Goal: Information Seeking & Learning: Learn about a topic

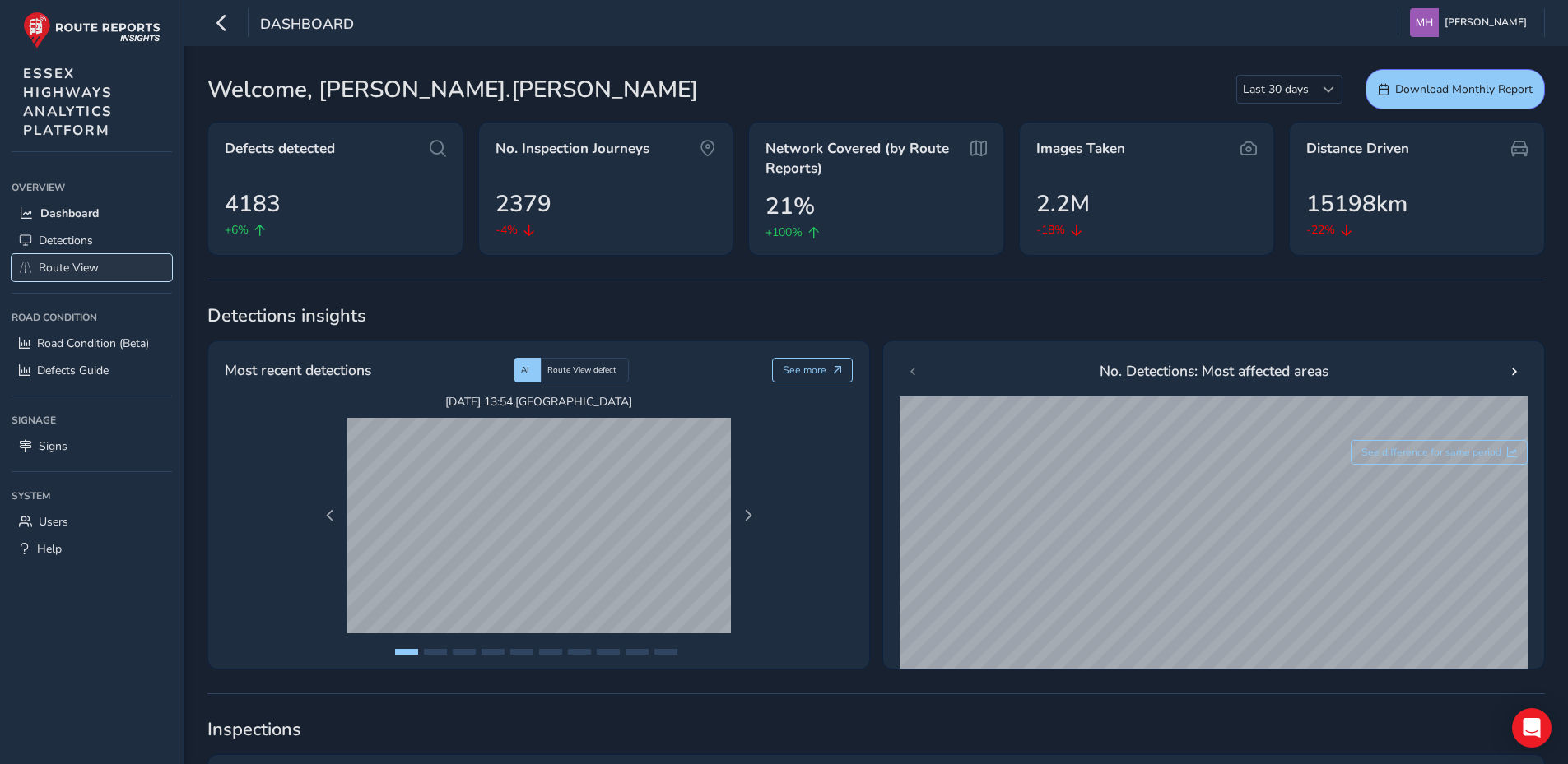
click at [74, 267] on span "Route View" at bounding box center [69, 268] width 60 height 16
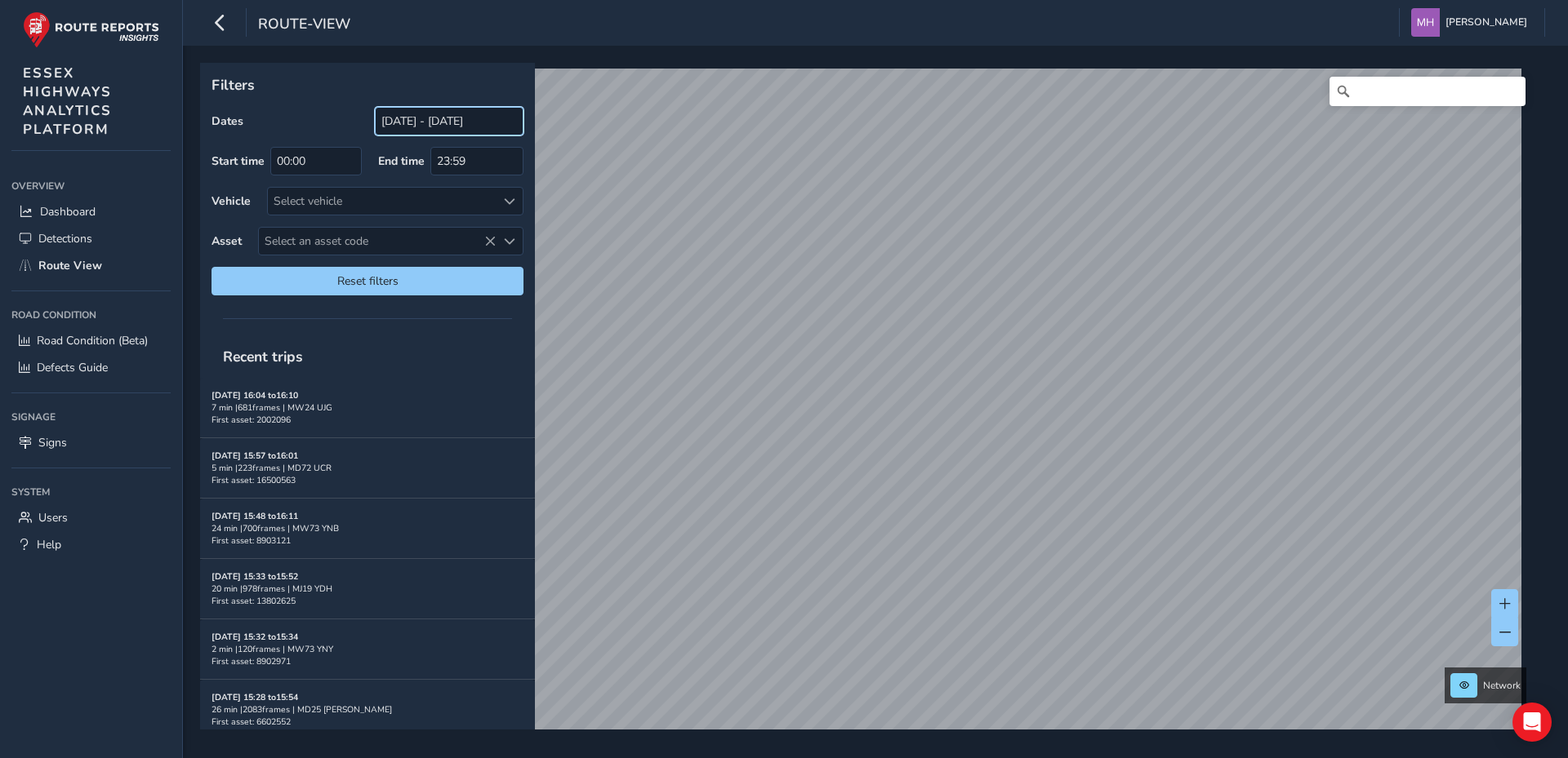
click at [400, 119] on input "[DATE] - [DATE]" at bounding box center [450, 121] width 148 height 29
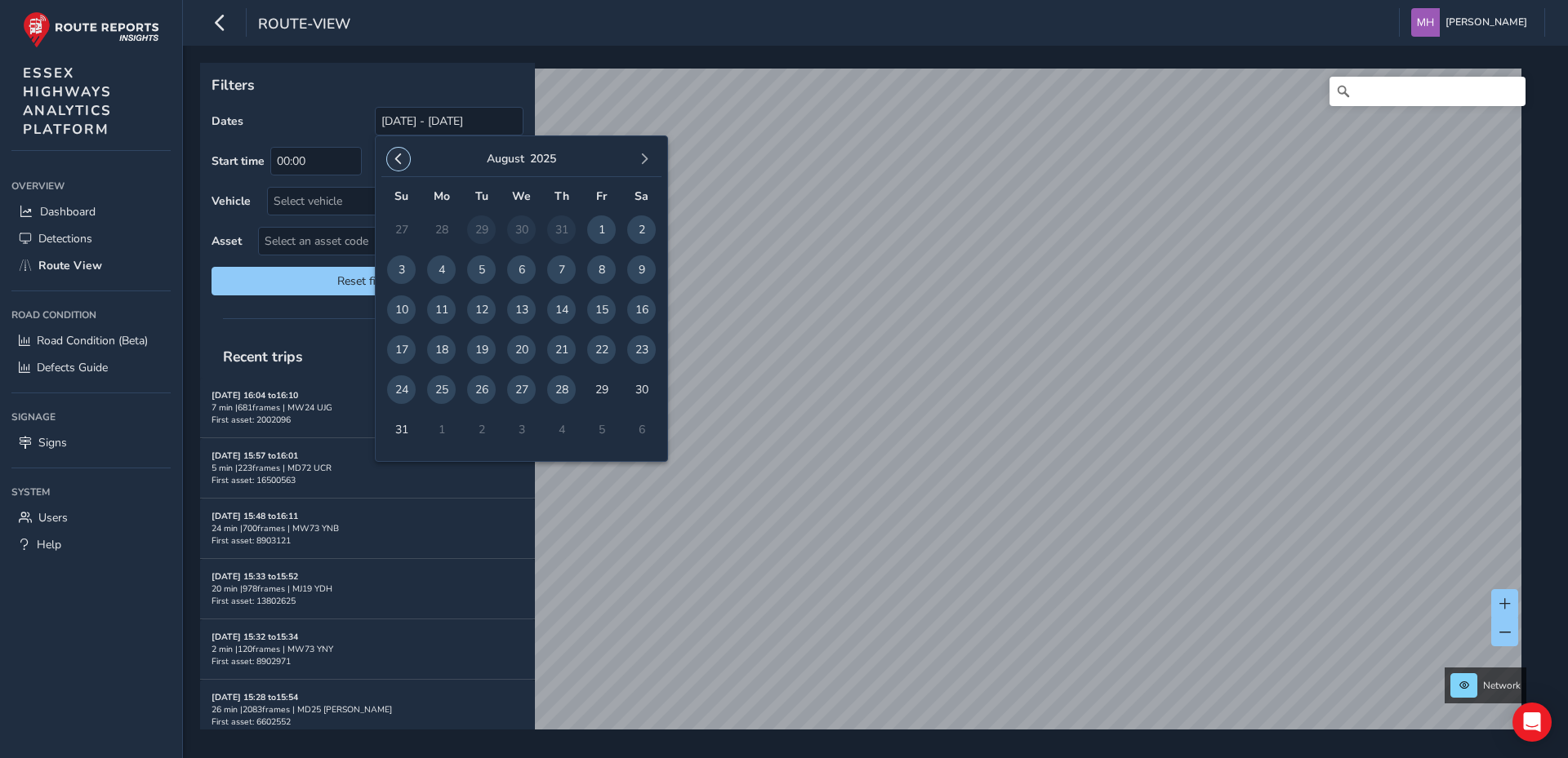
click at [397, 158] on span "button" at bounding box center [398, 160] width 12 height 12
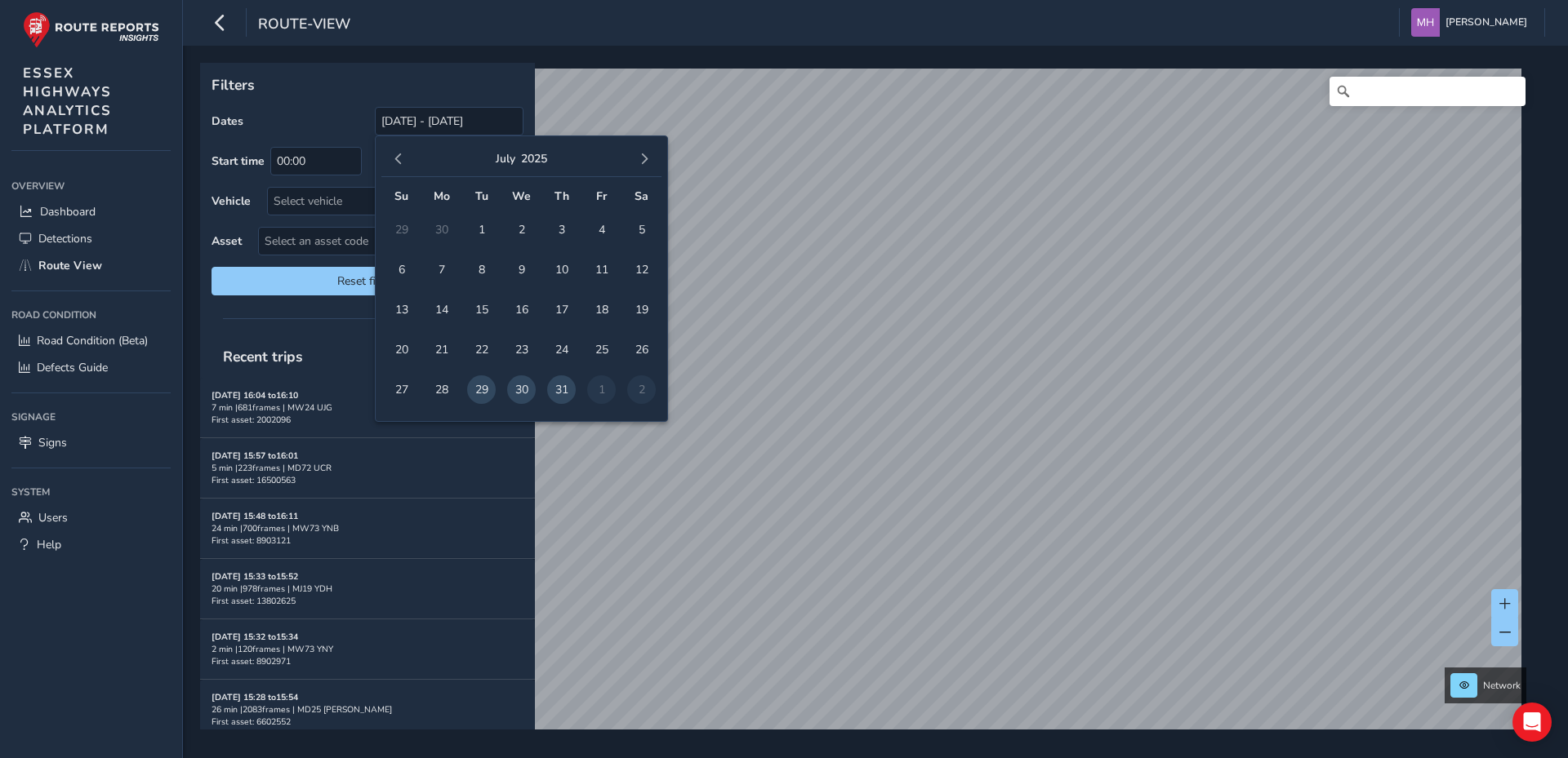
click at [398, 157] on span "button" at bounding box center [398, 160] width 12 height 12
click at [639, 224] on span "1" at bounding box center [642, 230] width 29 height 29
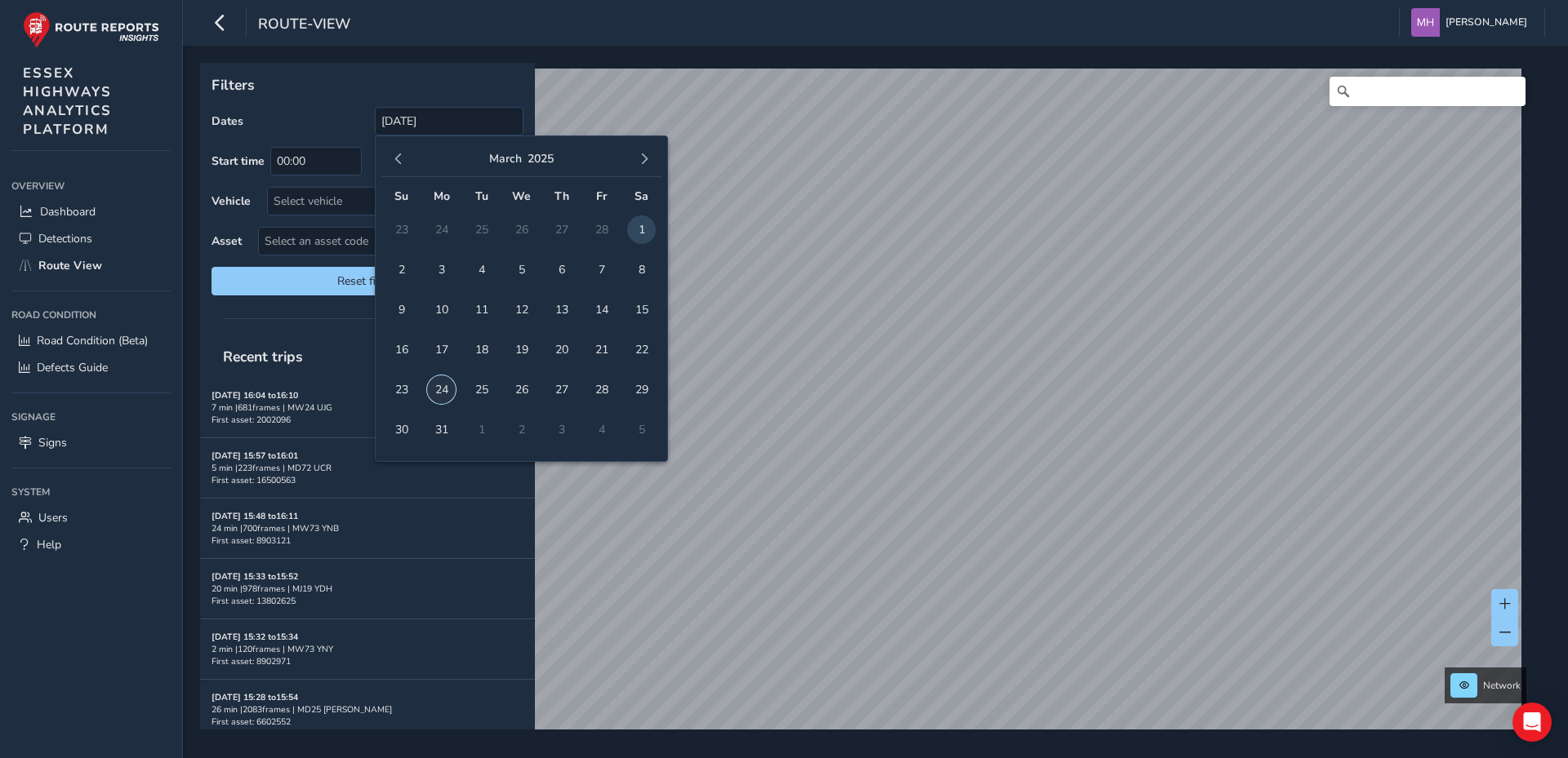
click at [444, 386] on span "24" at bounding box center [442, 390] width 29 height 29
type input "01/03/2025 - 24/03/2025"
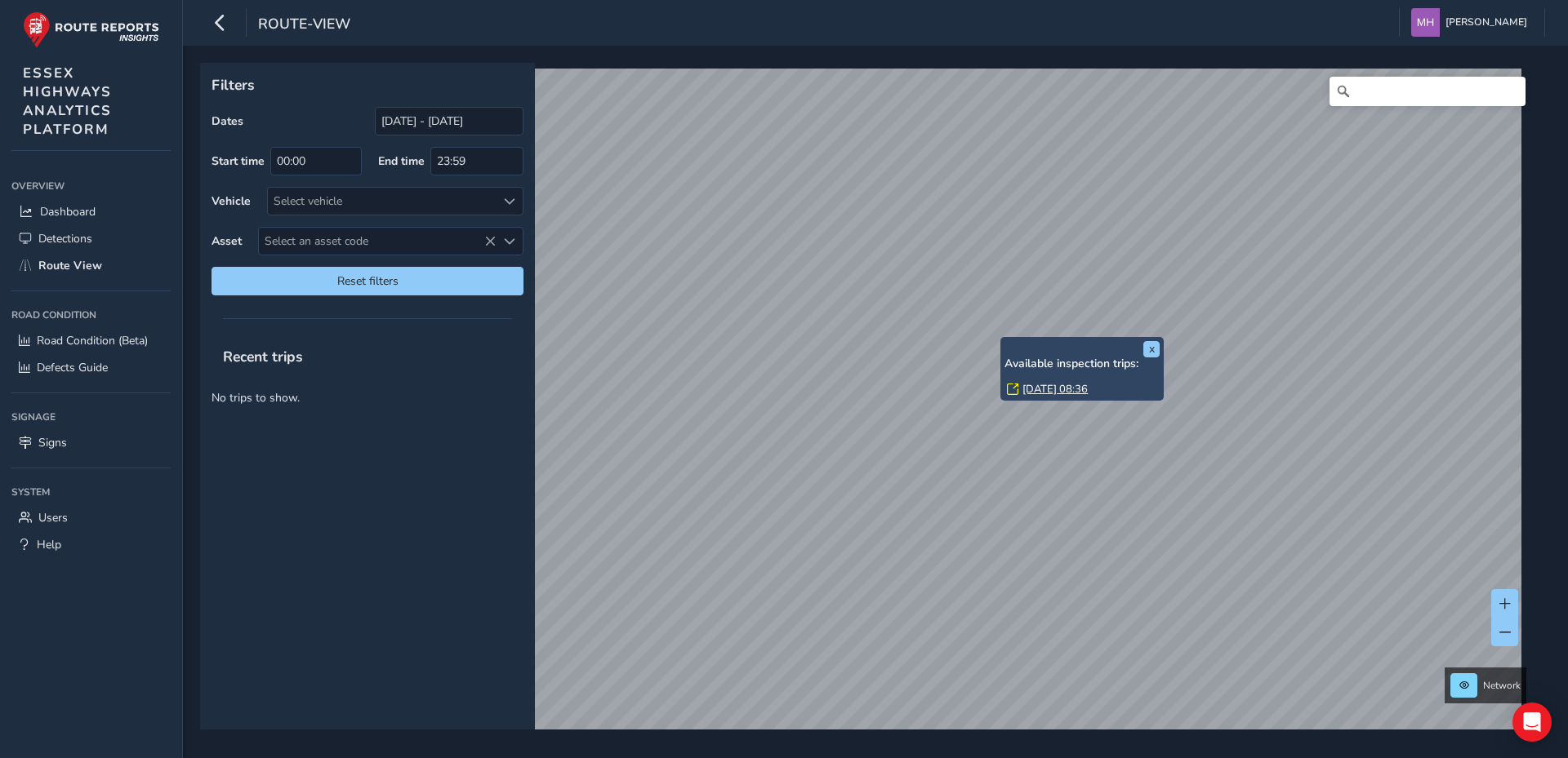
click at [1038, 390] on link "Thu, 13 Mar, 08:36" at bounding box center [1056, 389] width 65 height 14
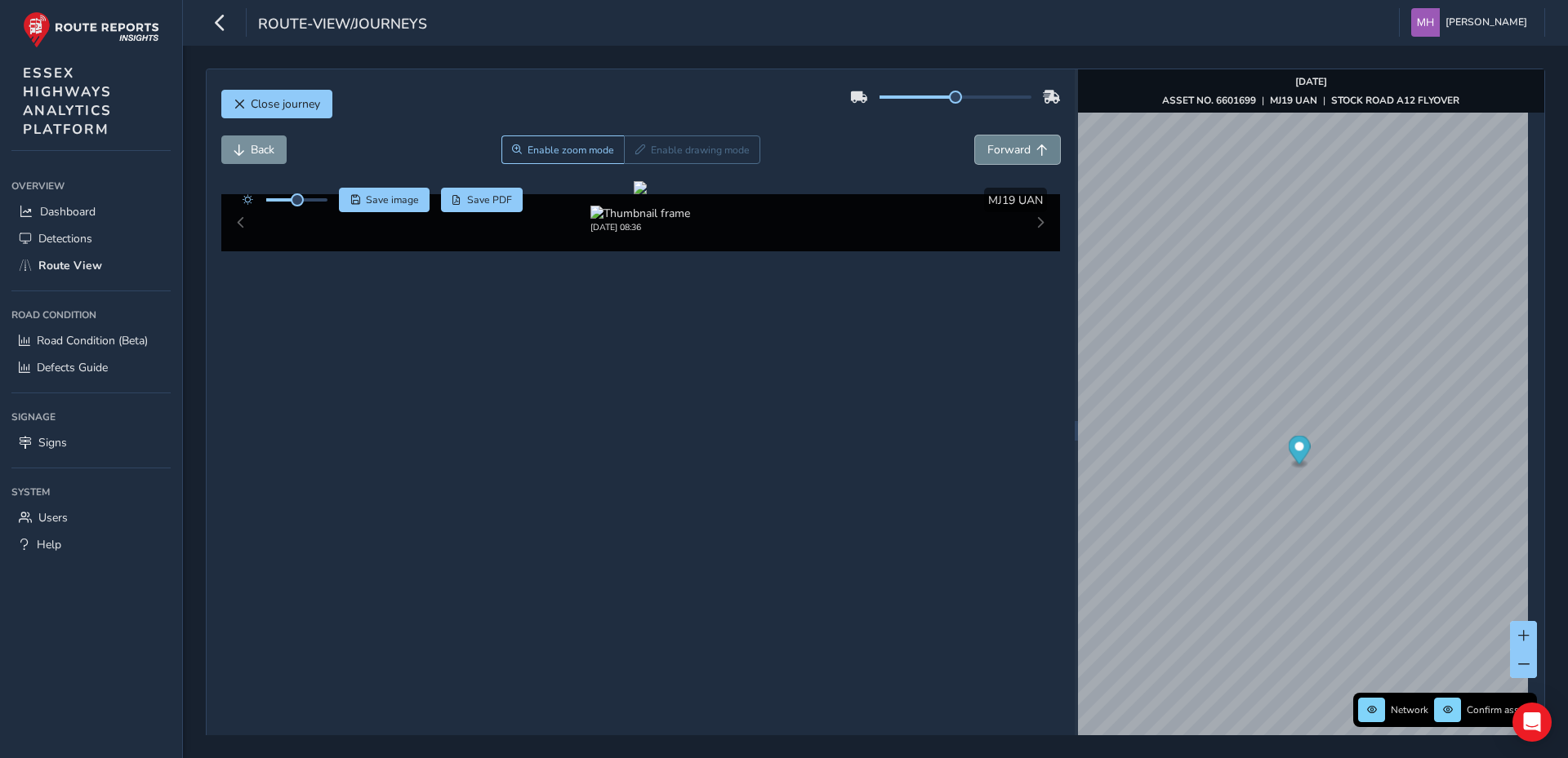
click at [995, 154] on span "Forward" at bounding box center [1009, 150] width 43 height 15
click at [998, 151] on span "Forward" at bounding box center [1009, 150] width 43 height 15
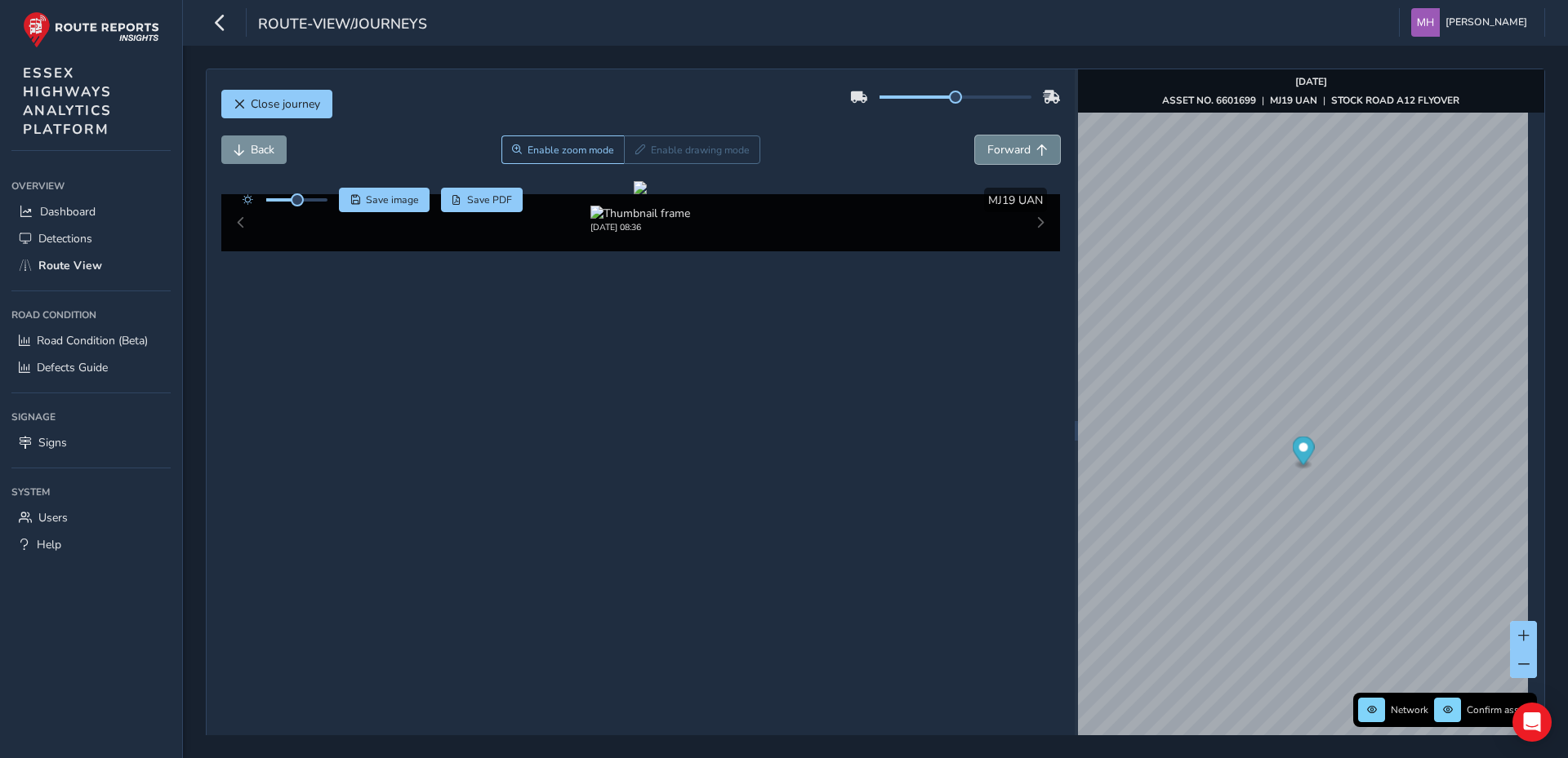
click at [998, 151] on span "Forward" at bounding box center [1009, 150] width 43 height 15
click at [1343, 550] on img "Preview frame" at bounding box center [1363, 543] width 40 height 13
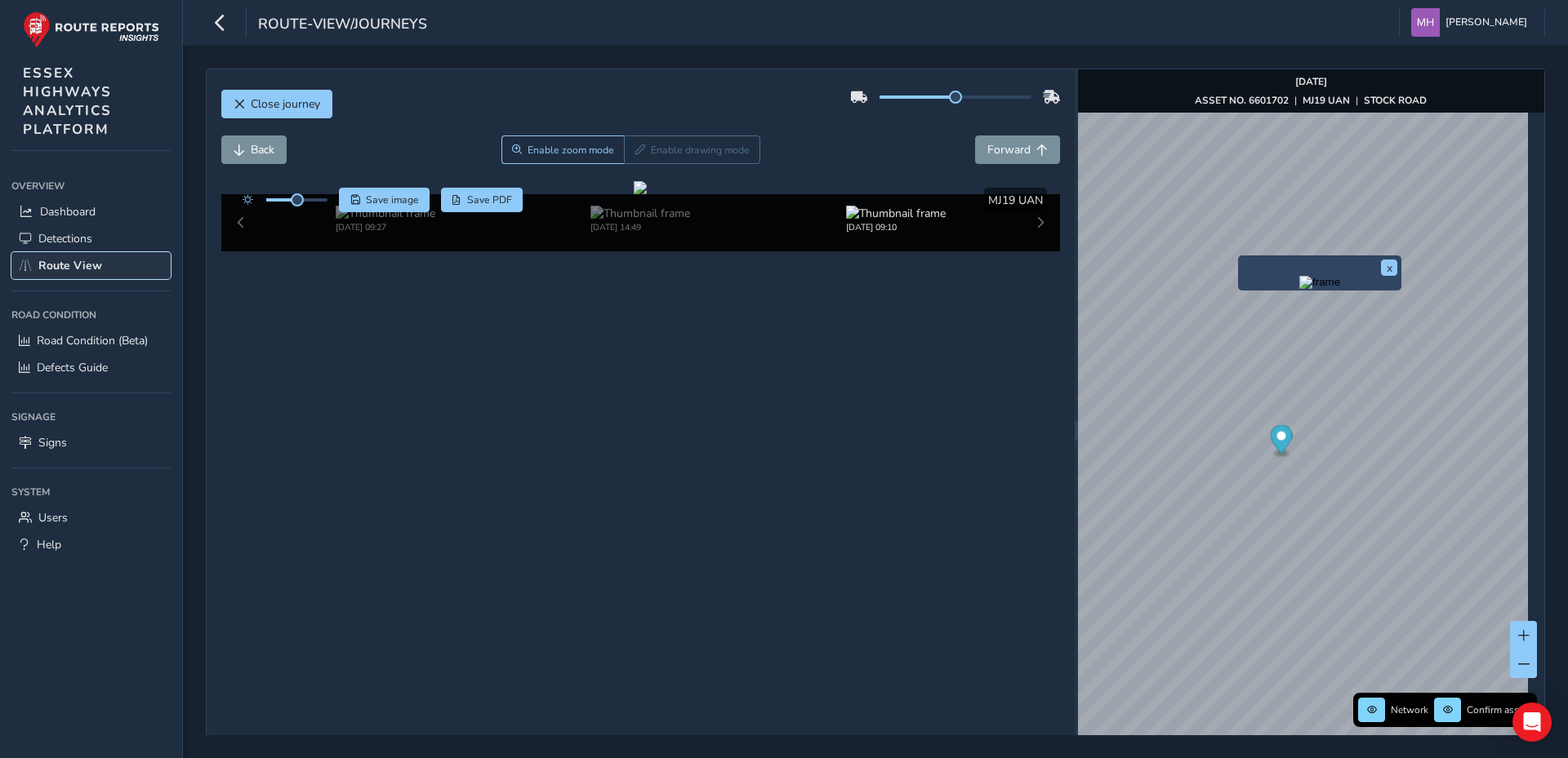
click at [73, 265] on span "Route View" at bounding box center [70, 265] width 64 height 15
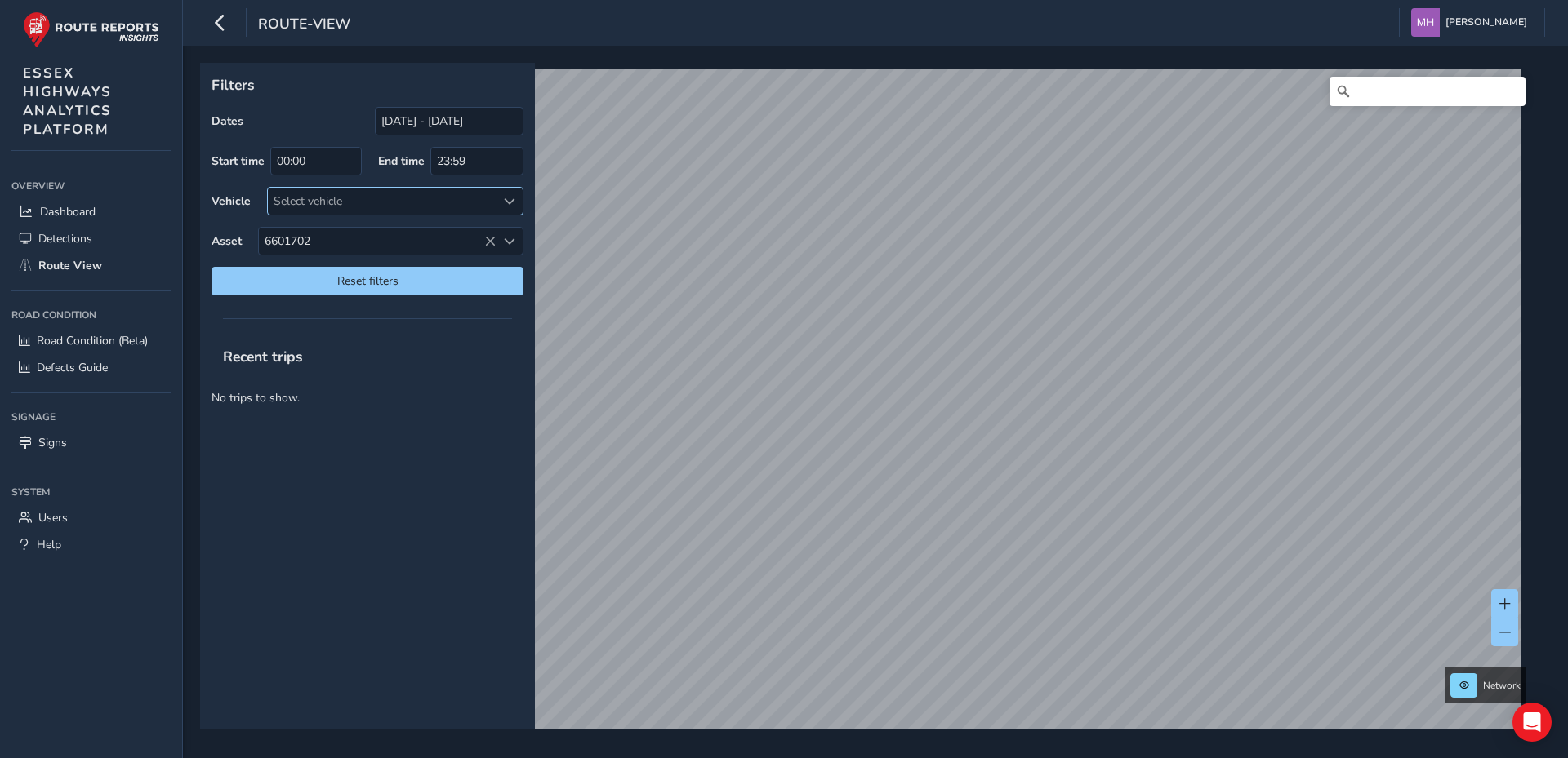
click at [509, 197] on span at bounding box center [510, 202] width 12 height 12
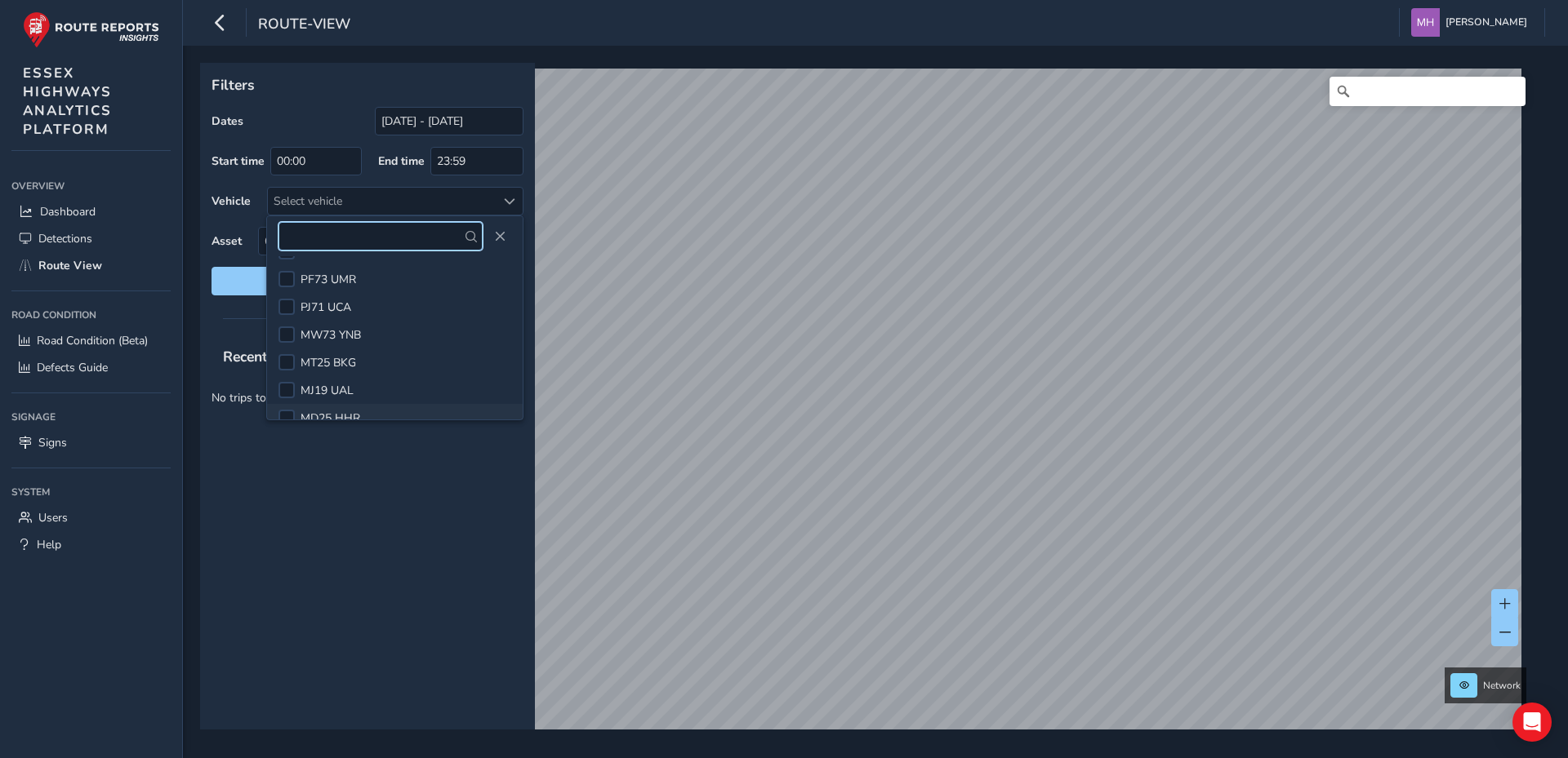
scroll to position [245, 0]
click at [346, 279] on span "PF73 UMR" at bounding box center [328, 281] width 56 height 15
click at [469, 234] on span at bounding box center [472, 237] width 12 height 12
click at [414, 462] on div "Recent trips No trips to show." at bounding box center [368, 533] width 335 height 394
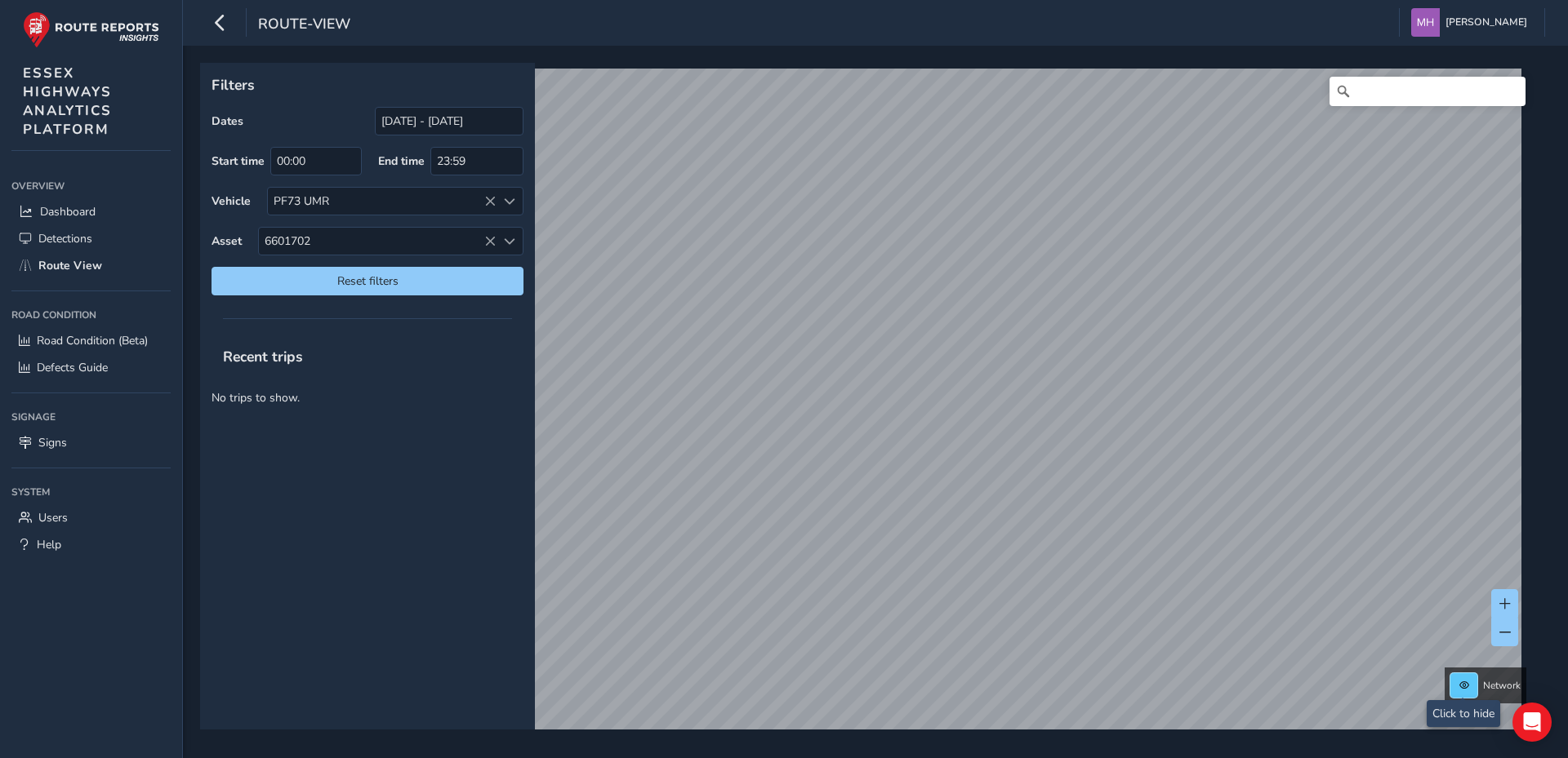
click at [1464, 683] on span at bounding box center [1465, 686] width 10 height 10
click at [486, 120] on input "01/03/2025 - 24/03/2025" at bounding box center [450, 121] width 148 height 29
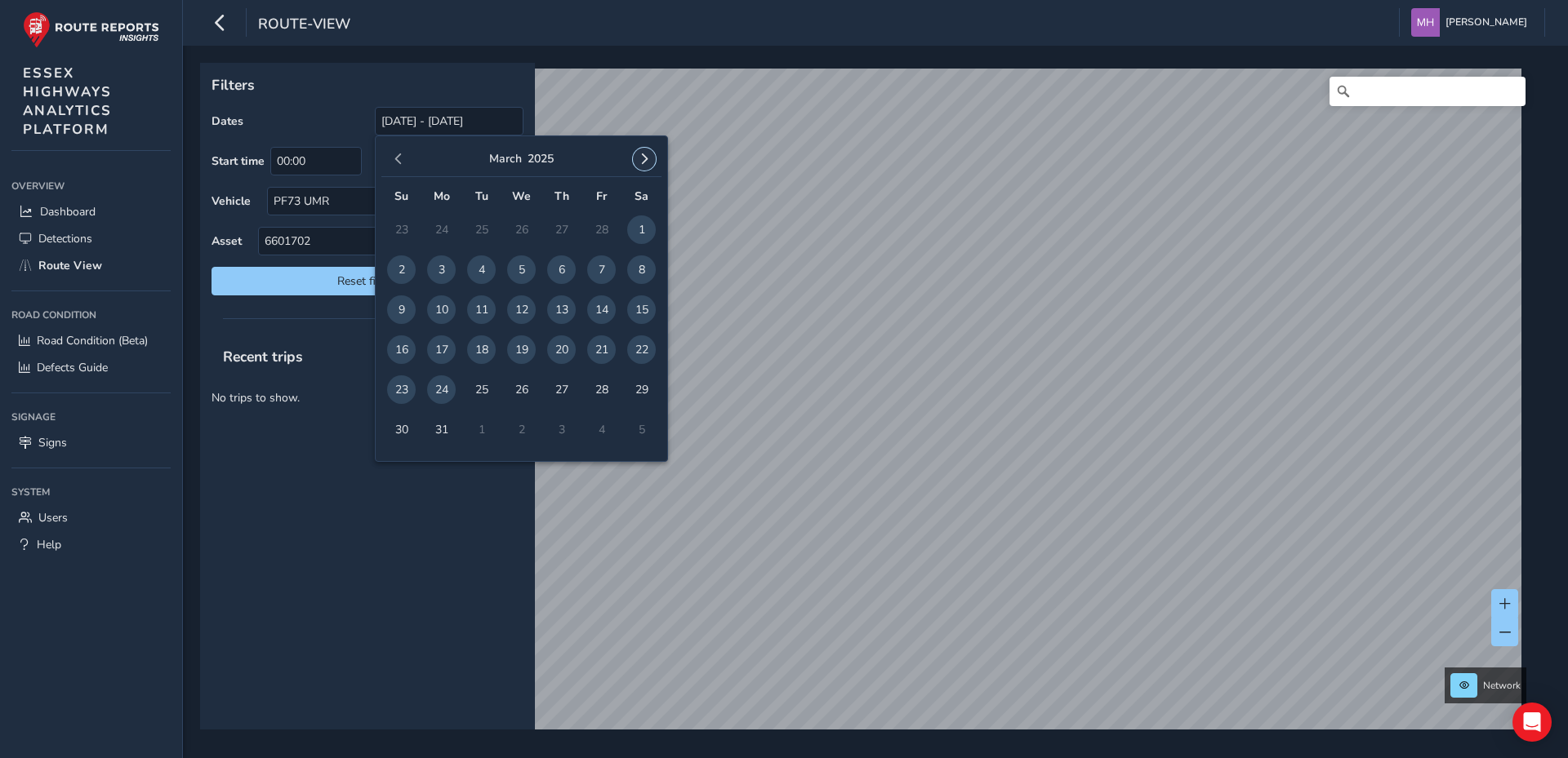
click at [644, 157] on span "button" at bounding box center [645, 160] width 12 height 12
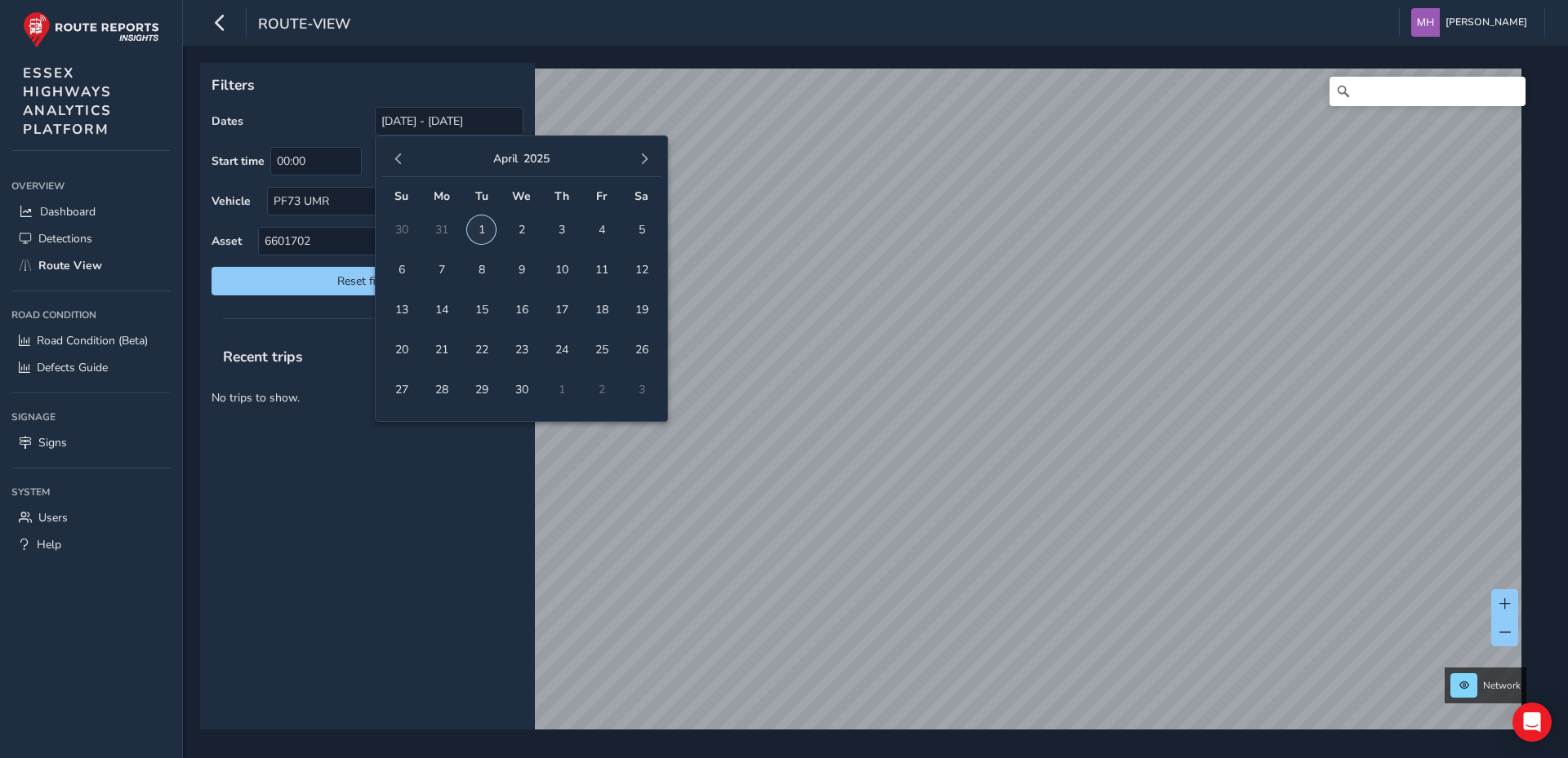
click at [484, 227] on span "1" at bounding box center [481, 230] width 29 height 29
click at [528, 391] on span "30" at bounding box center [522, 390] width 29 height 29
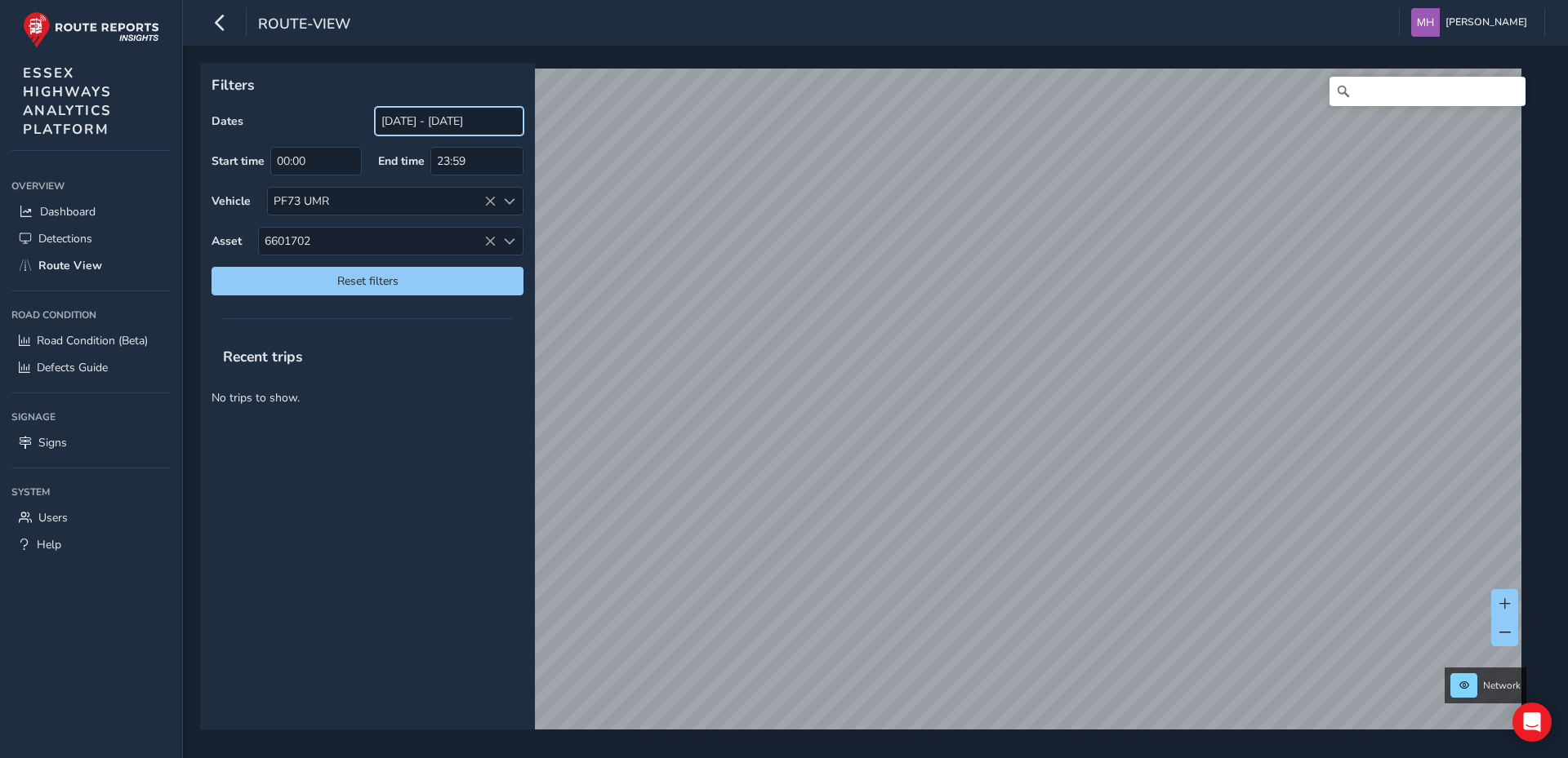
click at [410, 120] on input "01/04/2025 - 30/04/2025" at bounding box center [450, 121] width 148 height 29
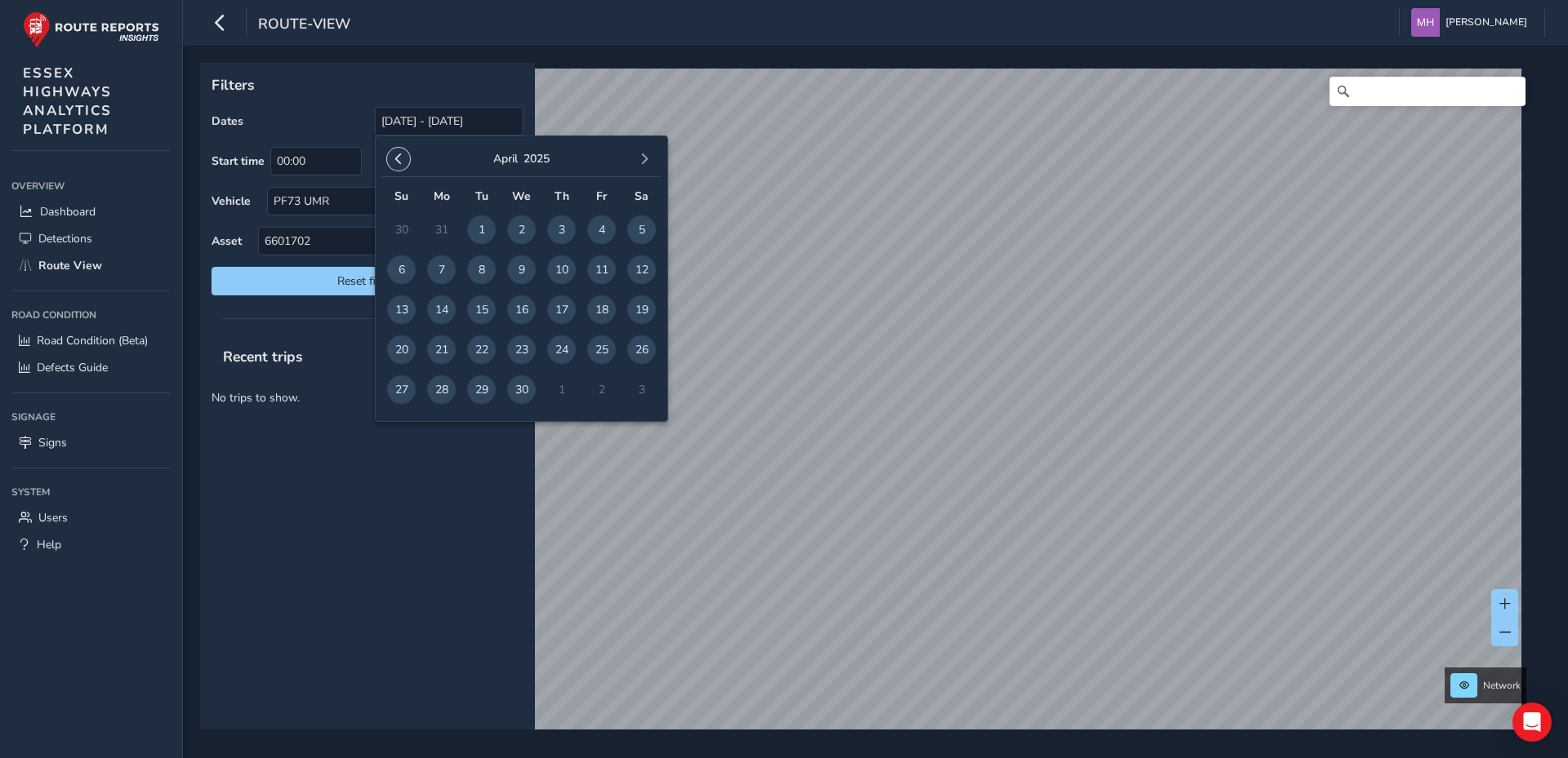
click at [398, 160] on span "button" at bounding box center [398, 160] width 12 height 12
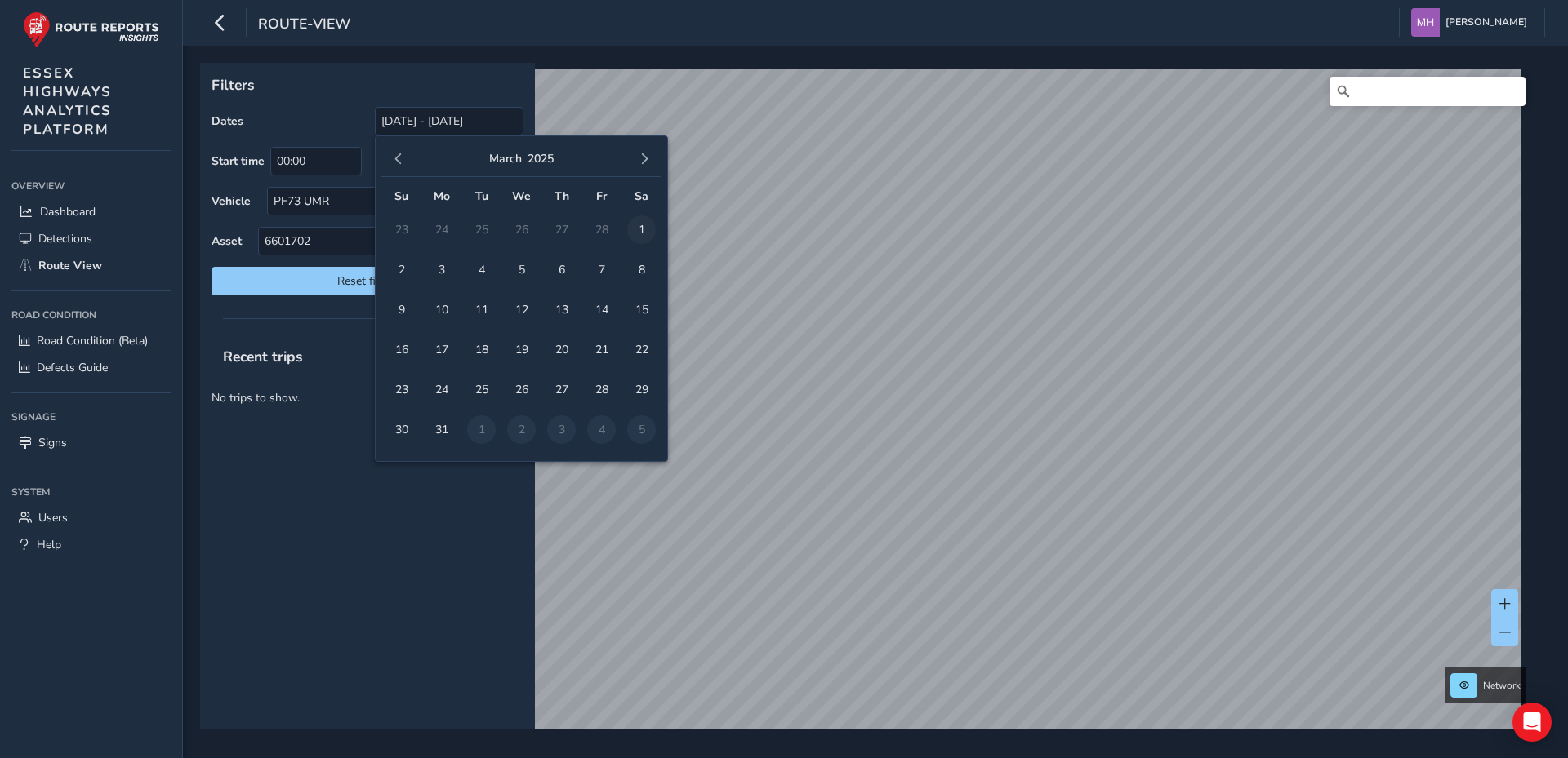
click at [642, 227] on span "1" at bounding box center [642, 230] width 29 height 29
click at [645, 154] on span "button" at bounding box center [645, 160] width 12 height 12
click at [522, 386] on span "30" at bounding box center [522, 390] width 29 height 29
type input "01/03/2025 - 30/04/2025"
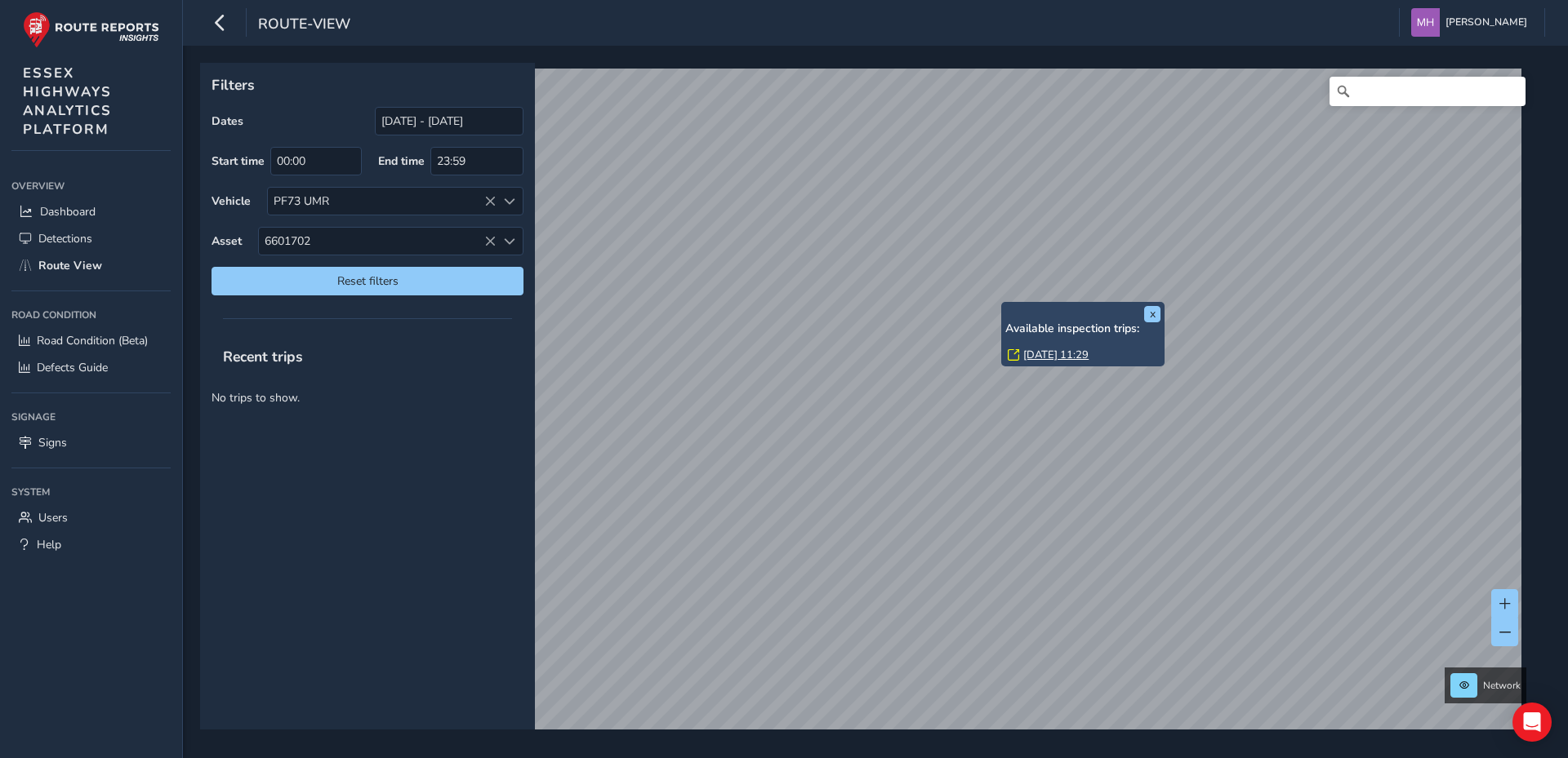
click at [1003, 303] on div "x Available inspection trips: Wed, 30 Apr, 11:29" at bounding box center [1083, 334] width 164 height 64
click at [1030, 353] on link "[DATE] 11:29" at bounding box center [1056, 355] width 65 height 14
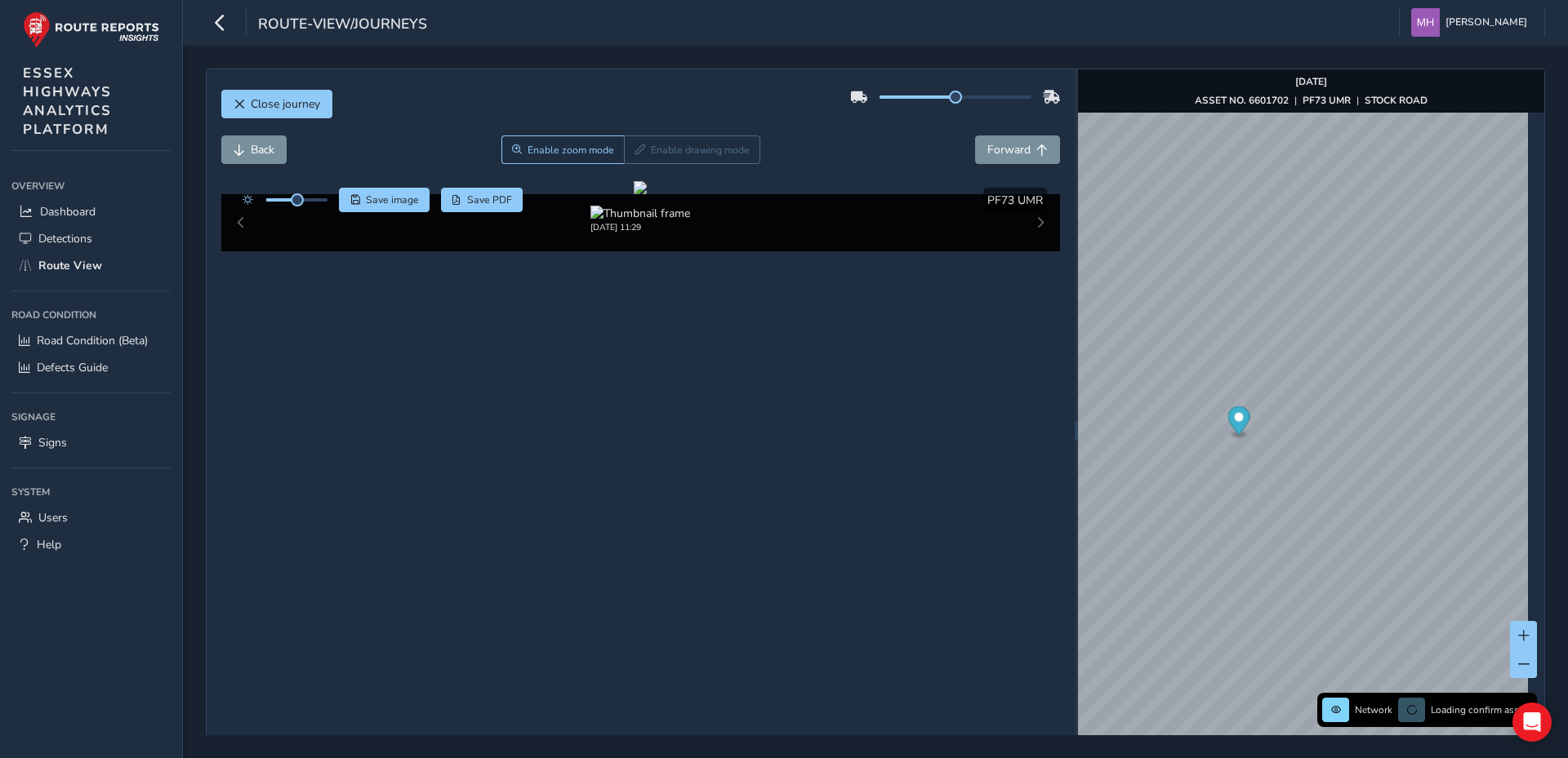
scroll to position [58, 0]
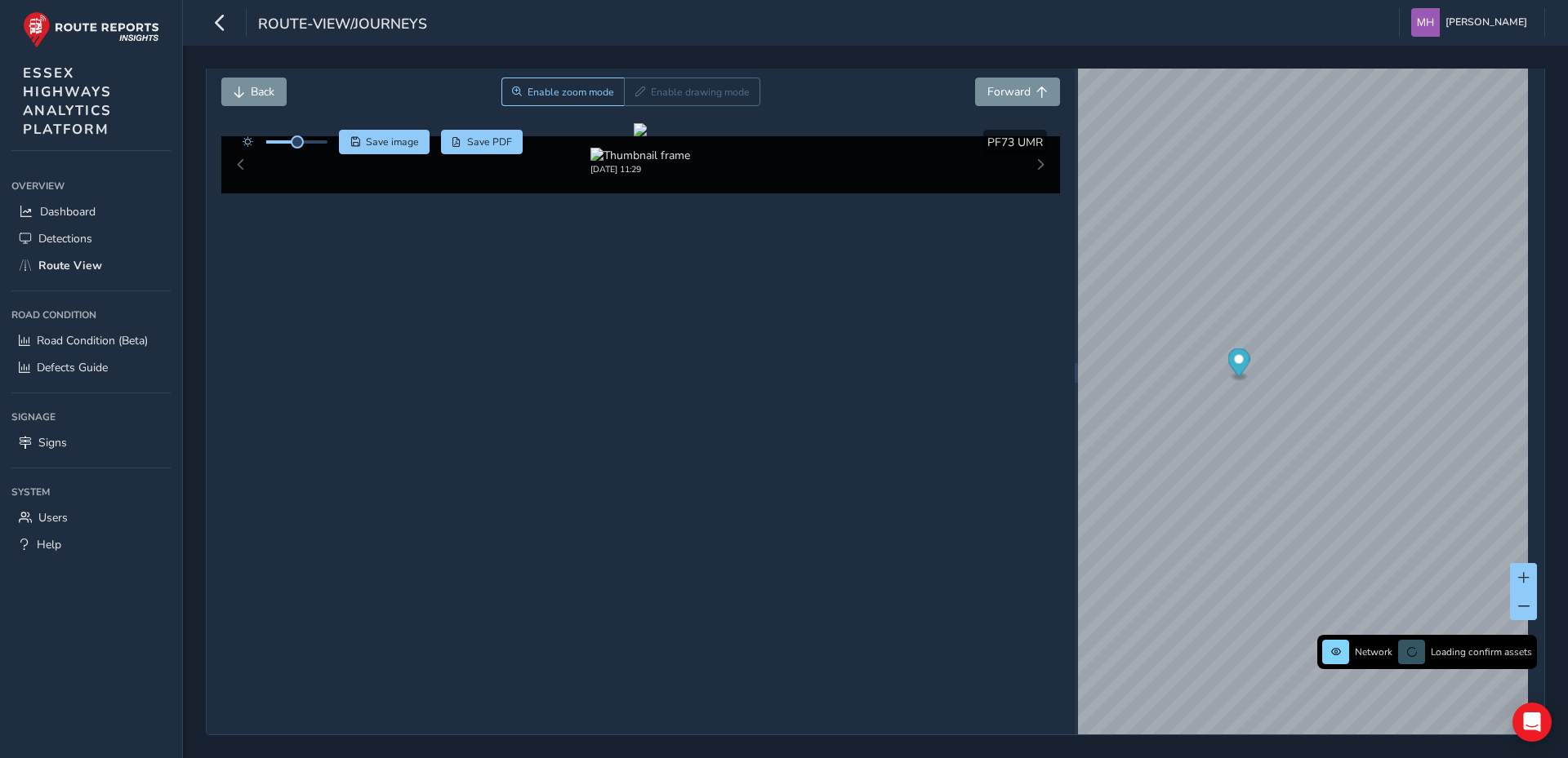
click at [236, 193] on div "Apr 30 2025, 11:29" at bounding box center [641, 164] width 839 height 57
click at [1021, 89] on span "Forward" at bounding box center [1009, 91] width 43 height 15
click at [245, 91] on button "Back" at bounding box center [254, 92] width 65 height 29
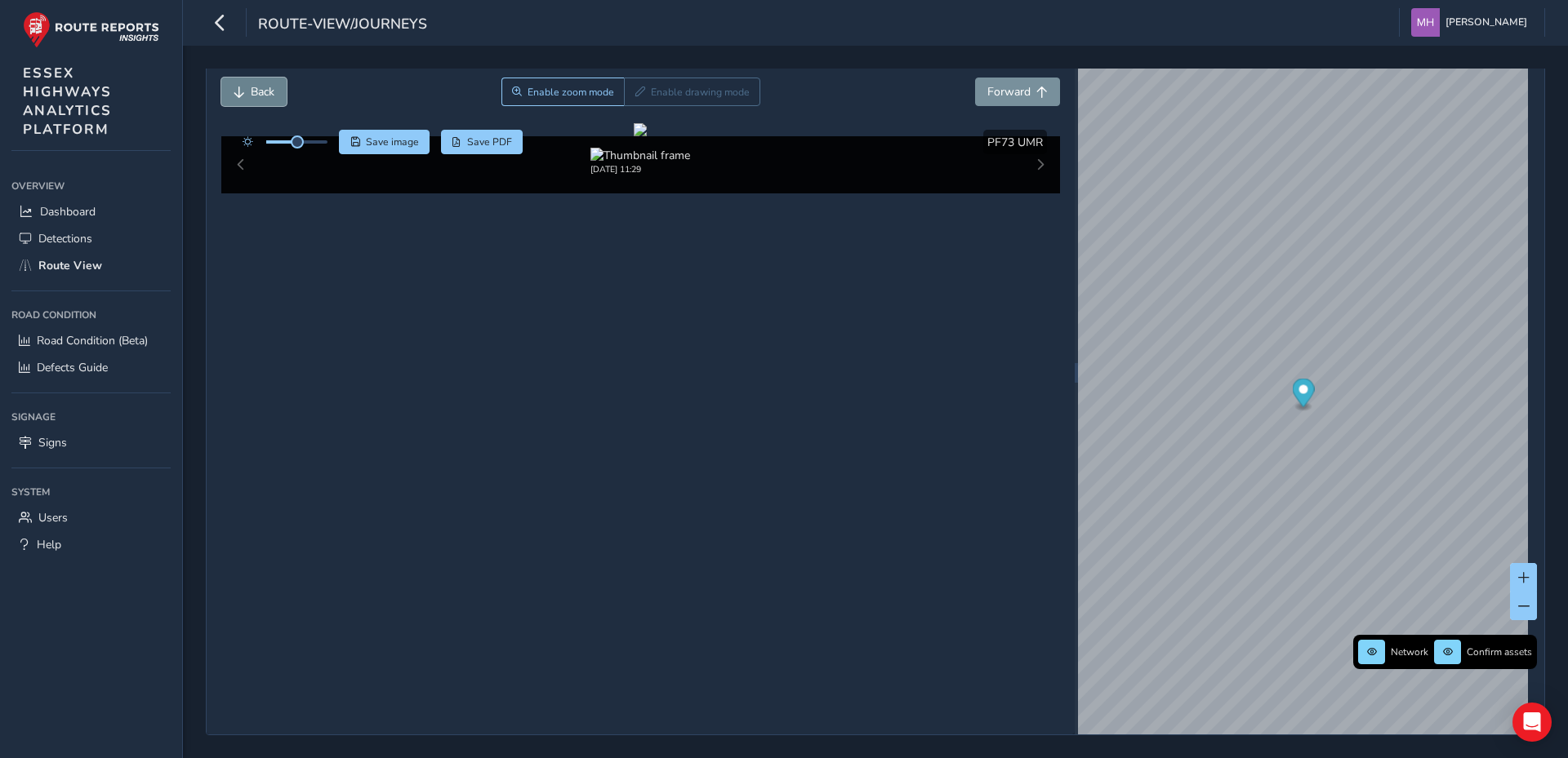
click at [245, 91] on button "Back" at bounding box center [254, 92] width 65 height 29
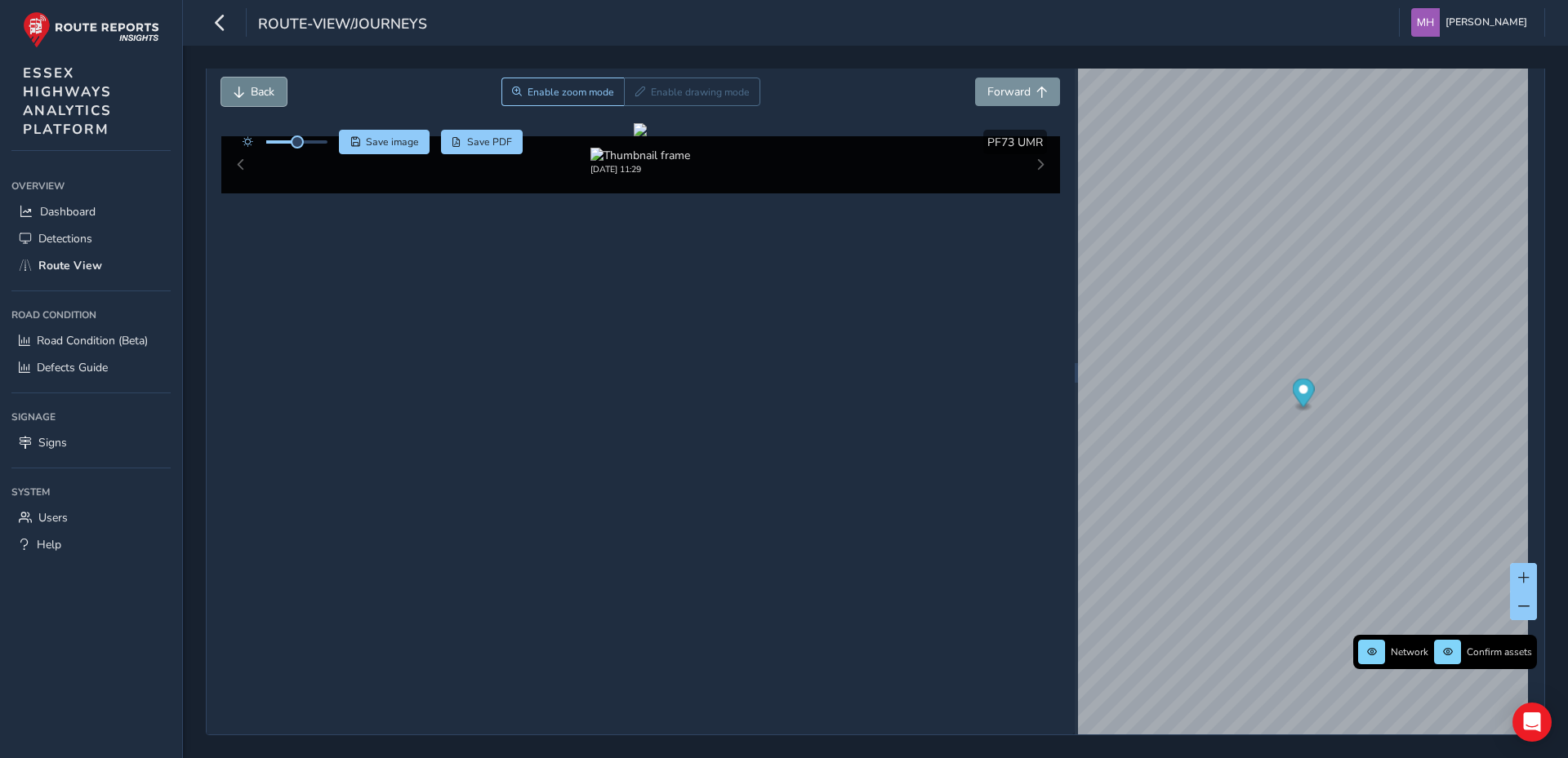
click at [245, 91] on button "Back" at bounding box center [254, 92] width 65 height 29
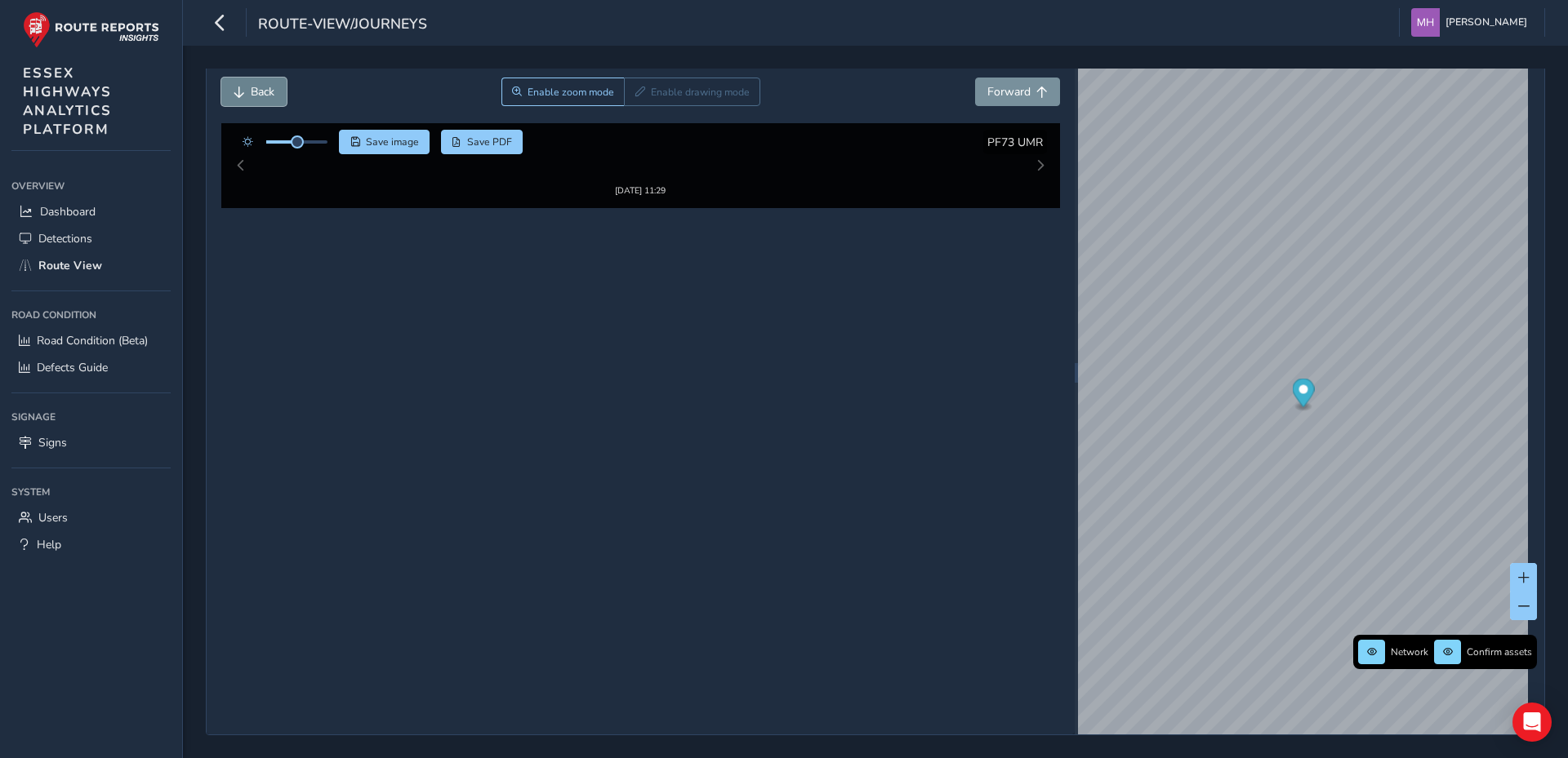
click at [245, 91] on button "Back" at bounding box center [254, 92] width 65 height 29
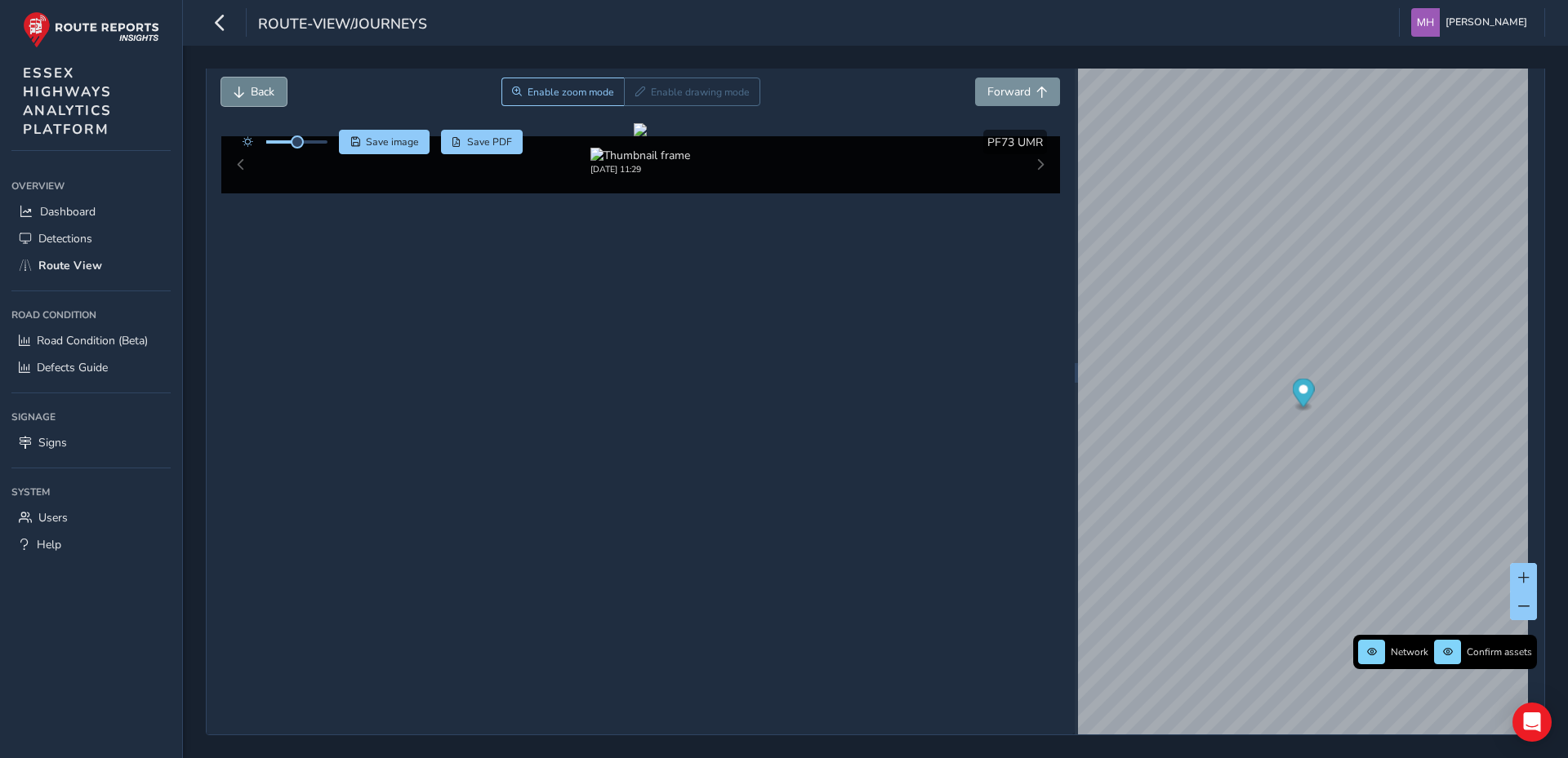
click at [245, 91] on button "Back" at bounding box center [254, 92] width 65 height 29
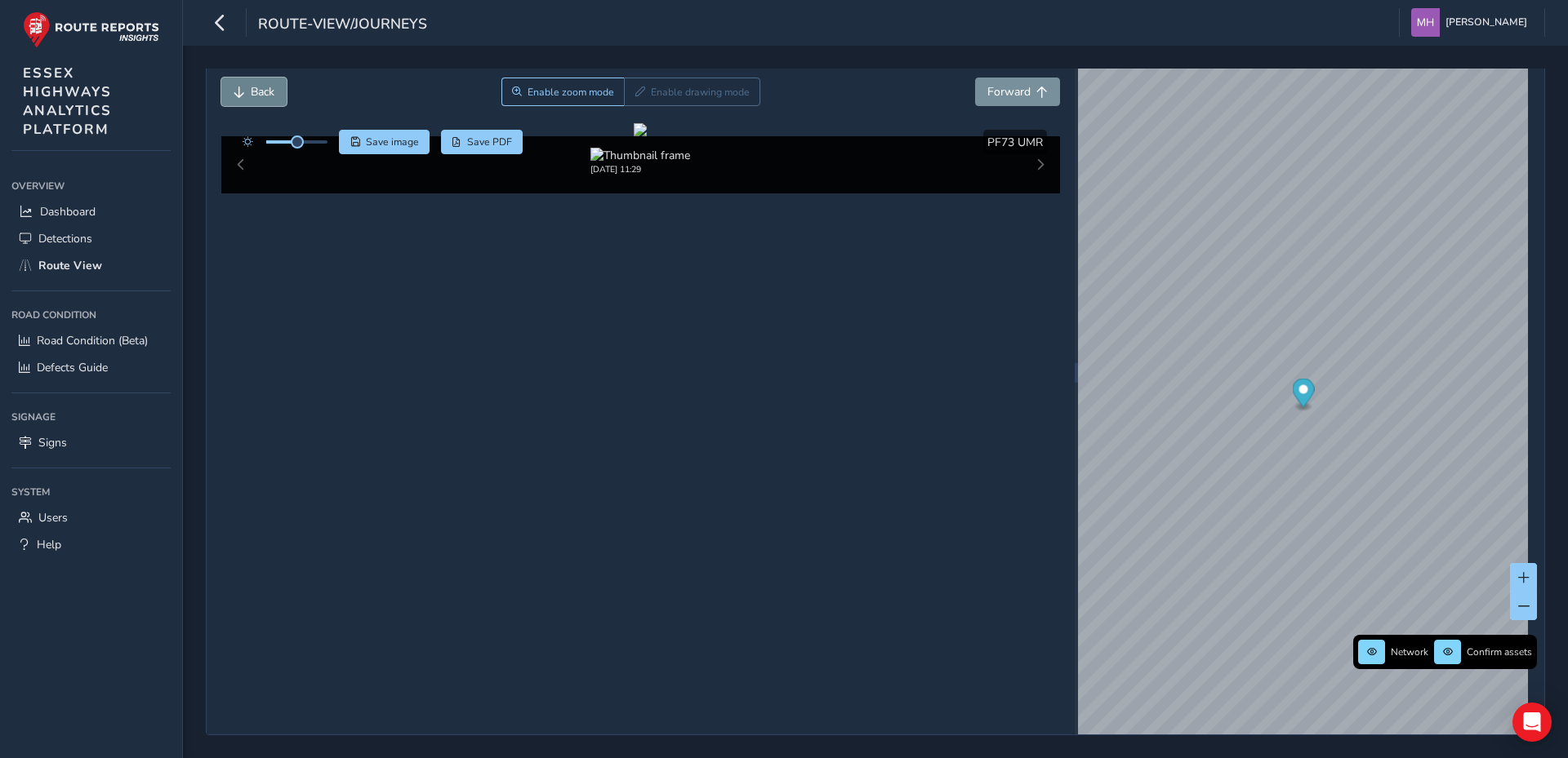
click at [245, 91] on button "Back" at bounding box center [254, 92] width 65 height 29
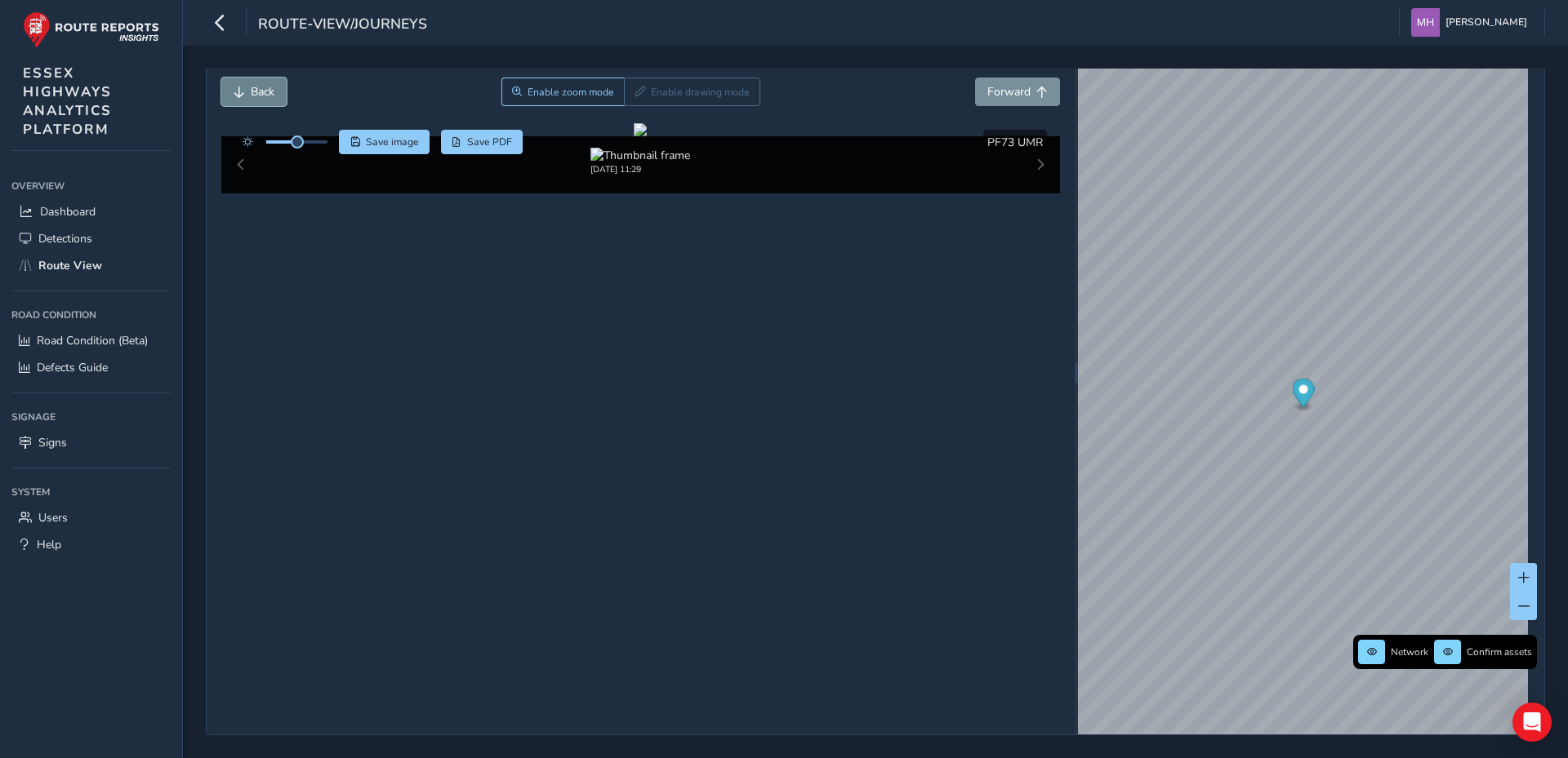
click at [245, 91] on button "Back" at bounding box center [254, 92] width 65 height 29
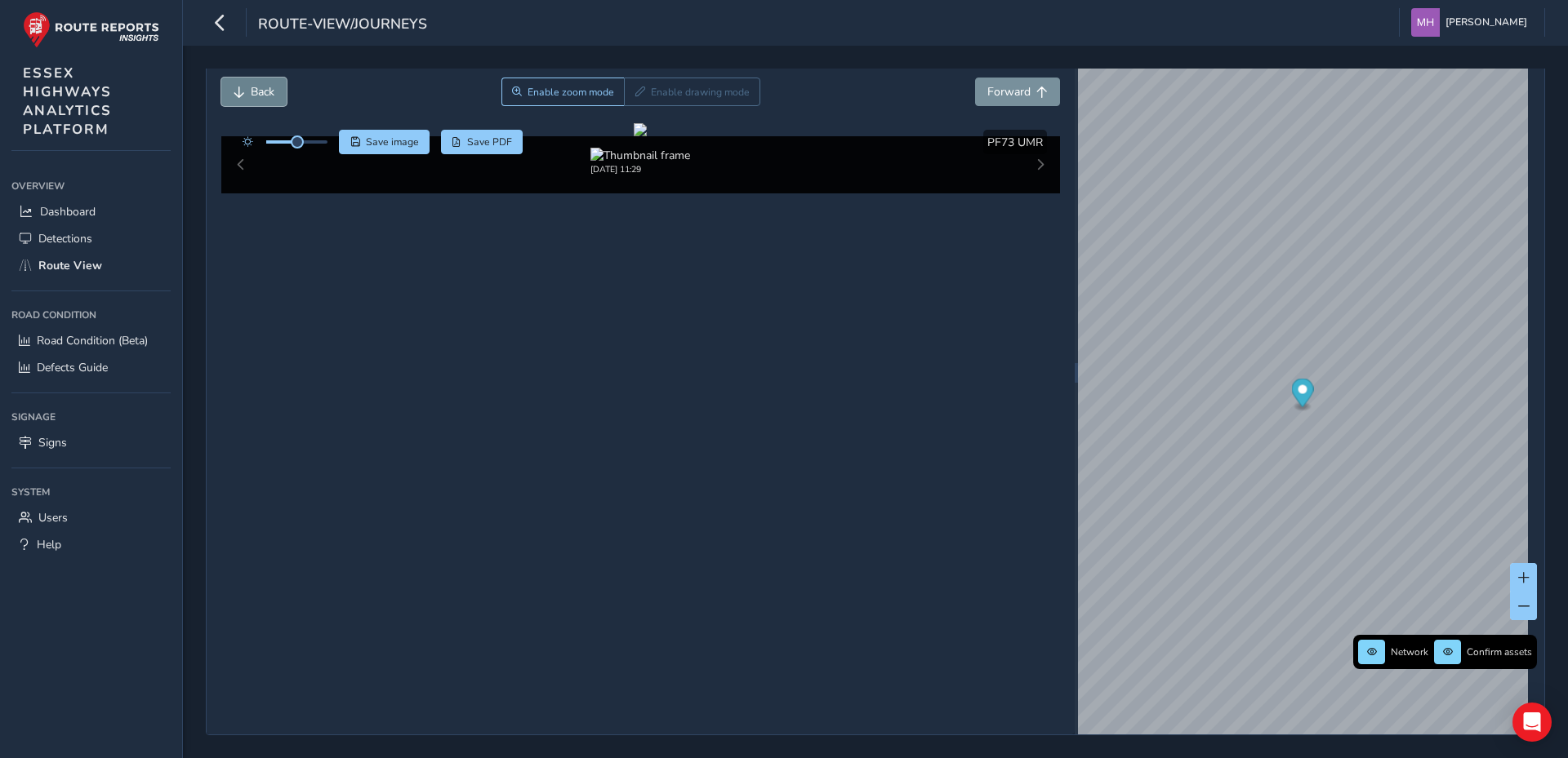
click at [245, 91] on button "Back" at bounding box center [254, 92] width 65 height 29
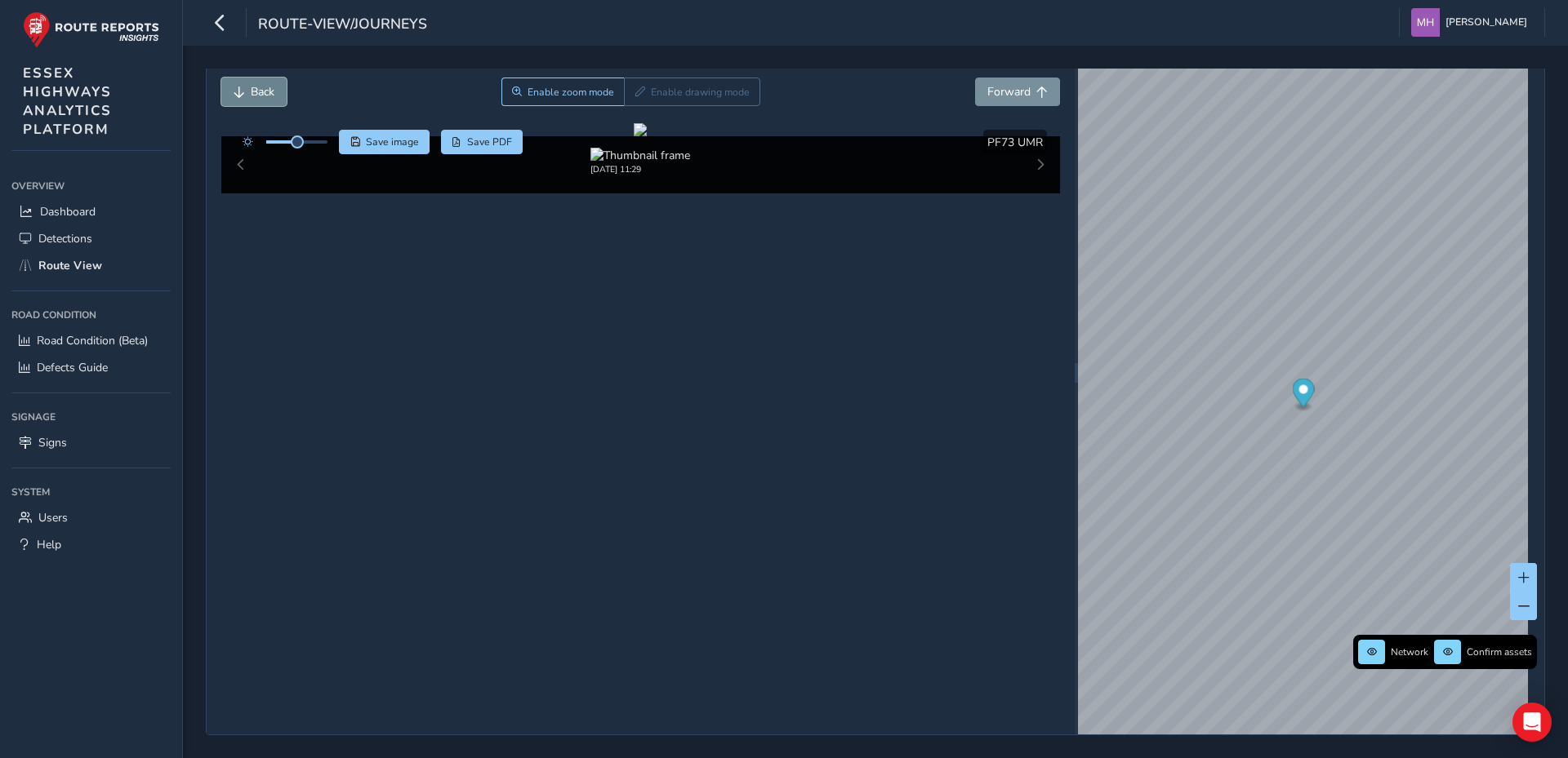
click at [245, 91] on button "Back" at bounding box center [254, 92] width 65 height 29
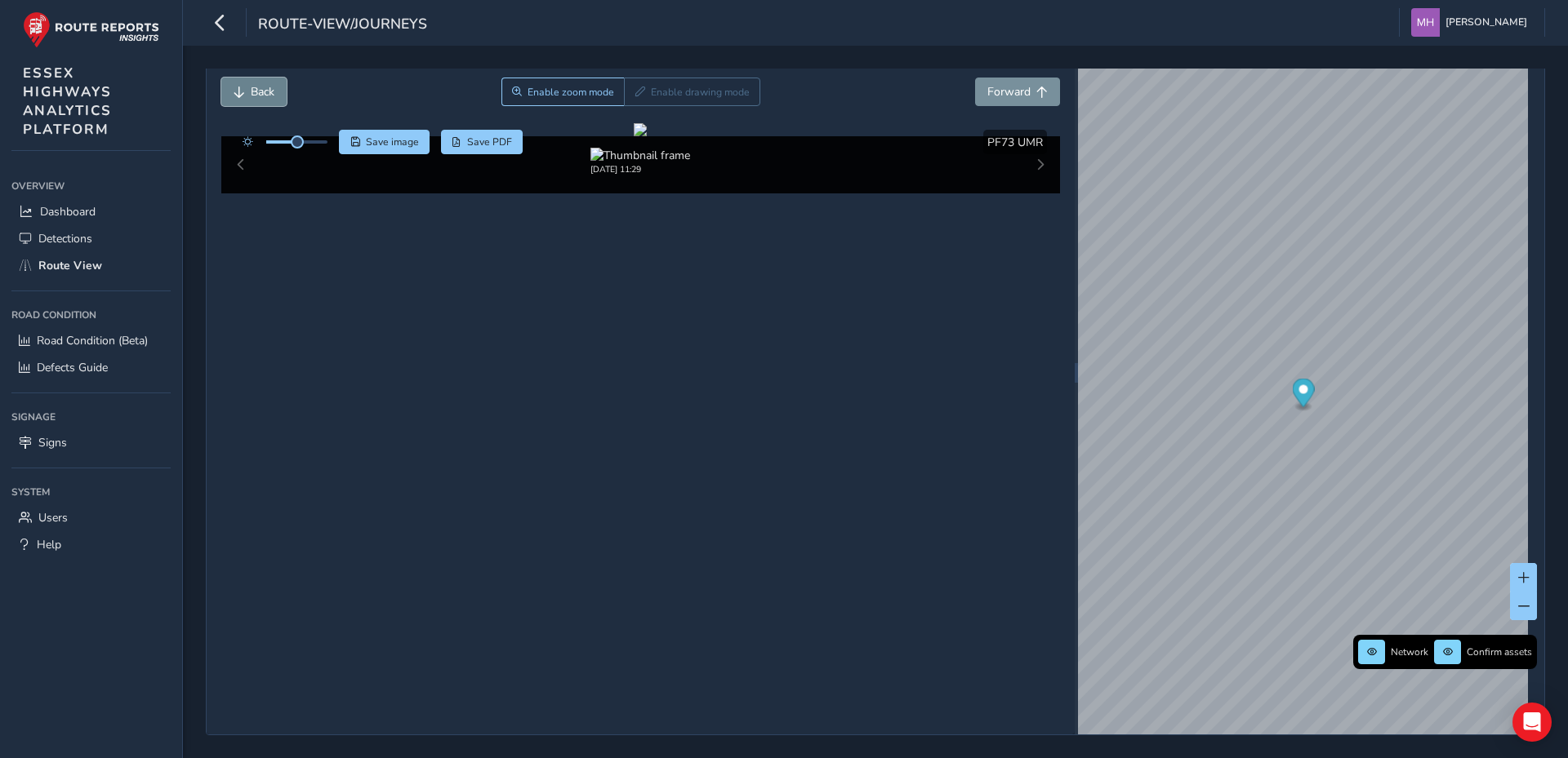
click at [245, 91] on button "Back" at bounding box center [254, 92] width 65 height 29
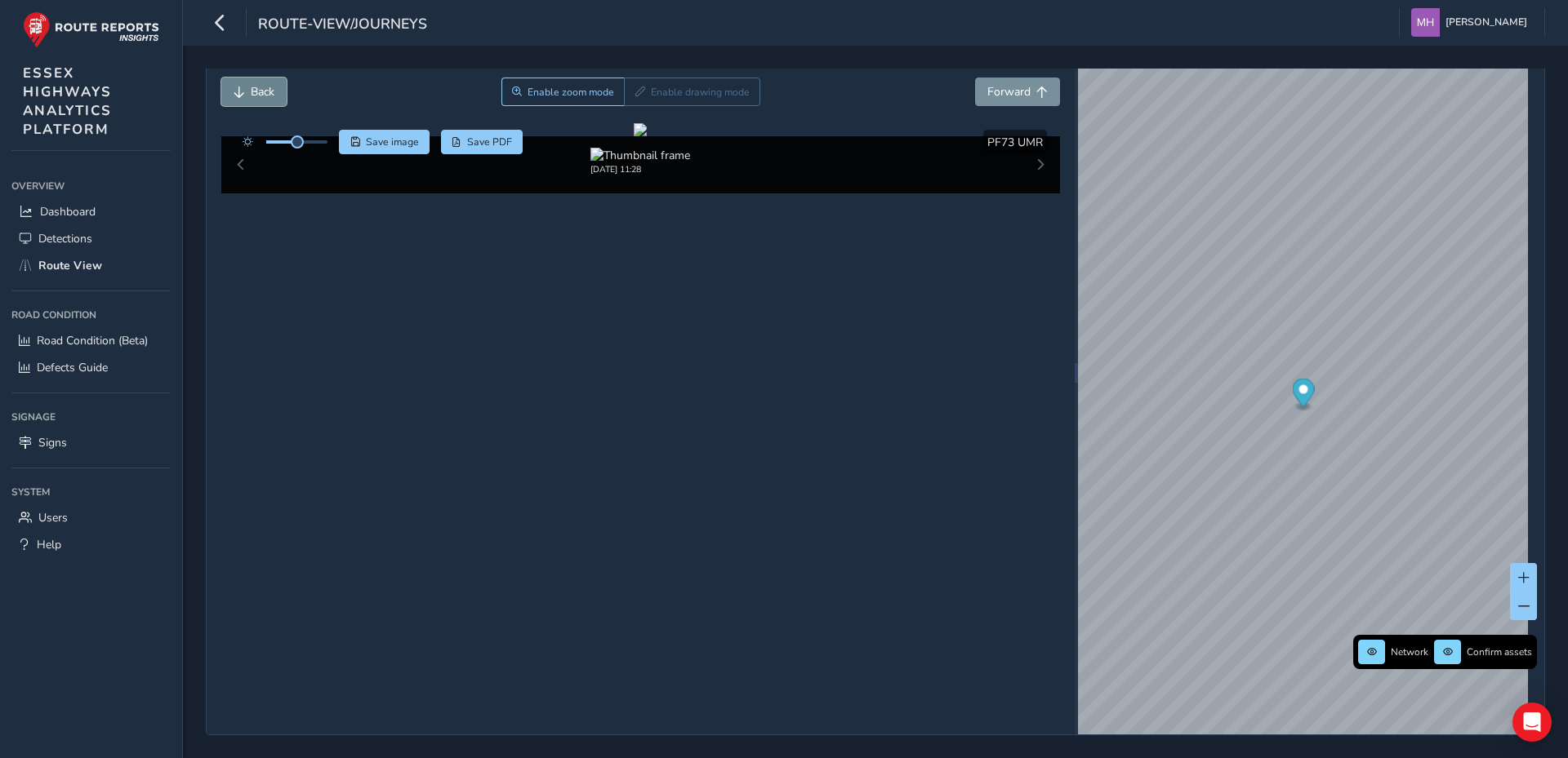
click at [245, 91] on button "Back" at bounding box center [254, 92] width 65 height 29
click at [602, 164] on img at bounding box center [641, 156] width 100 height 15
click at [241, 193] on div "Apr 30 2025, 11:28" at bounding box center [641, 164] width 839 height 57
click at [1029, 193] on div "Apr 30 2025, 11:28" at bounding box center [641, 164] width 839 height 57
click at [326, 23] on span "route-view/journeys" at bounding box center [343, 25] width 169 height 23
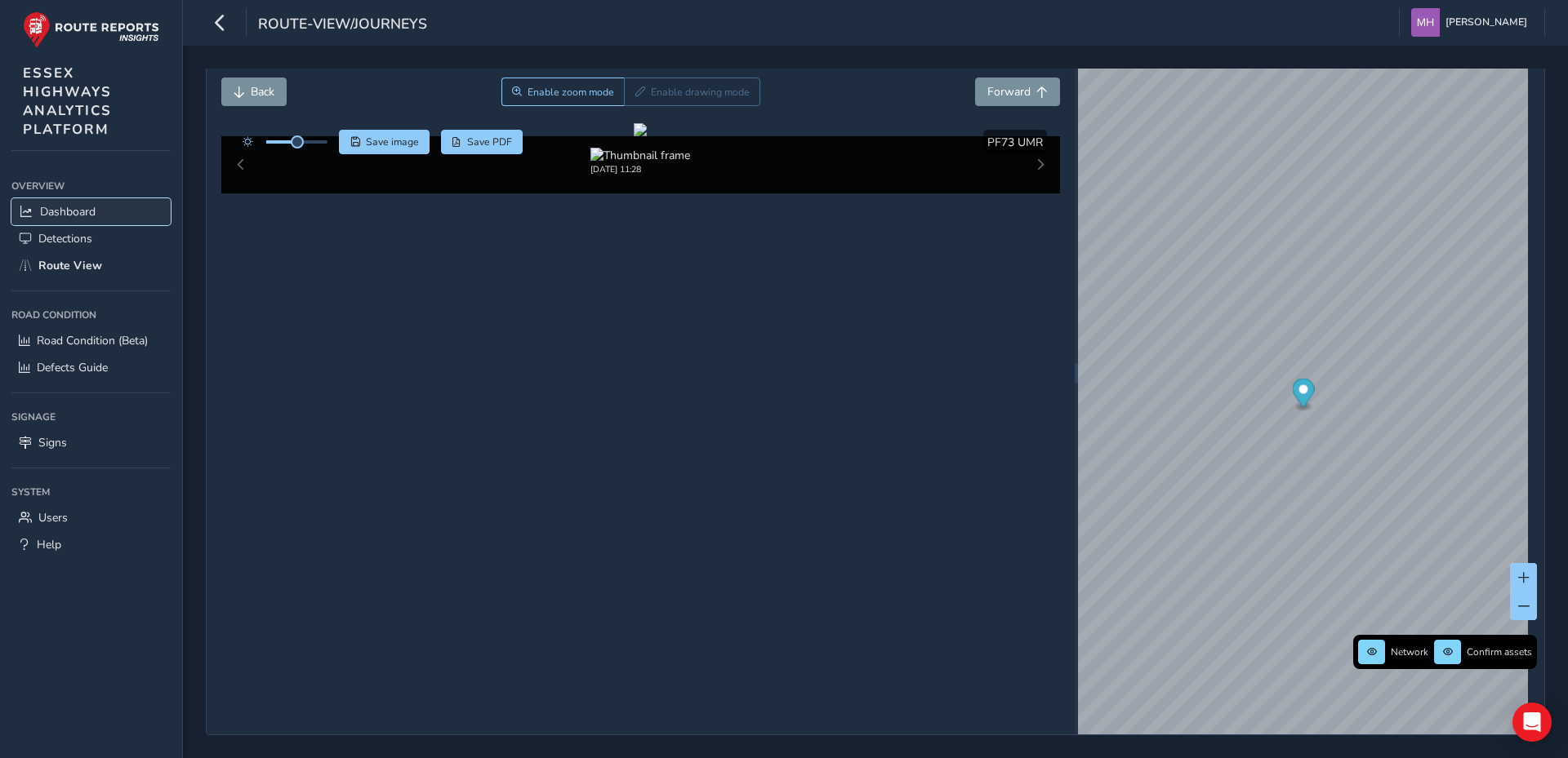
click at [62, 213] on span "Dashboard" at bounding box center [68, 212] width 56 height 15
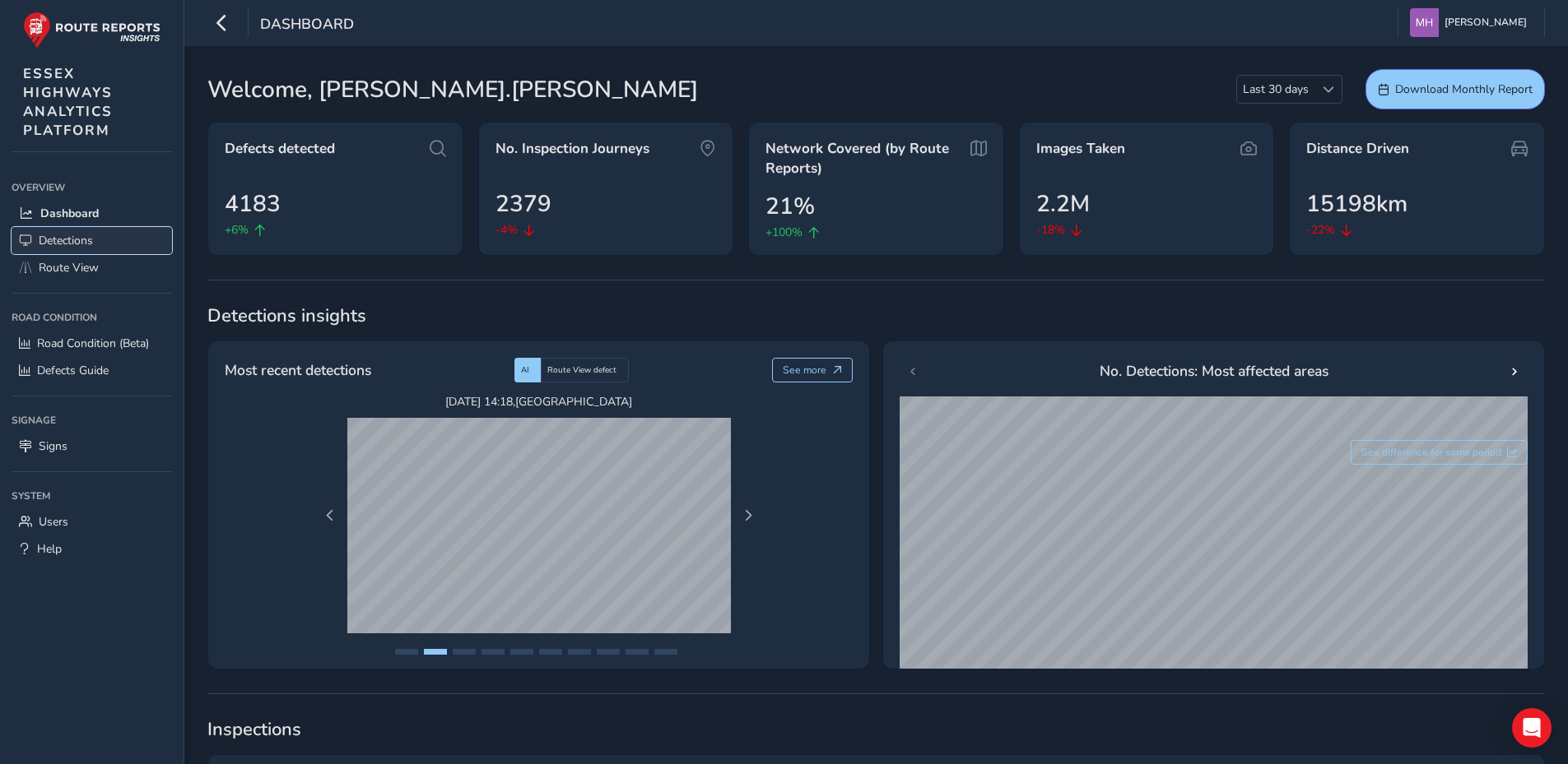
click at [67, 238] on span "Detections" at bounding box center [66, 240] width 54 height 16
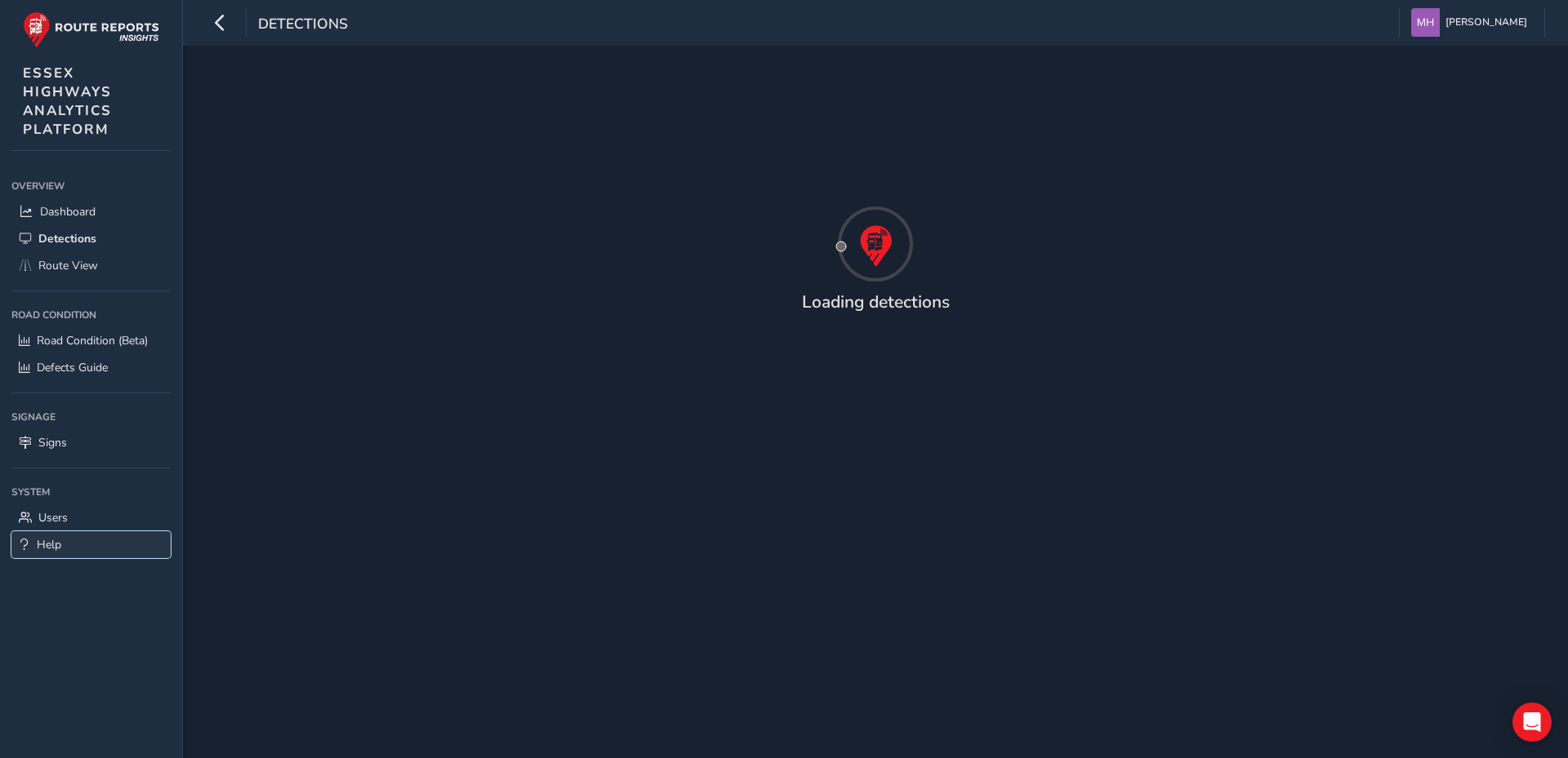
click at [48, 541] on span "Help" at bounding box center [48, 544] width 24 height 15
click at [66, 263] on span "Route View" at bounding box center [68, 265] width 60 height 15
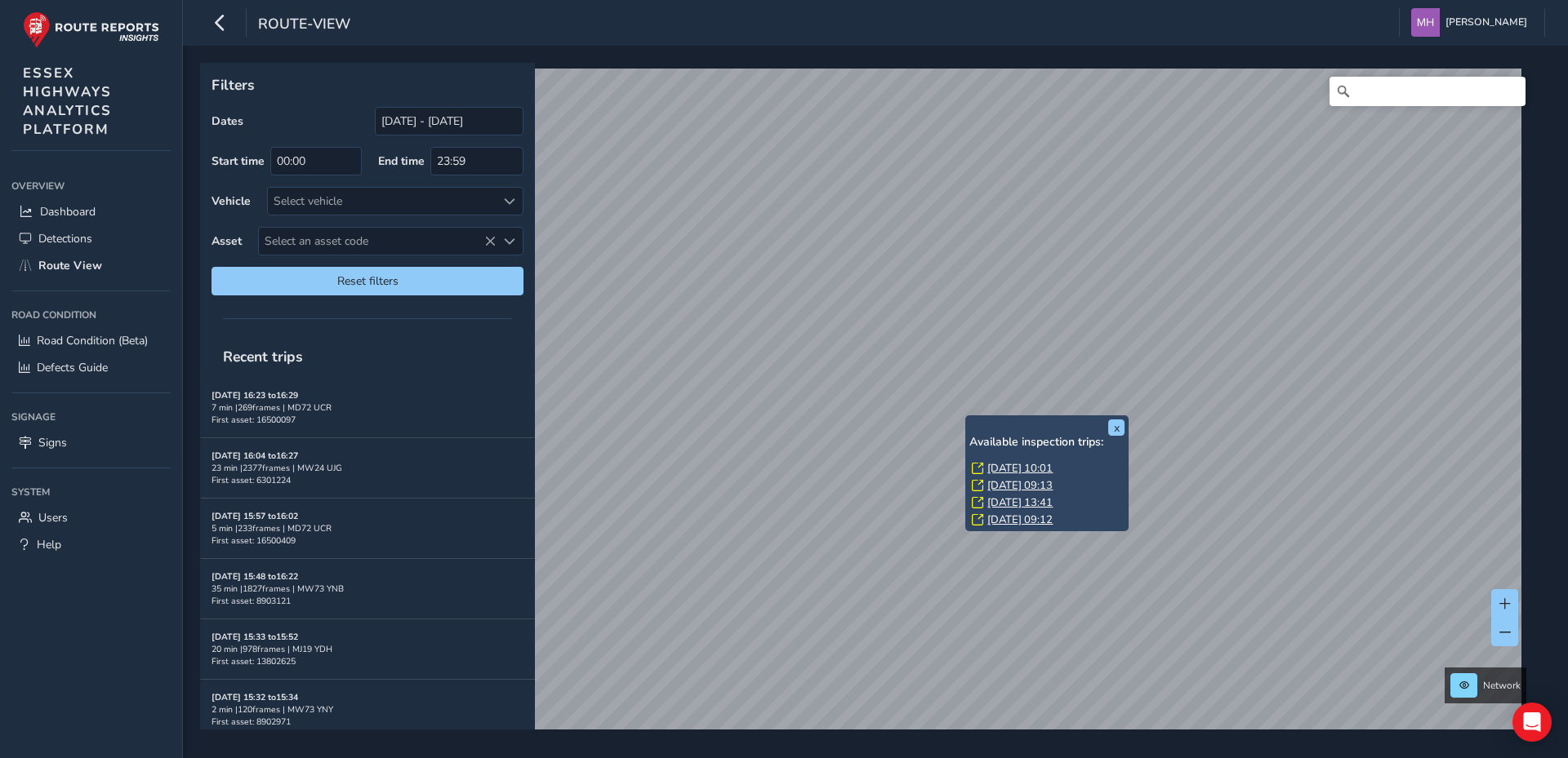
click at [968, 418] on div "x Available inspection trips: [DATE] 10:01 [DATE] 09:13 [DATE] 13:41 [DATE] 09:…" at bounding box center [1047, 473] width 164 height 116
click at [1004, 519] on link "[DATE] 09:12" at bounding box center [1020, 519] width 65 height 14
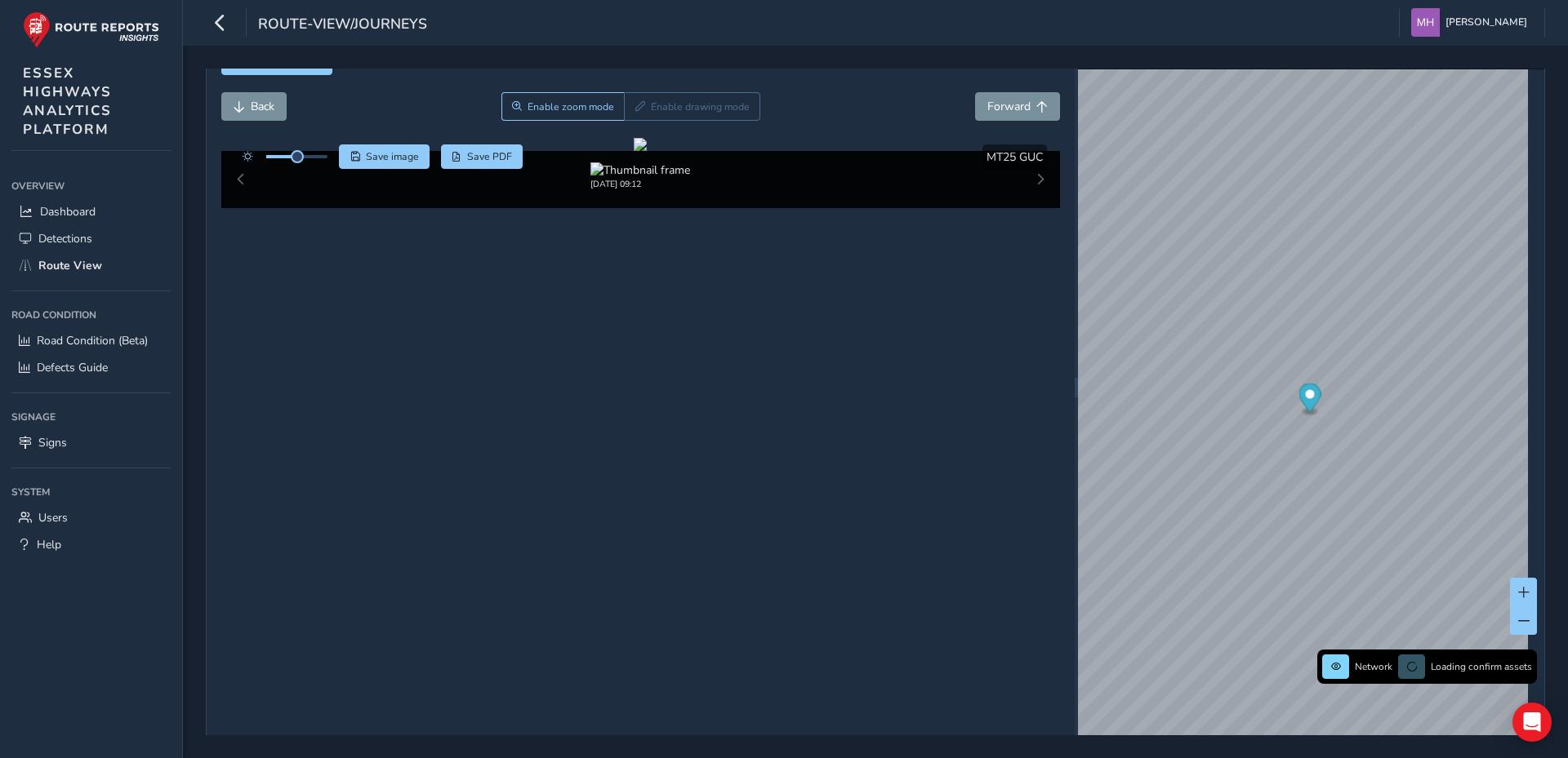
scroll to position [58, 0]
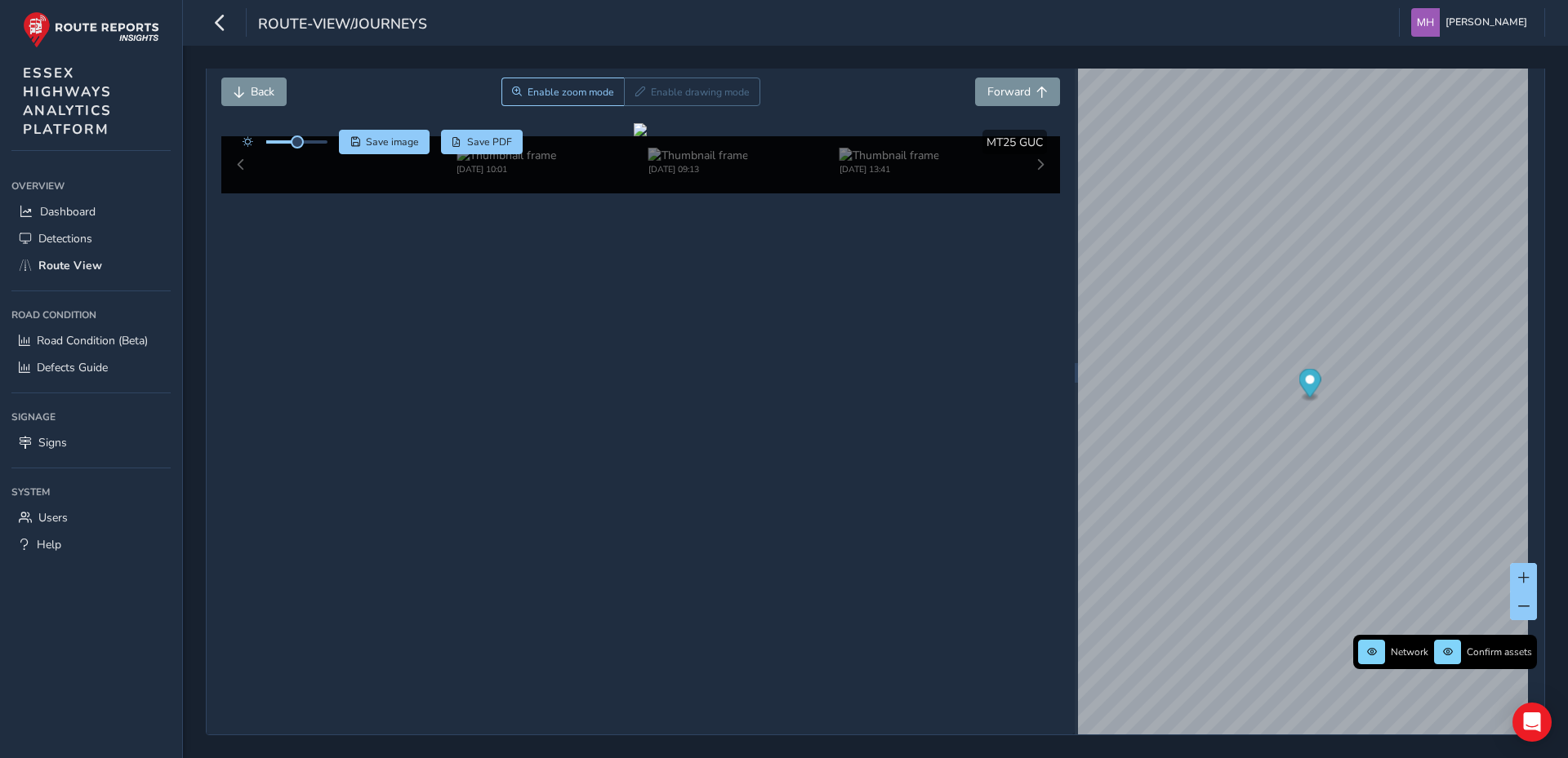
click at [1028, 193] on div "[DATE] 10:01 [DATE] 09:13 [DATE] 13:41 [DATE] 09:12" at bounding box center [641, 164] width 839 height 57
click at [1031, 193] on div "[DATE] 10:01 [DATE] 09:13 [DATE] 13:41 [DATE] 09:12" at bounding box center [641, 164] width 839 height 57
click at [881, 164] on img at bounding box center [889, 156] width 100 height 15
click at [1031, 193] on div "[DATE] 10:01 [DATE] 09:13 [DATE] 13:41 [DATE] 09:12" at bounding box center [641, 164] width 839 height 57
click at [1031, 193] on div "[DATE] 13:41" at bounding box center [641, 164] width 839 height 57
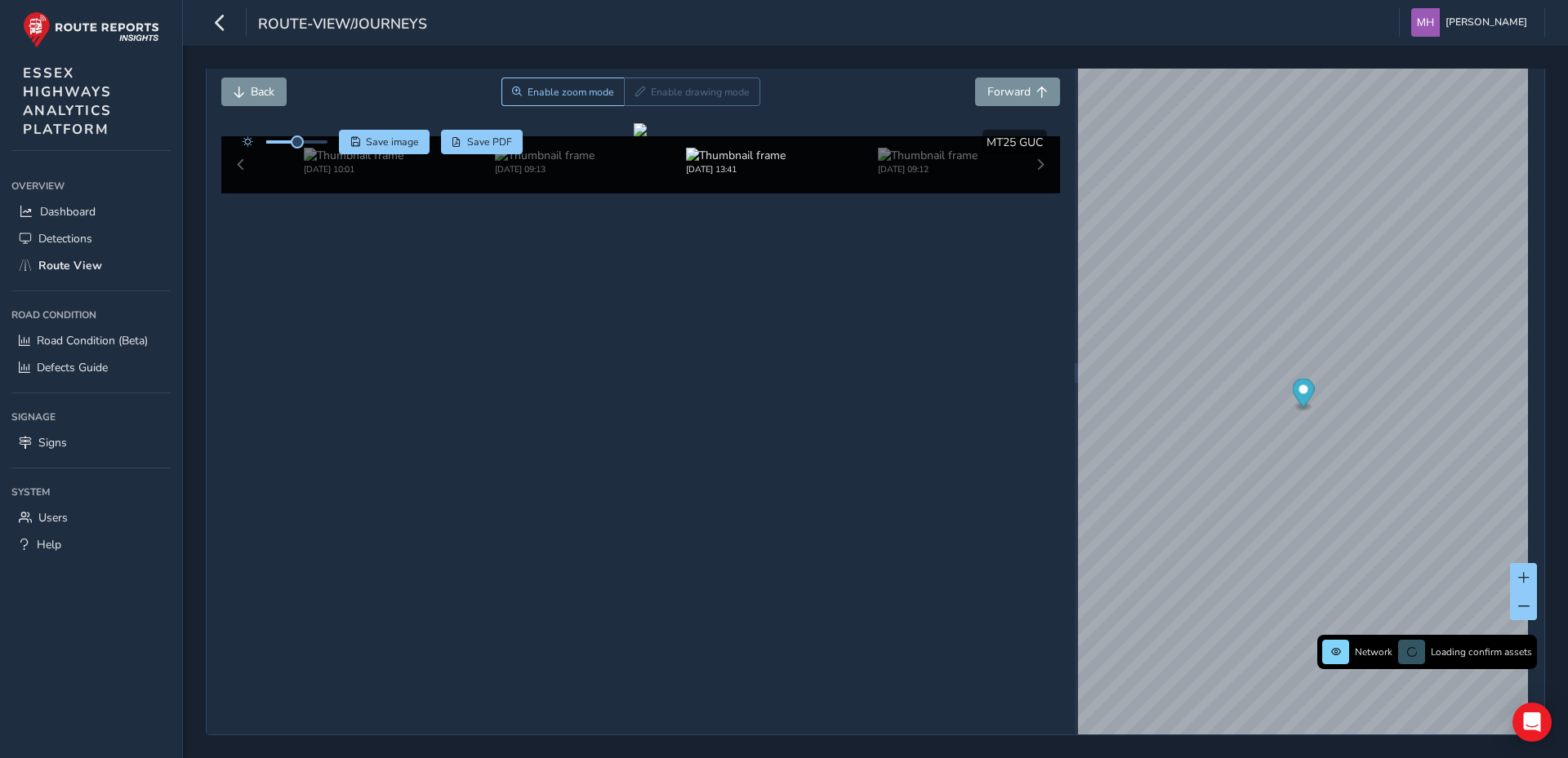
click at [1031, 193] on div "[DATE] 10:01 [DATE] 09:13 [DATE] 13:41 [DATE] 09:12" at bounding box center [641, 164] width 839 height 57
click at [923, 164] on img at bounding box center [928, 156] width 100 height 15
click at [1033, 193] on div "[DATE] 10:01 [DATE] 09:13 [DATE] 13:41 [DATE] 09:12" at bounding box center [641, 164] width 839 height 57
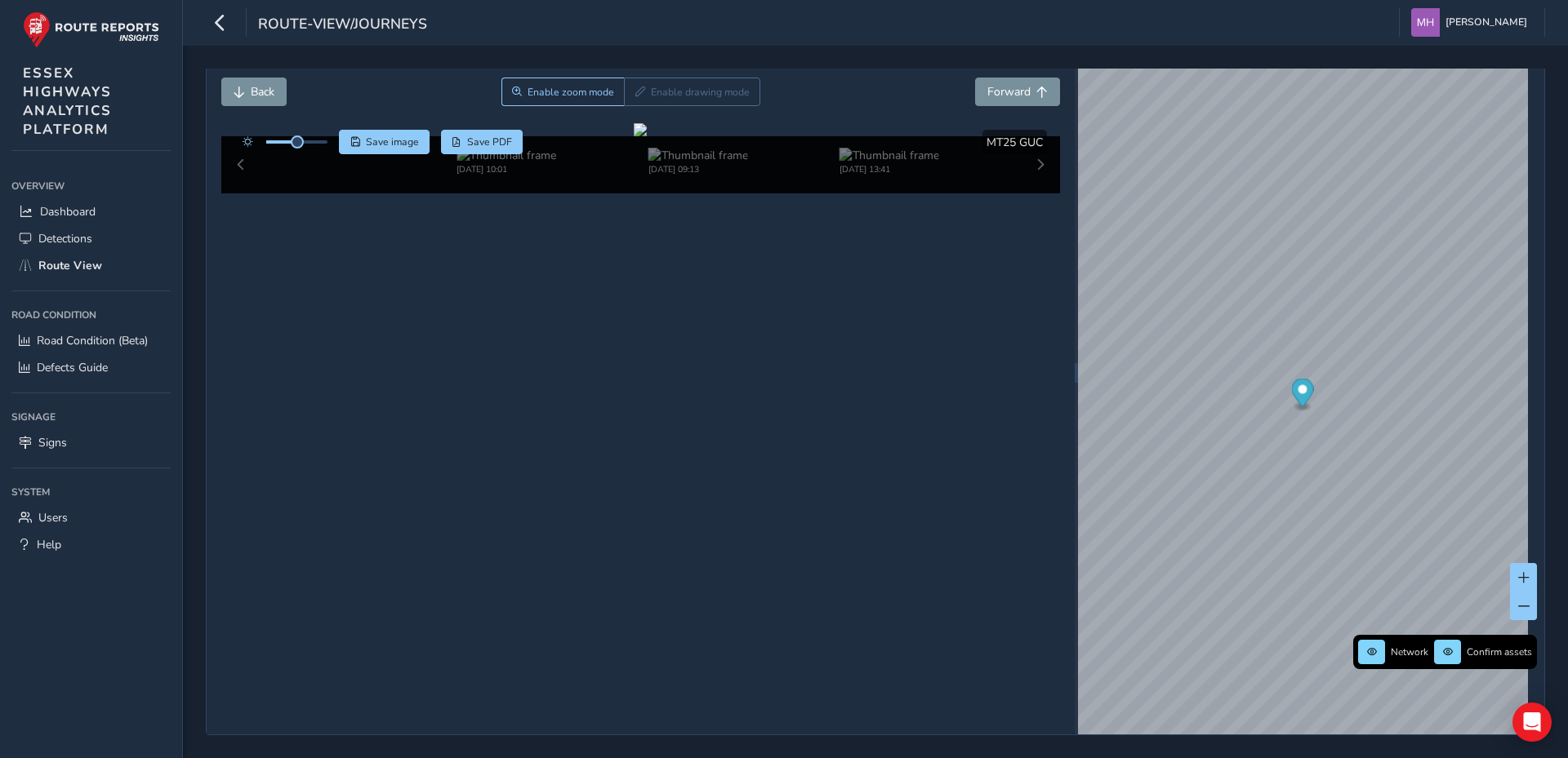
click at [1033, 193] on div "[DATE] 10:01 [DATE] 09:13 [DATE] 13:41 [DATE] 09:12" at bounding box center [641, 164] width 839 height 57
click at [1031, 164] on img at bounding box center [1081, 156] width 100 height 15
click at [1031, 193] on div "[DATE] 10:01 [DATE] 09:13 [DATE] 13:41 [DATE] 09:12" at bounding box center [641, 164] width 839 height 57
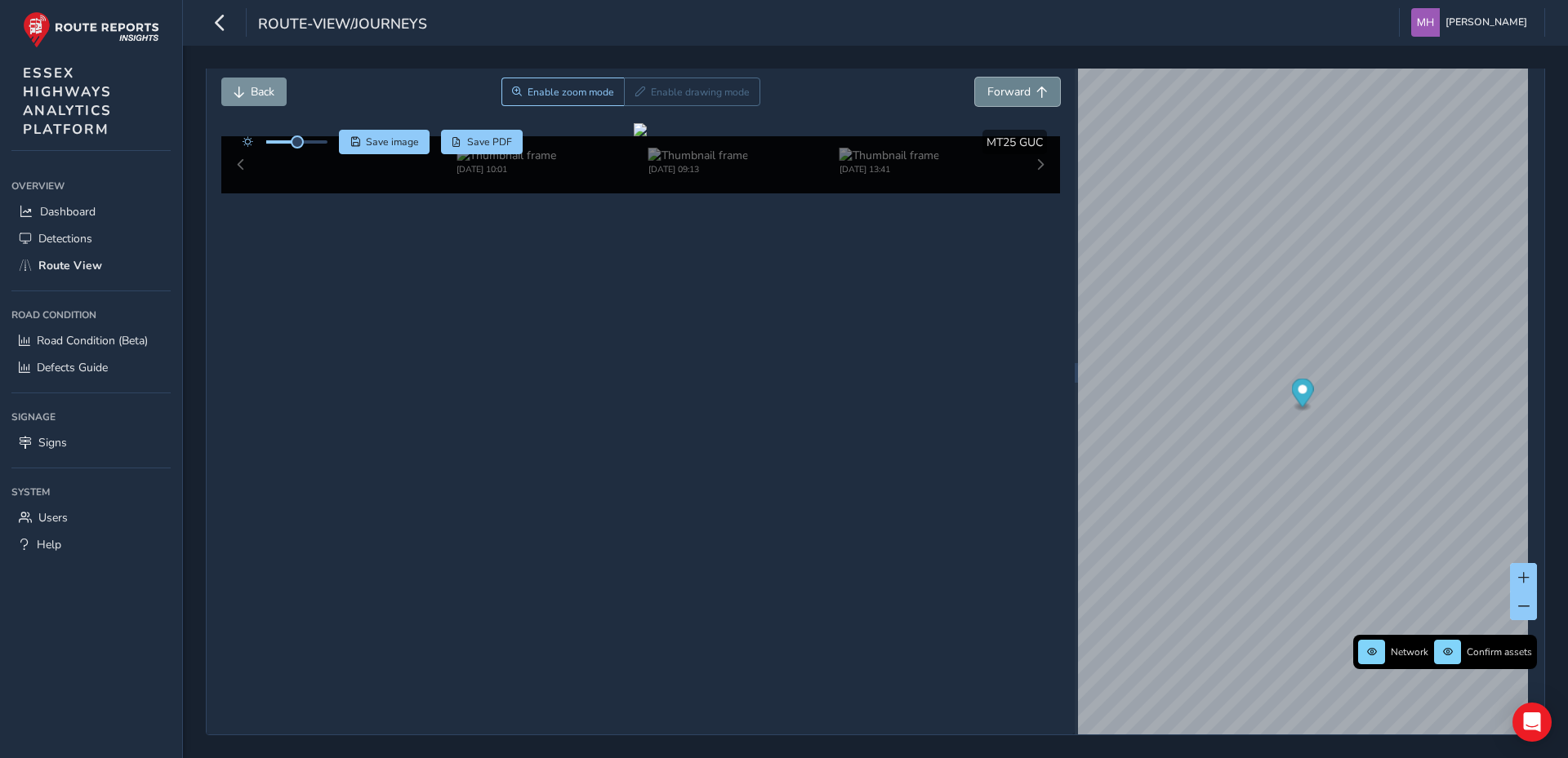
click at [1005, 89] on span "Forward" at bounding box center [1009, 91] width 43 height 15
click at [1031, 193] on div "[DATE] 10:01 [DATE] 09:13 [DATE] 13:41 [DATE] 09:12" at bounding box center [641, 164] width 839 height 57
click at [1028, 193] on div "[DATE] 10:01 [DATE] 09:13 [DATE] 13:41 [DATE] 09:12" at bounding box center [641, 164] width 839 height 57
click at [1030, 193] on div "[DATE] 10:01 [DATE] 09:13 [DATE] 13:41 [DATE] 09:12" at bounding box center [641, 164] width 839 height 57
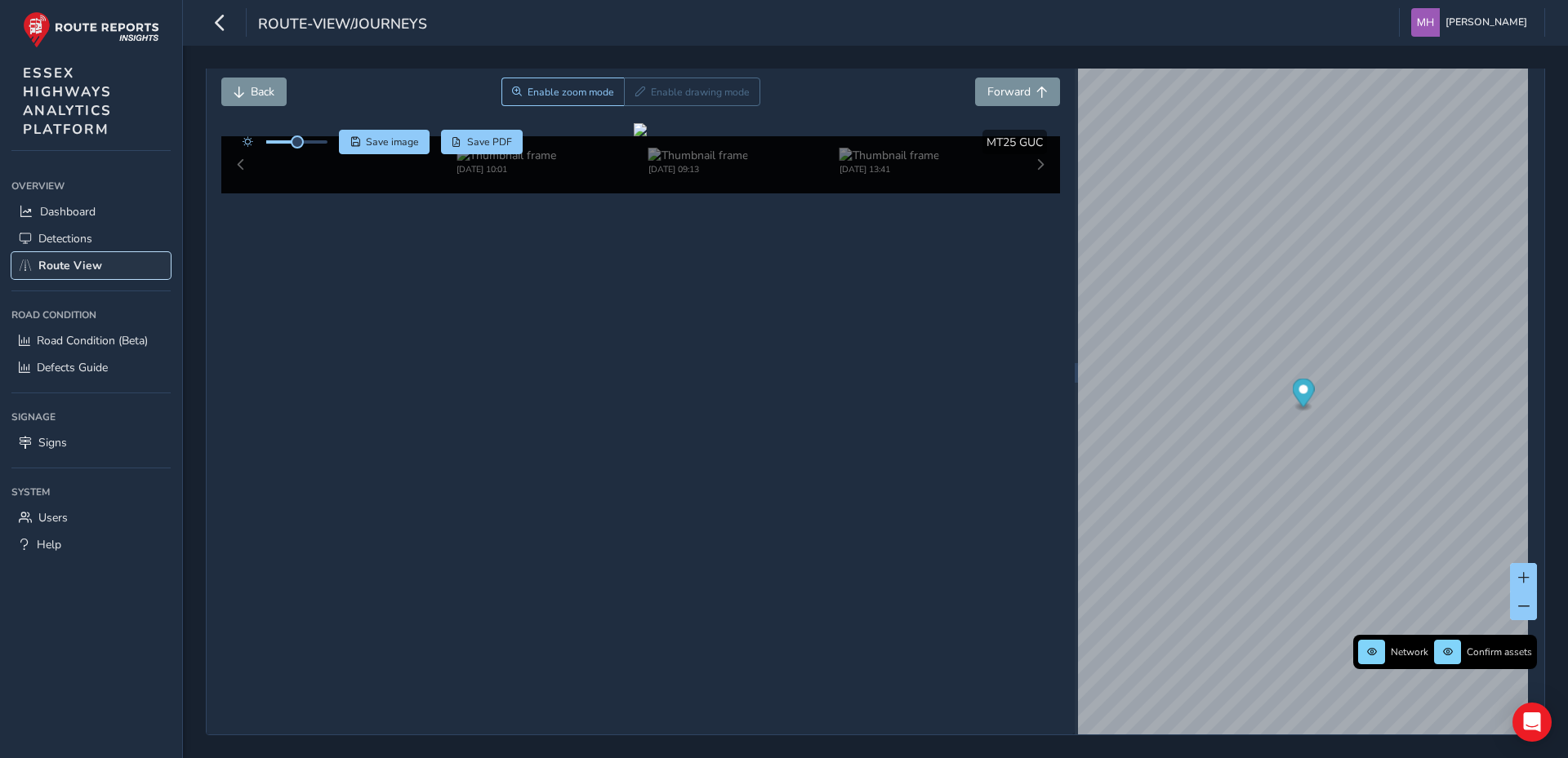
click at [81, 258] on span "Route View" at bounding box center [70, 265] width 64 height 15
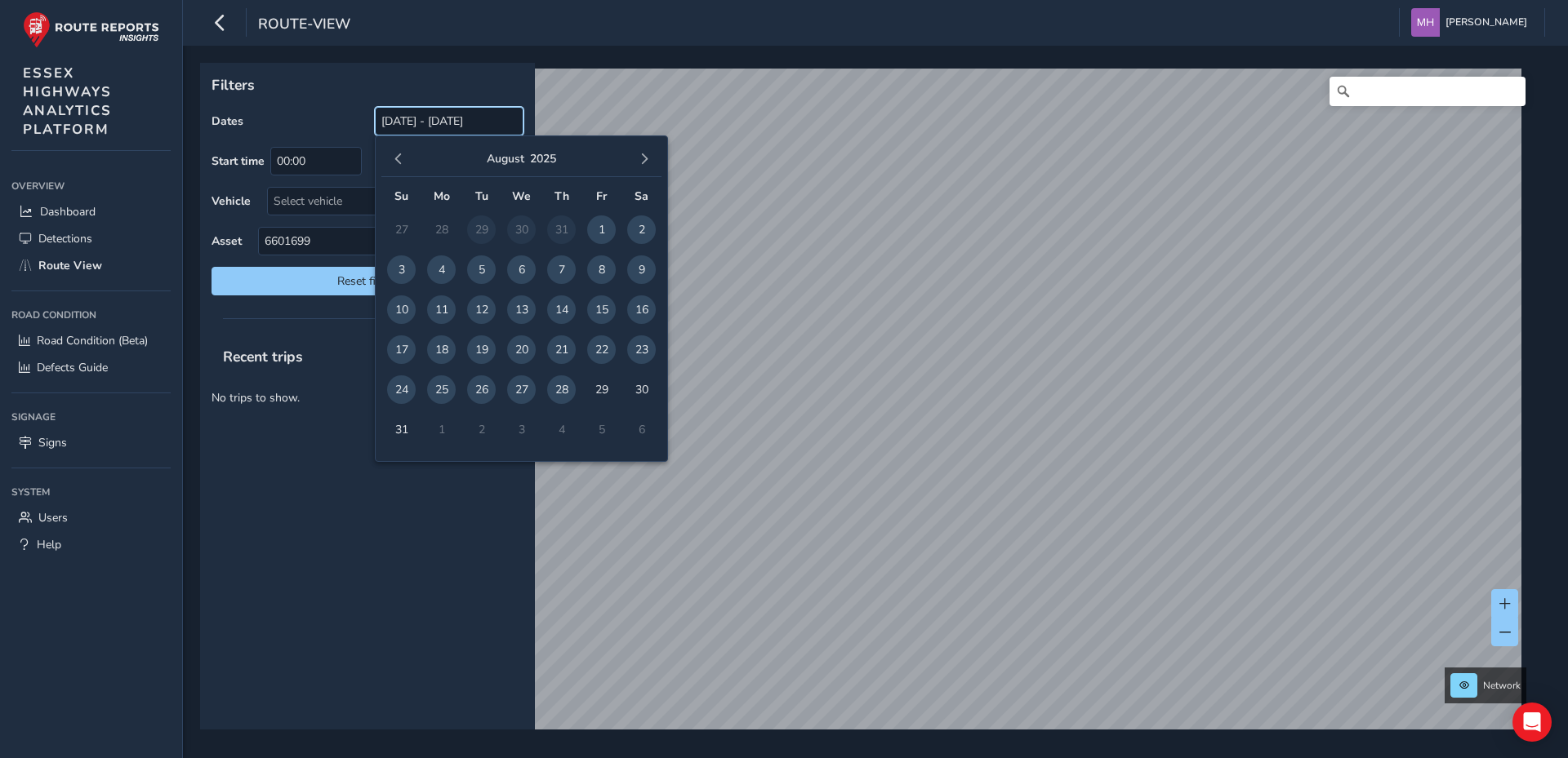
click at [429, 119] on input "[DATE] - [DATE]" at bounding box center [450, 121] width 148 height 29
click at [398, 158] on span "button" at bounding box center [398, 160] width 12 height 12
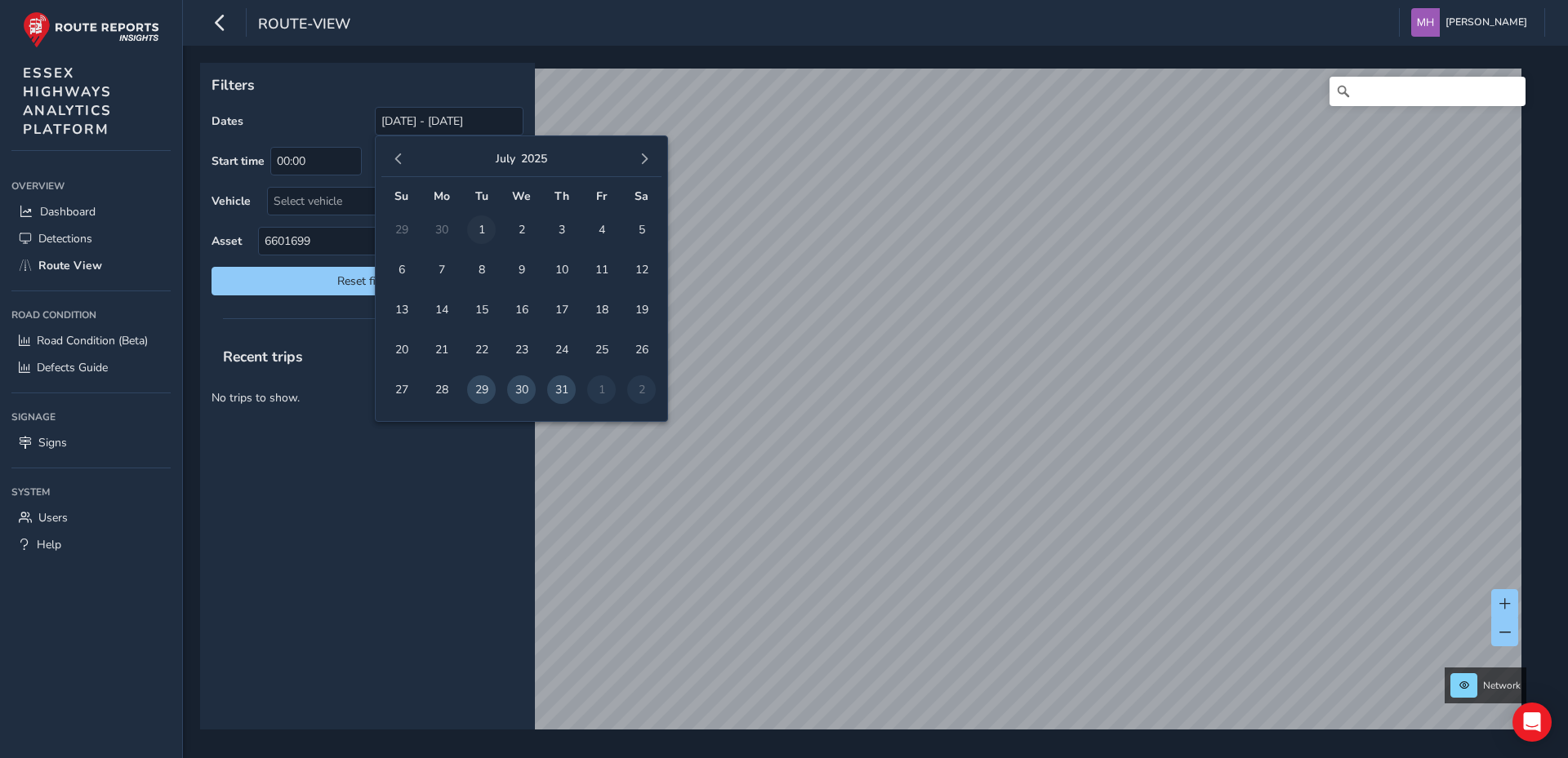
click at [486, 224] on span "1" at bounding box center [481, 230] width 29 height 29
click at [560, 392] on span "31" at bounding box center [562, 390] width 29 height 29
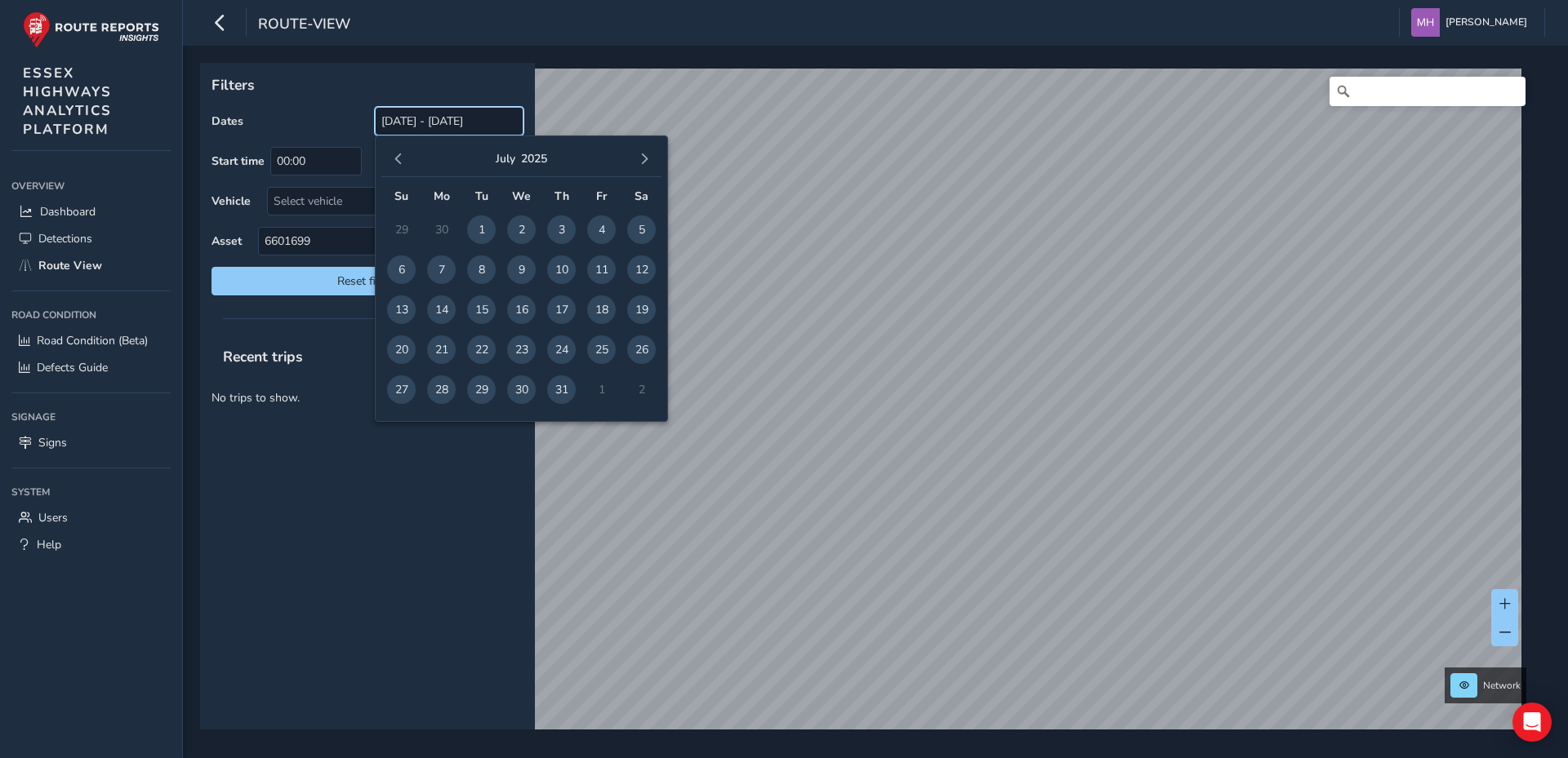
click at [465, 119] on input "[DATE] - [DATE]" at bounding box center [450, 121] width 148 height 29
click at [401, 157] on span "button" at bounding box center [398, 160] width 12 height 12
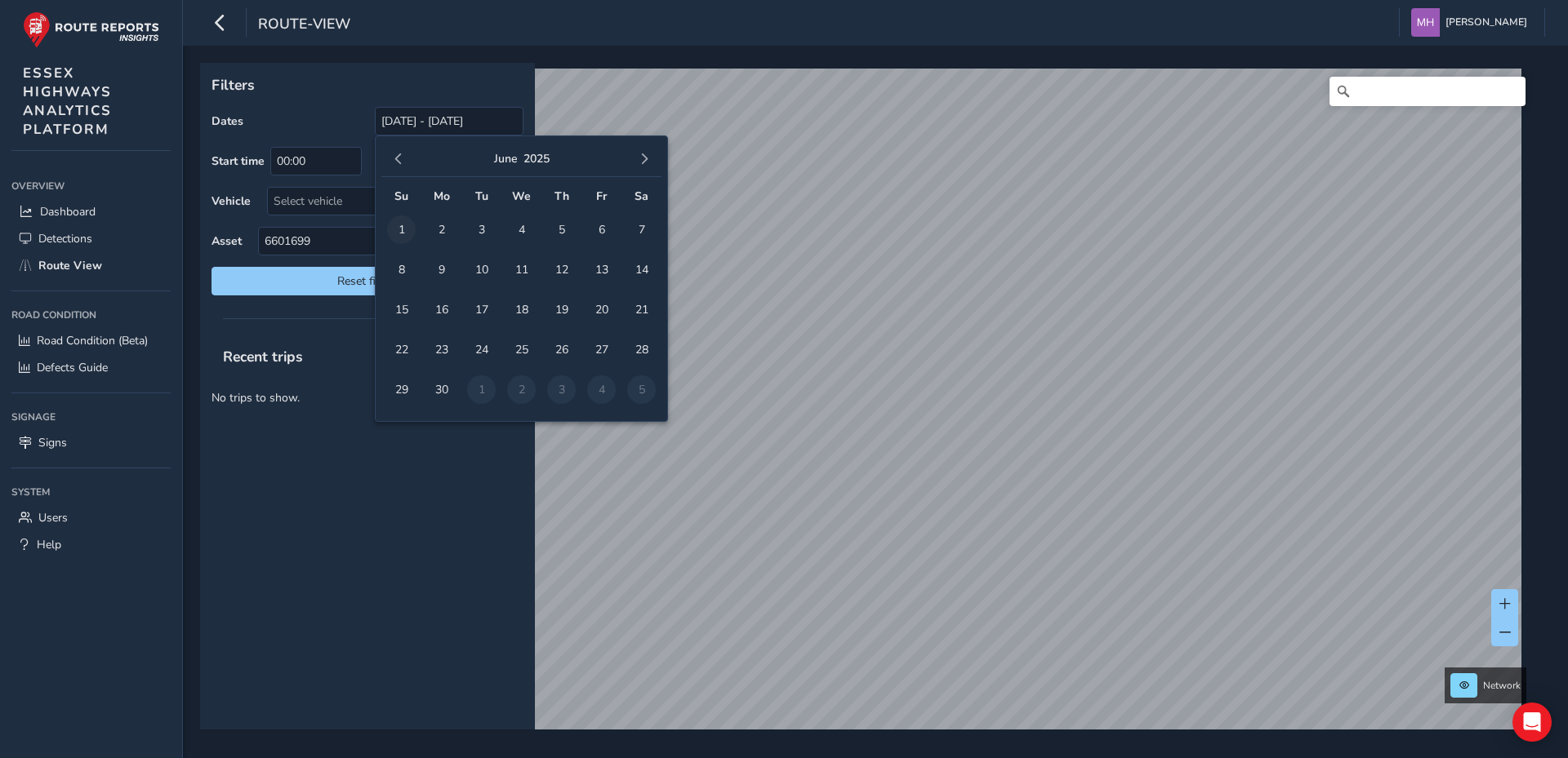
click at [399, 223] on span "1" at bounding box center [401, 230] width 29 height 29
click at [440, 386] on span "30" at bounding box center [442, 390] width 29 height 29
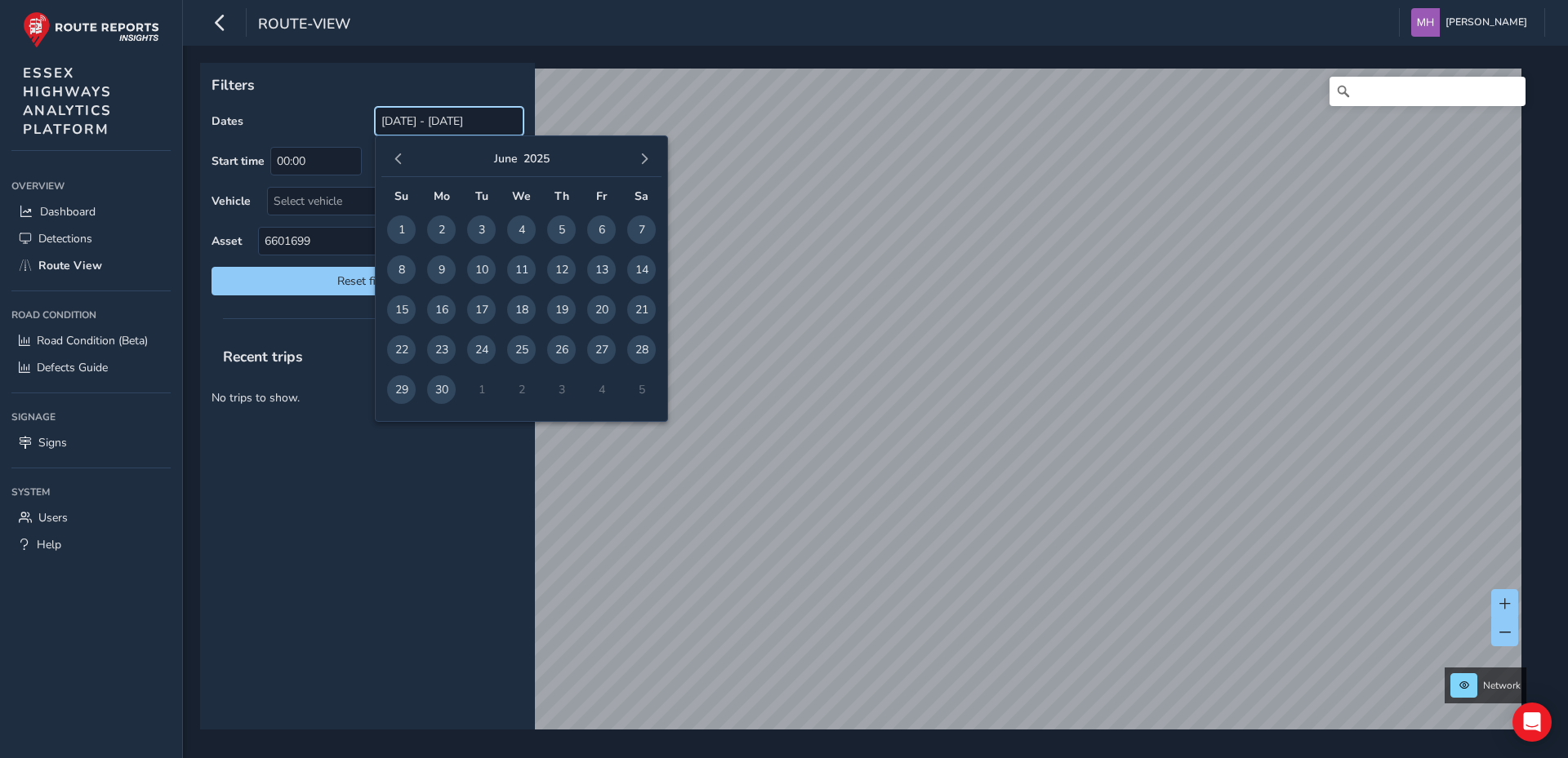
click at [402, 121] on input "[DATE] - [DATE]" at bounding box center [450, 121] width 148 height 29
click at [397, 157] on span "button" at bounding box center [398, 160] width 12 height 12
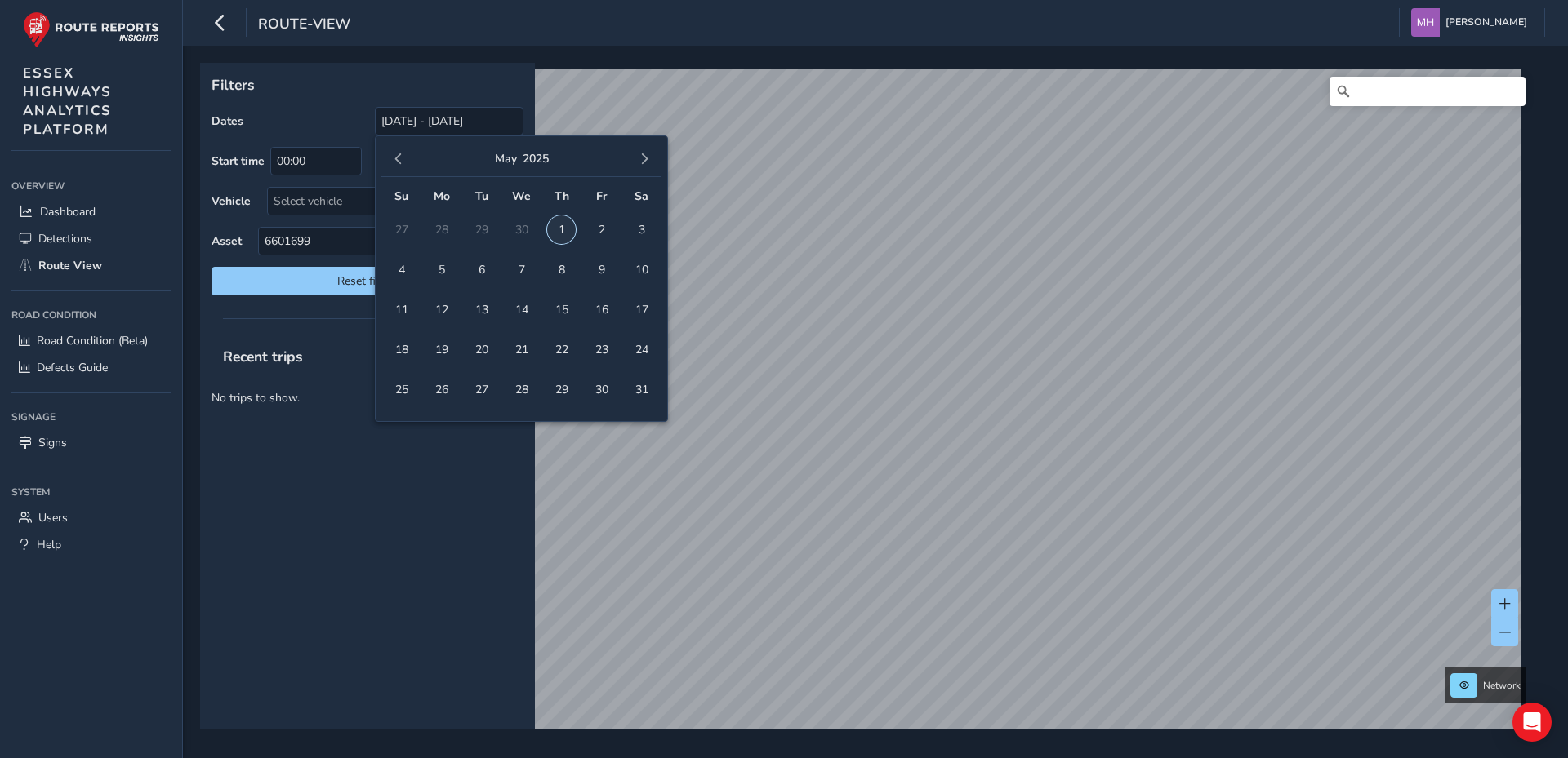
click at [558, 224] on span "1" at bounding box center [562, 230] width 29 height 29
click at [645, 157] on span "button" at bounding box center [645, 160] width 12 height 12
click at [442, 389] on span "30" at bounding box center [442, 390] width 29 height 29
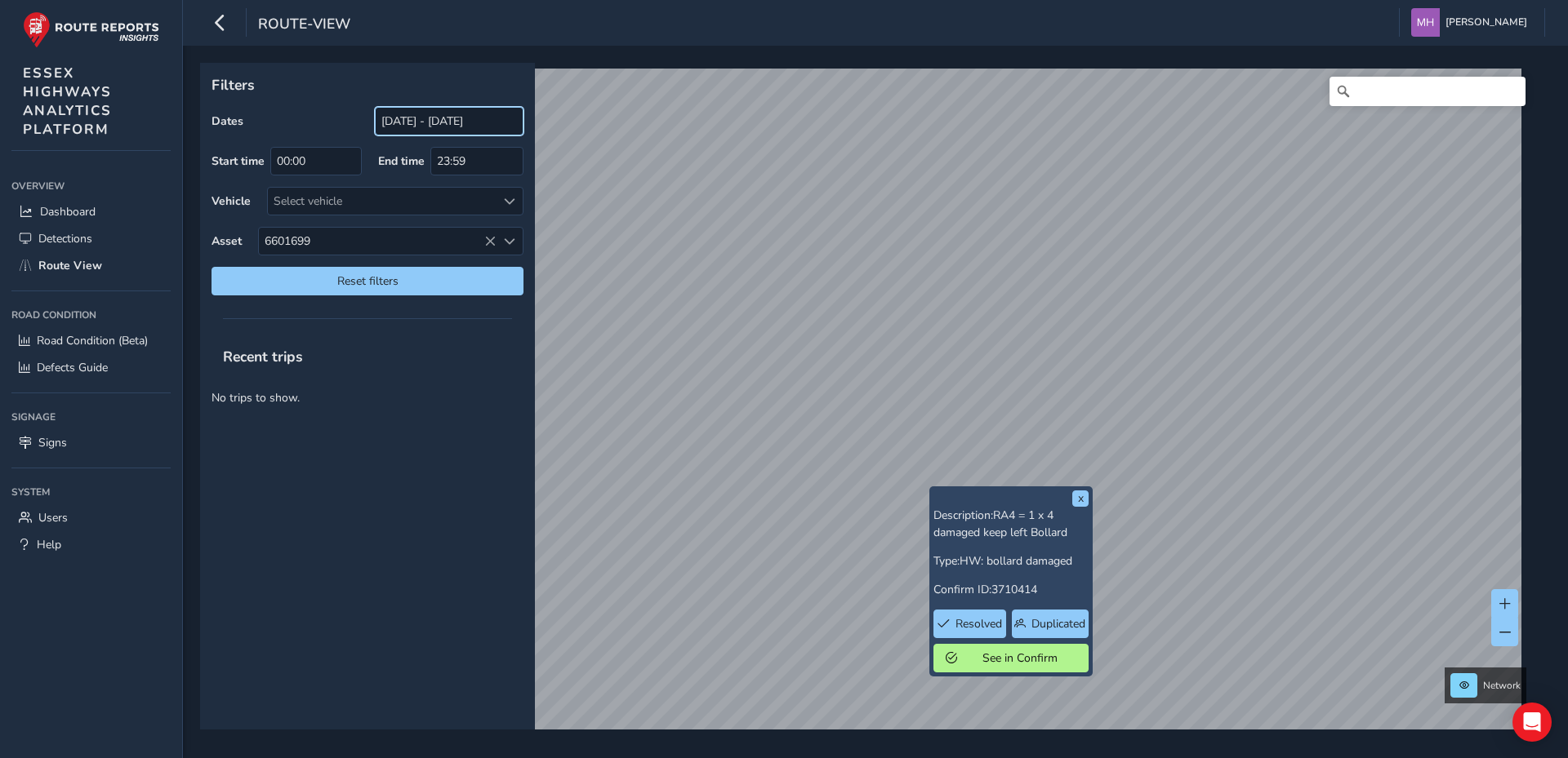
click at [429, 121] on input "[DATE] - [DATE]" at bounding box center [450, 121] width 148 height 29
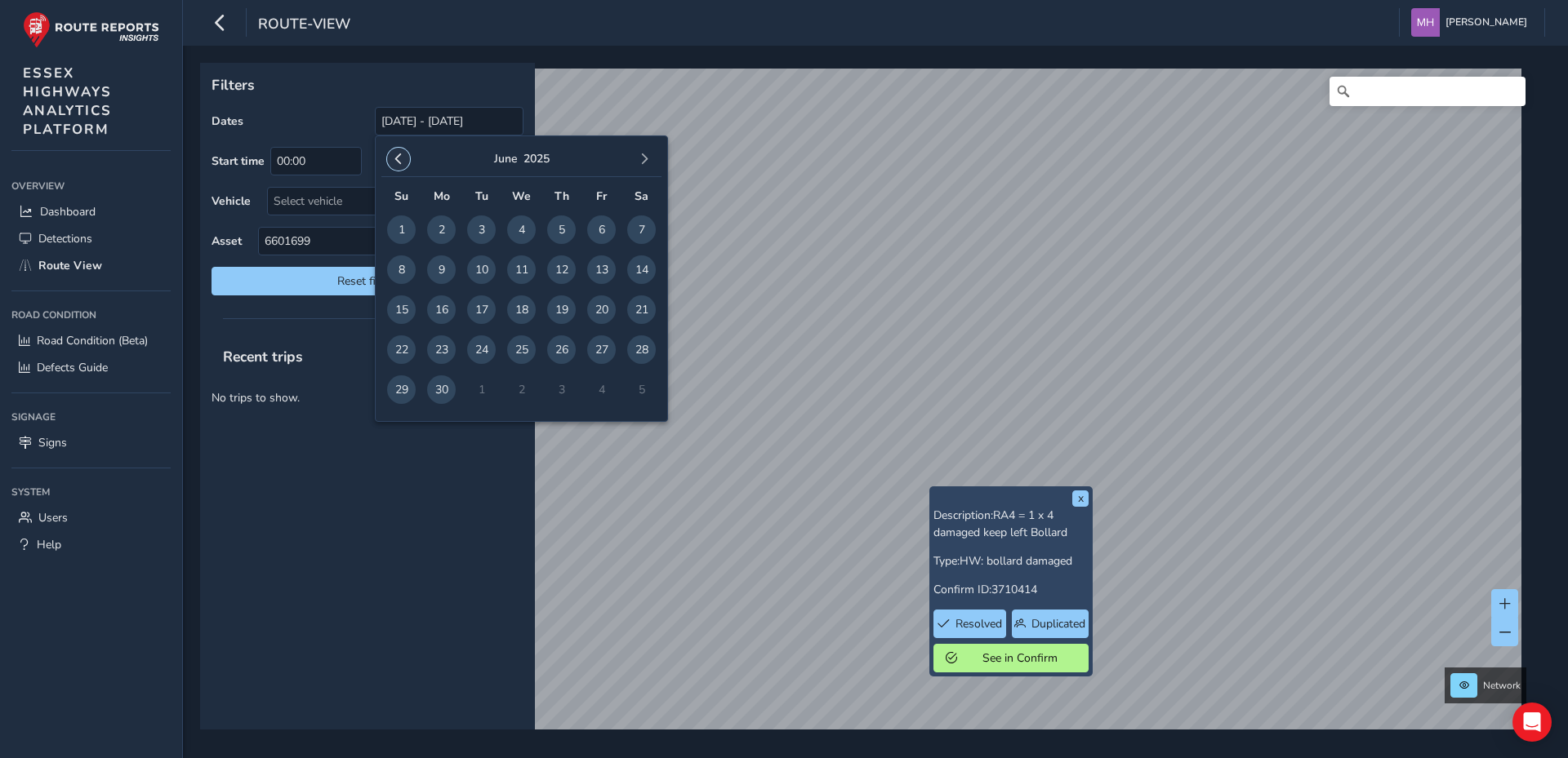
click at [397, 160] on span "button" at bounding box center [398, 160] width 12 height 12
click at [553, 227] on span "1" at bounding box center [562, 230] width 29 height 29
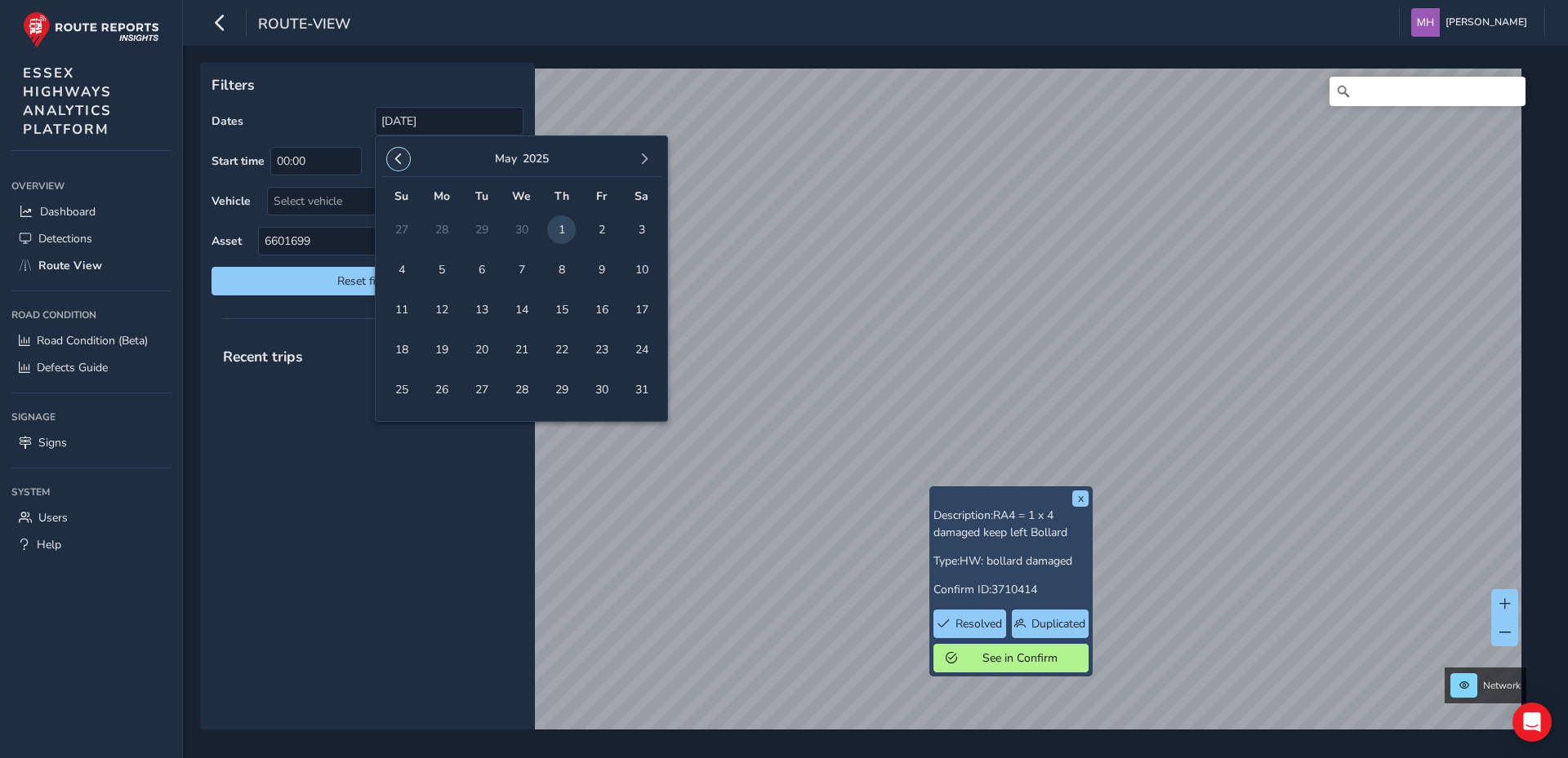
click at [395, 161] on span "button" at bounding box center [398, 160] width 12 height 12
click at [481, 229] on span "1" at bounding box center [481, 230] width 29 height 29
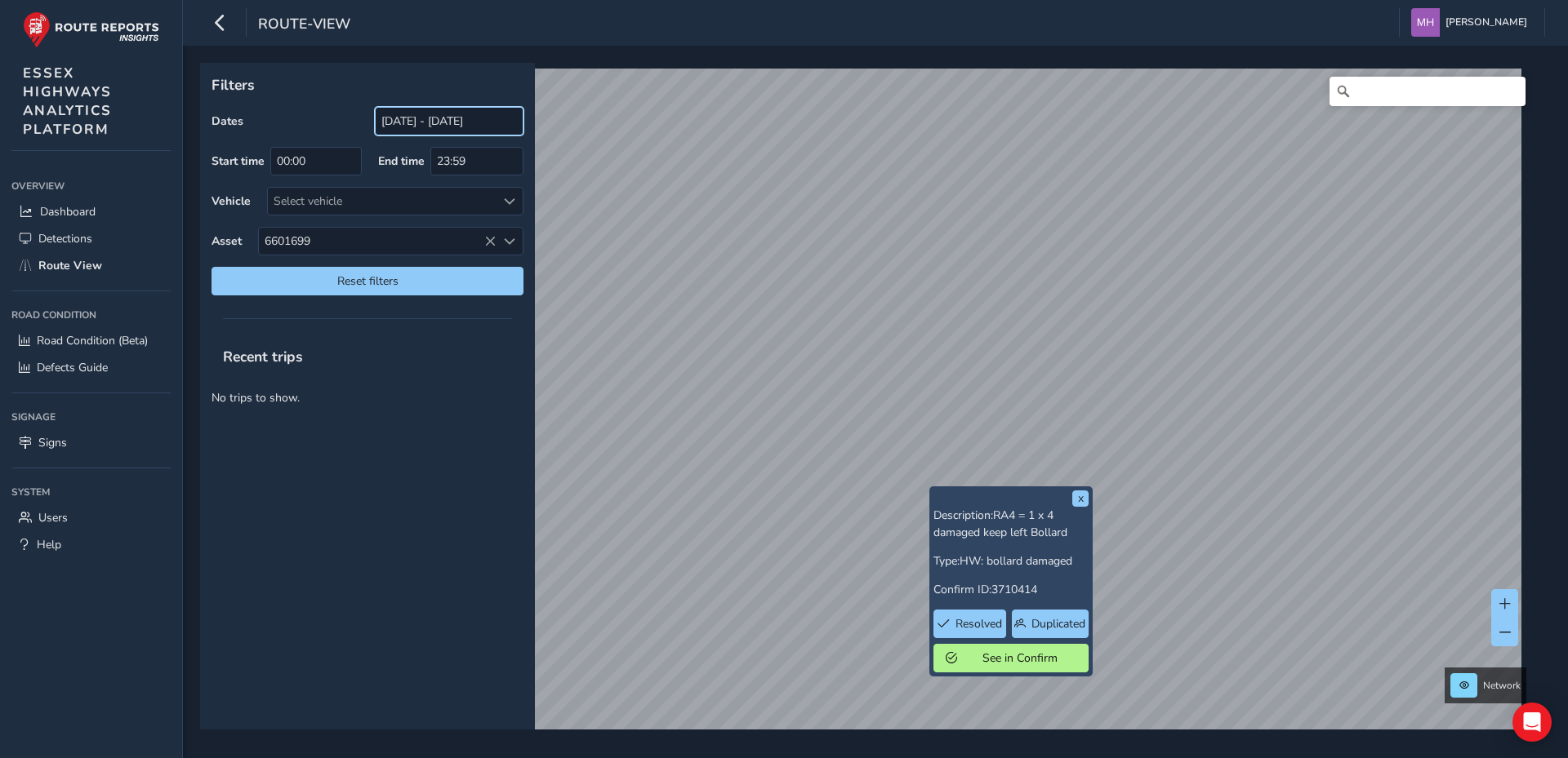
click at [509, 121] on input "[DATE] - [DATE]" at bounding box center [450, 121] width 148 height 29
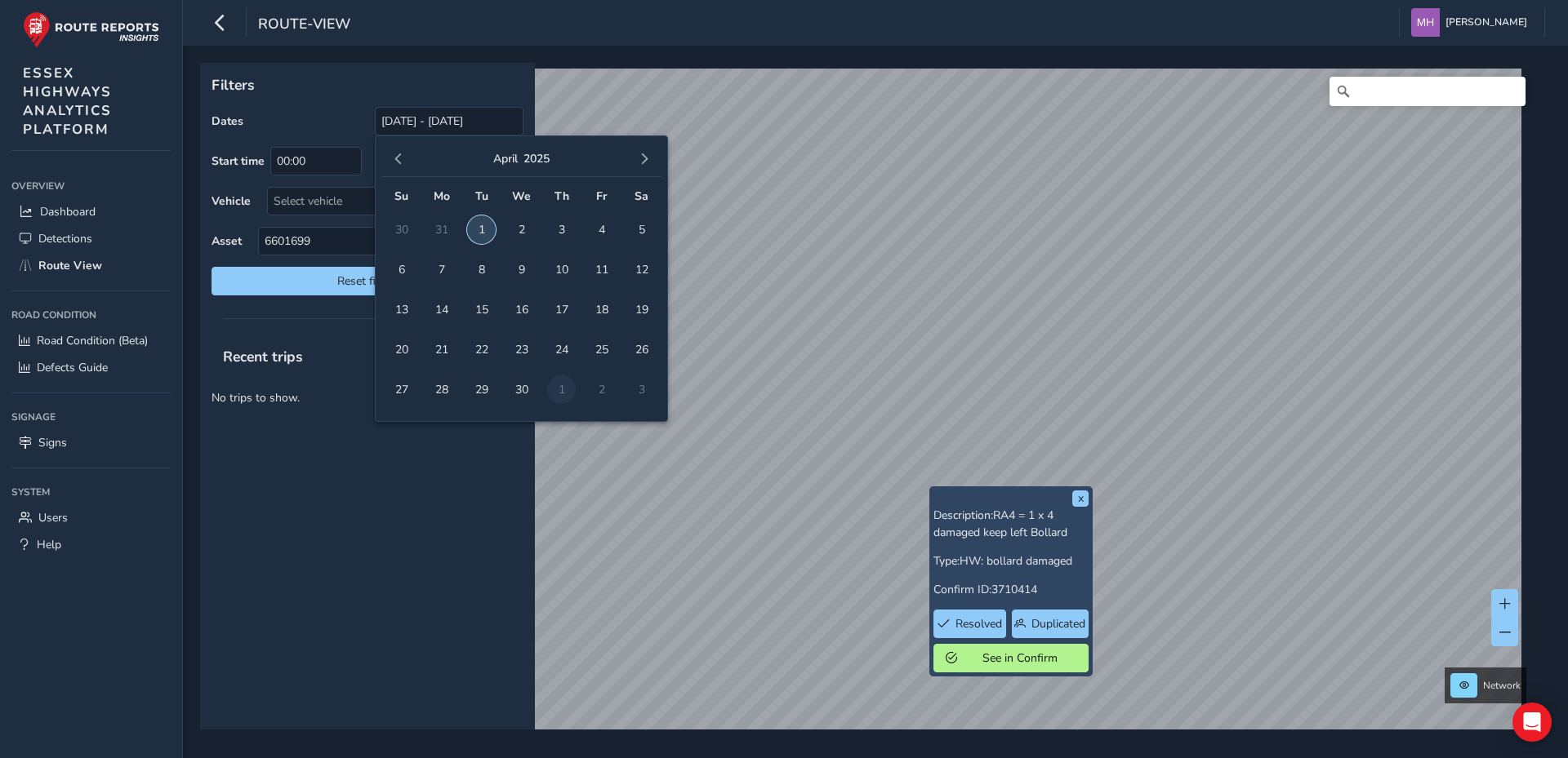
click at [477, 226] on span "1" at bounding box center [481, 230] width 29 height 29
click at [645, 156] on span "button" at bounding box center [645, 160] width 12 height 12
click at [436, 388] on span "30" at bounding box center [442, 390] width 29 height 29
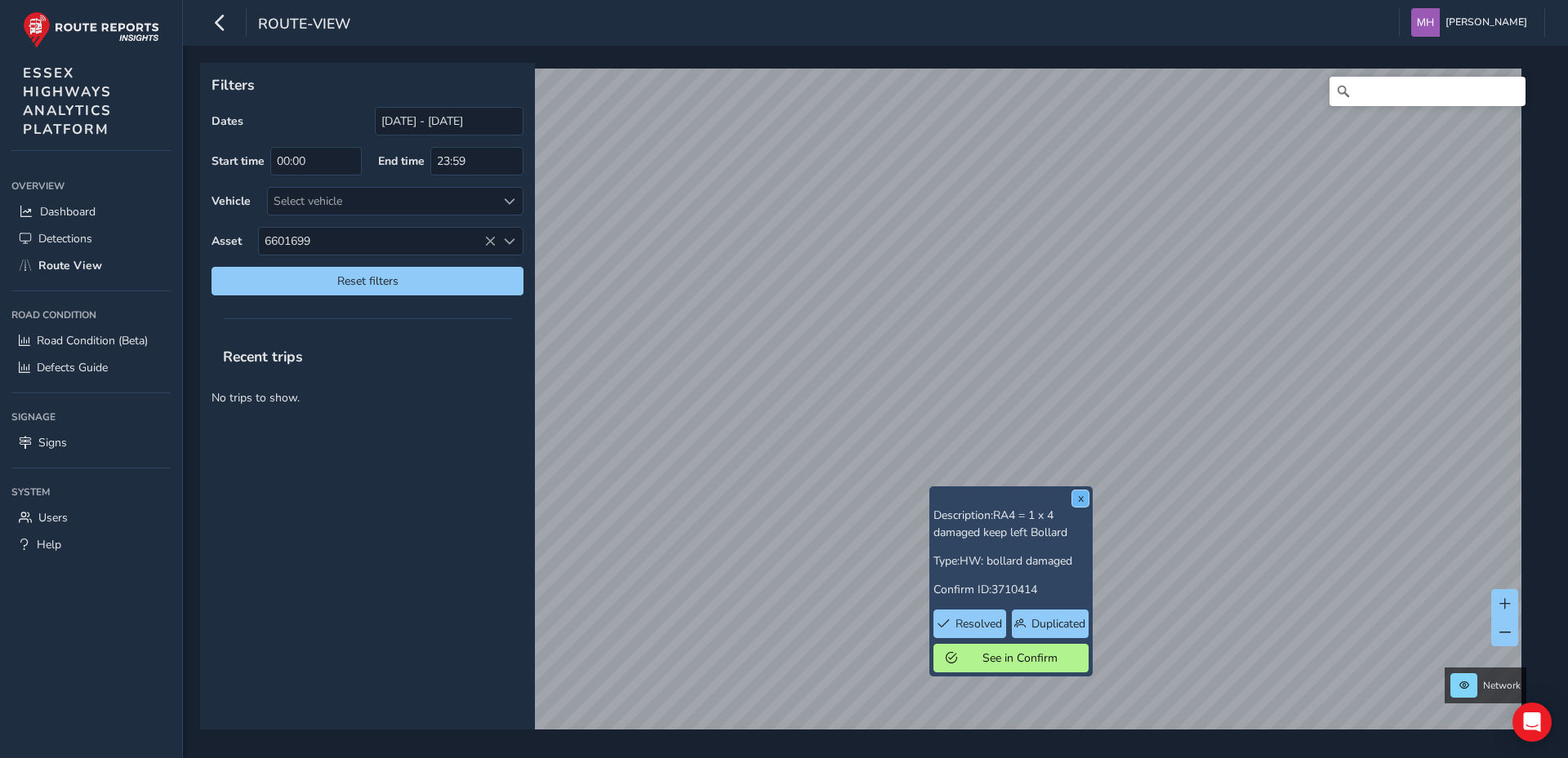
click at [1079, 497] on button "x" at bounding box center [1080, 498] width 16 height 16
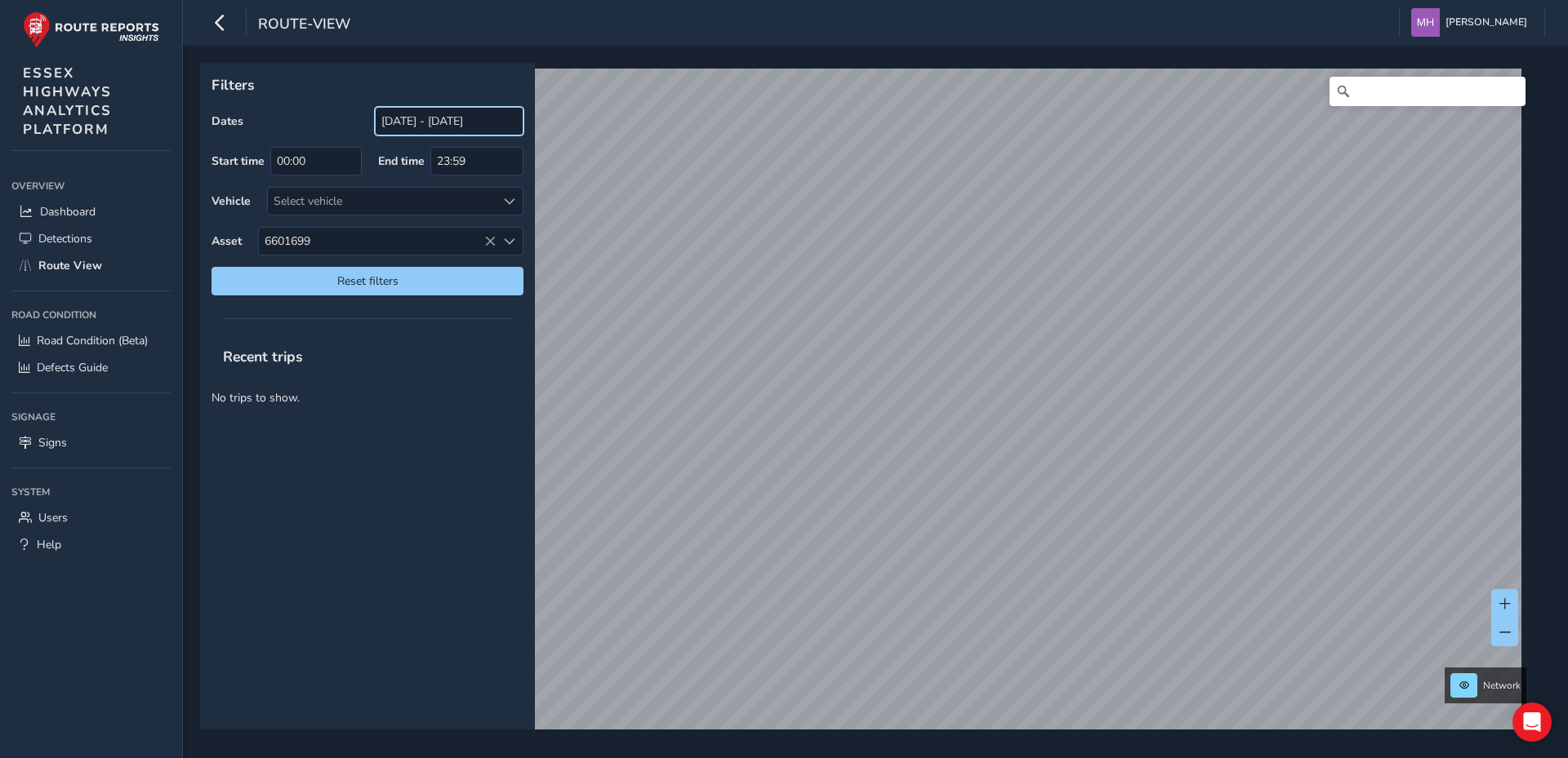
click at [440, 121] on input "[DATE] - [DATE]" at bounding box center [450, 121] width 148 height 29
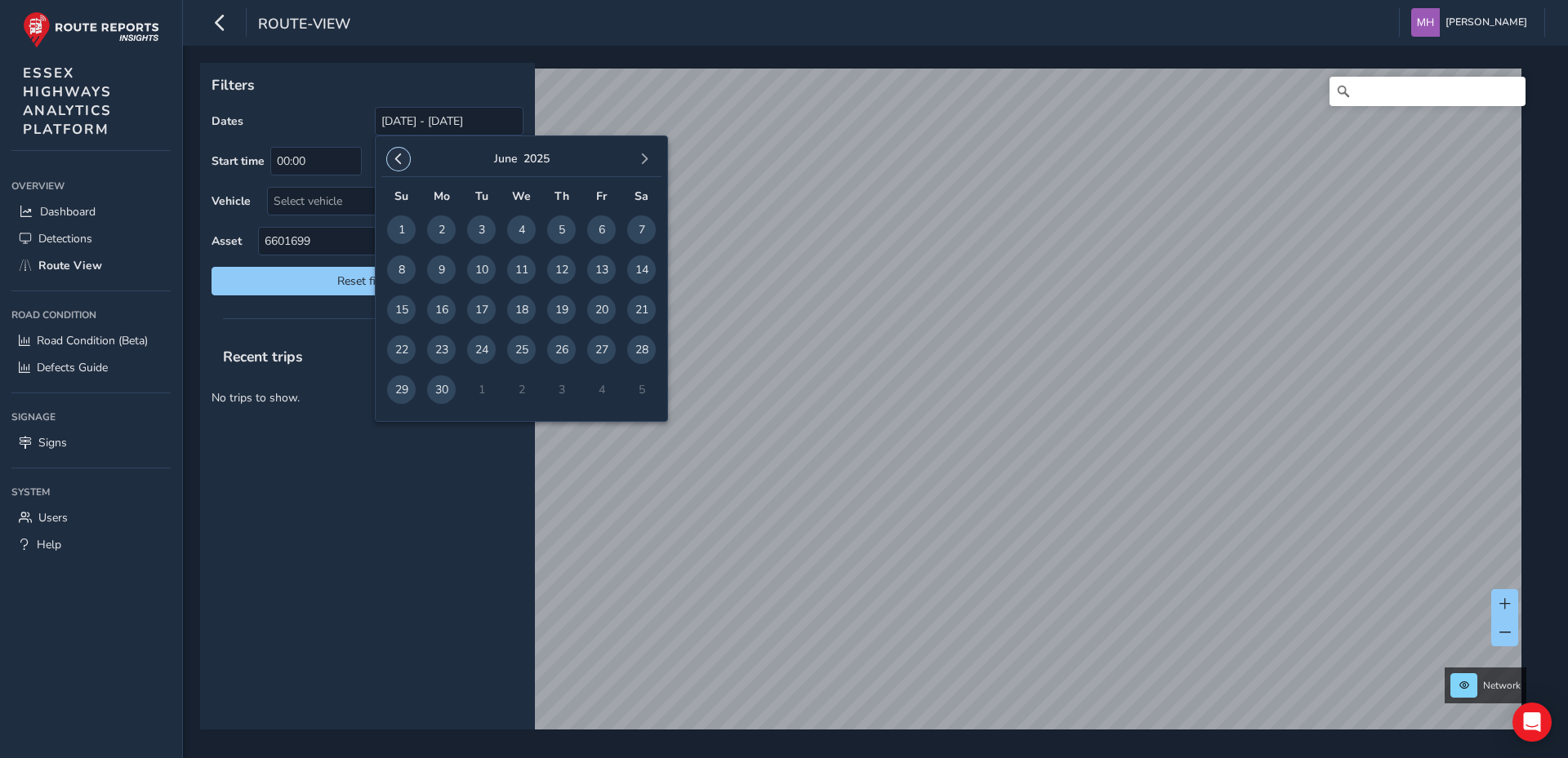
click at [394, 156] on span "button" at bounding box center [398, 160] width 12 height 12
click at [395, 157] on span "button" at bounding box center [398, 160] width 12 height 12
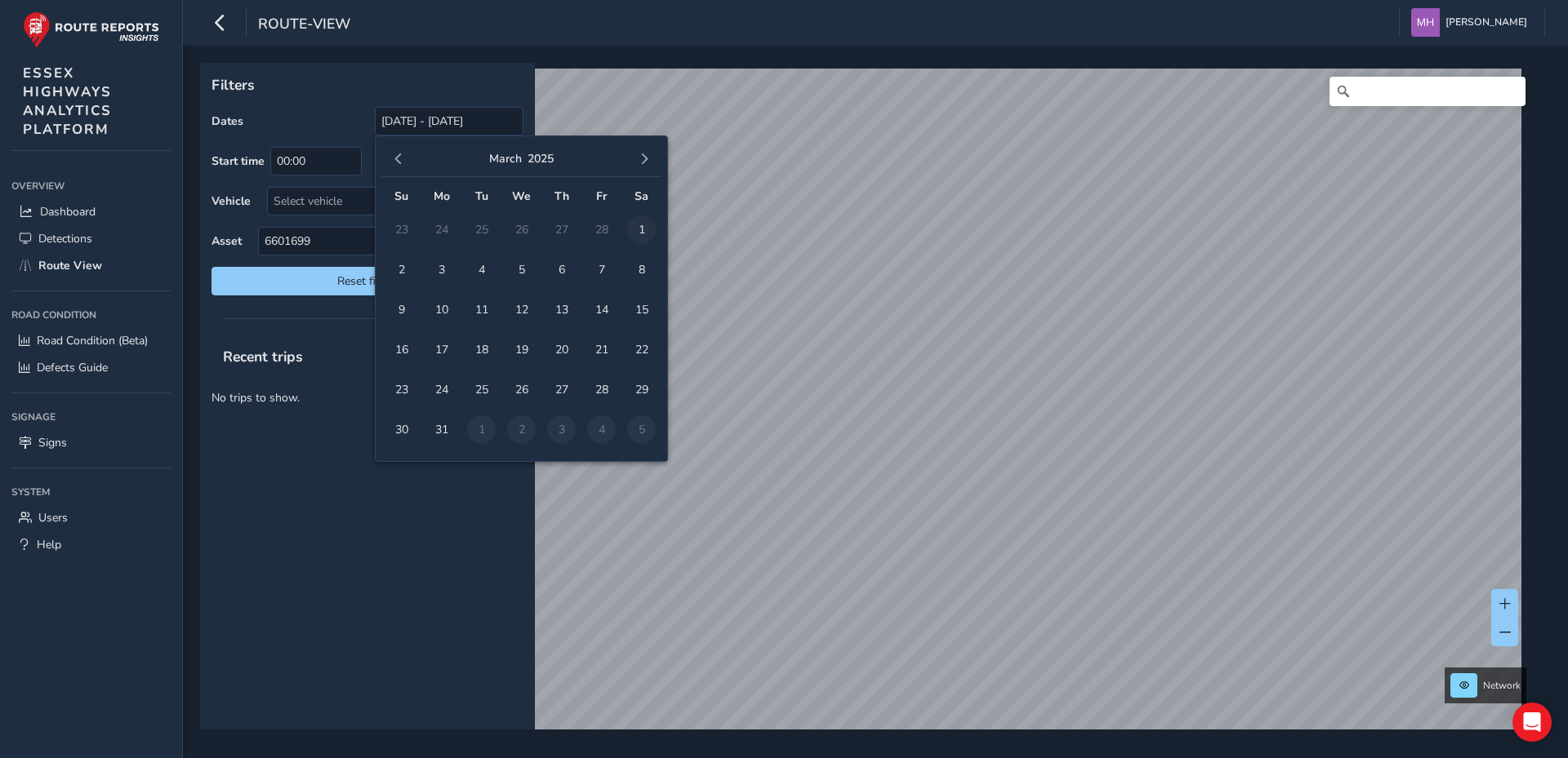
click at [636, 226] on span "1" at bounding box center [642, 230] width 29 height 29
click at [645, 159] on span "button" at bounding box center [645, 160] width 12 height 12
click at [638, 387] on span "31" at bounding box center [642, 390] width 29 height 29
type input "[DATE] - [DATE]"
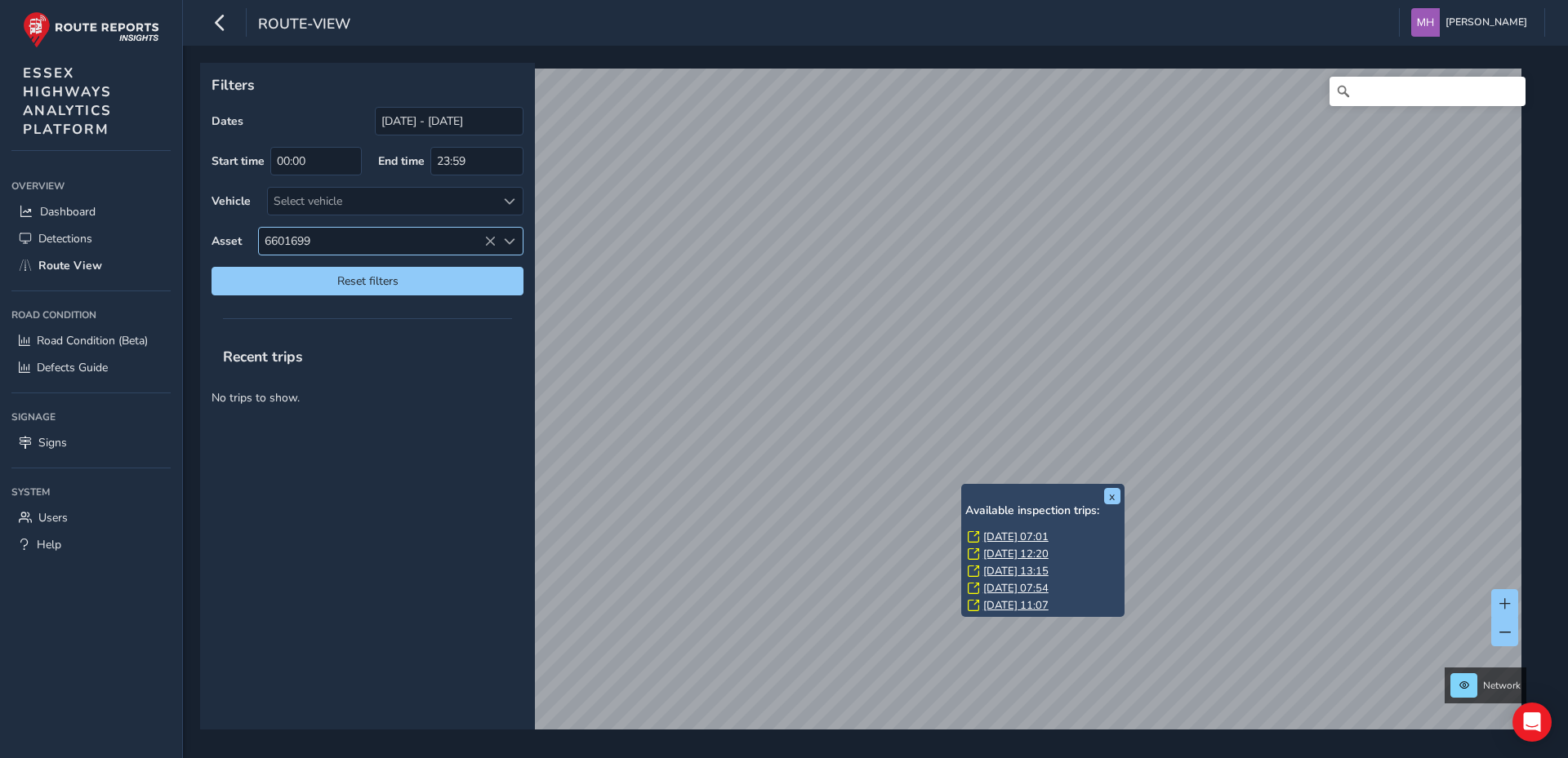
click at [487, 240] on icon at bounding box center [490, 241] width 12 height 12
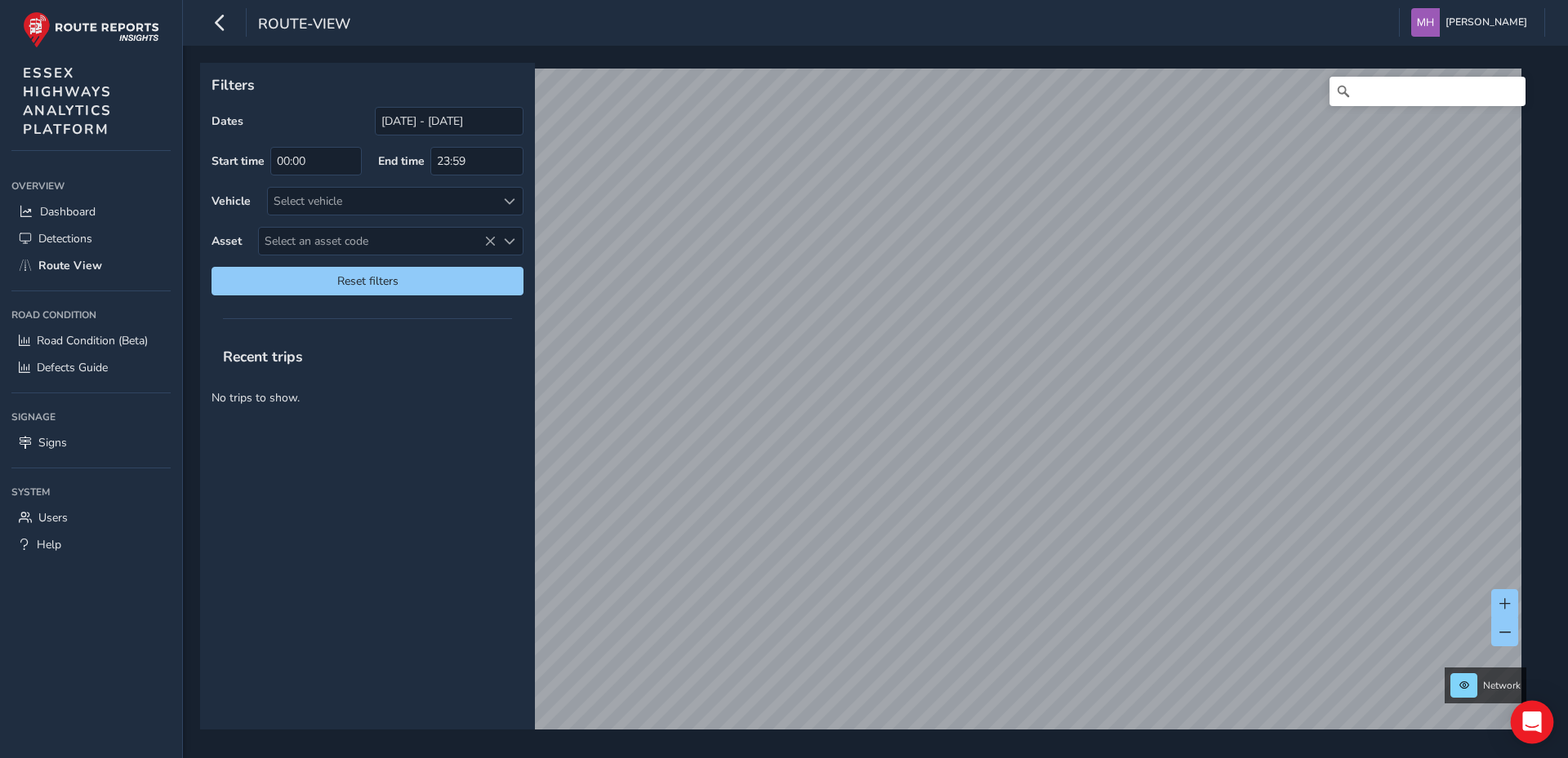
click at [1530, 723] on icon "Open Intercom Messenger" at bounding box center [1532, 722] width 19 height 21
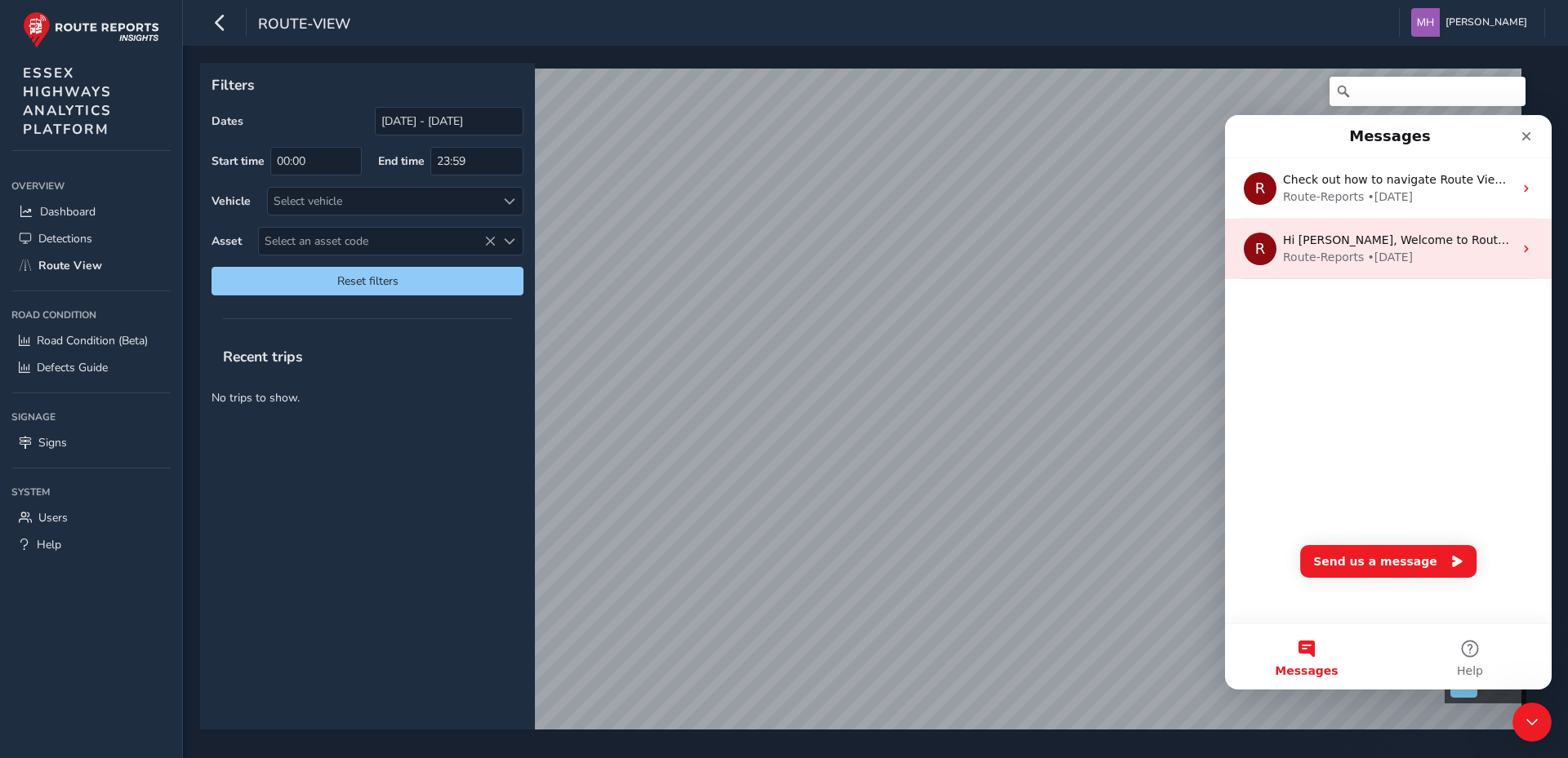
click at [1320, 248] on div "Hi [PERSON_NAME], Welcome to Route Reports! We have articles which will help yo…" at bounding box center [1398, 240] width 230 height 17
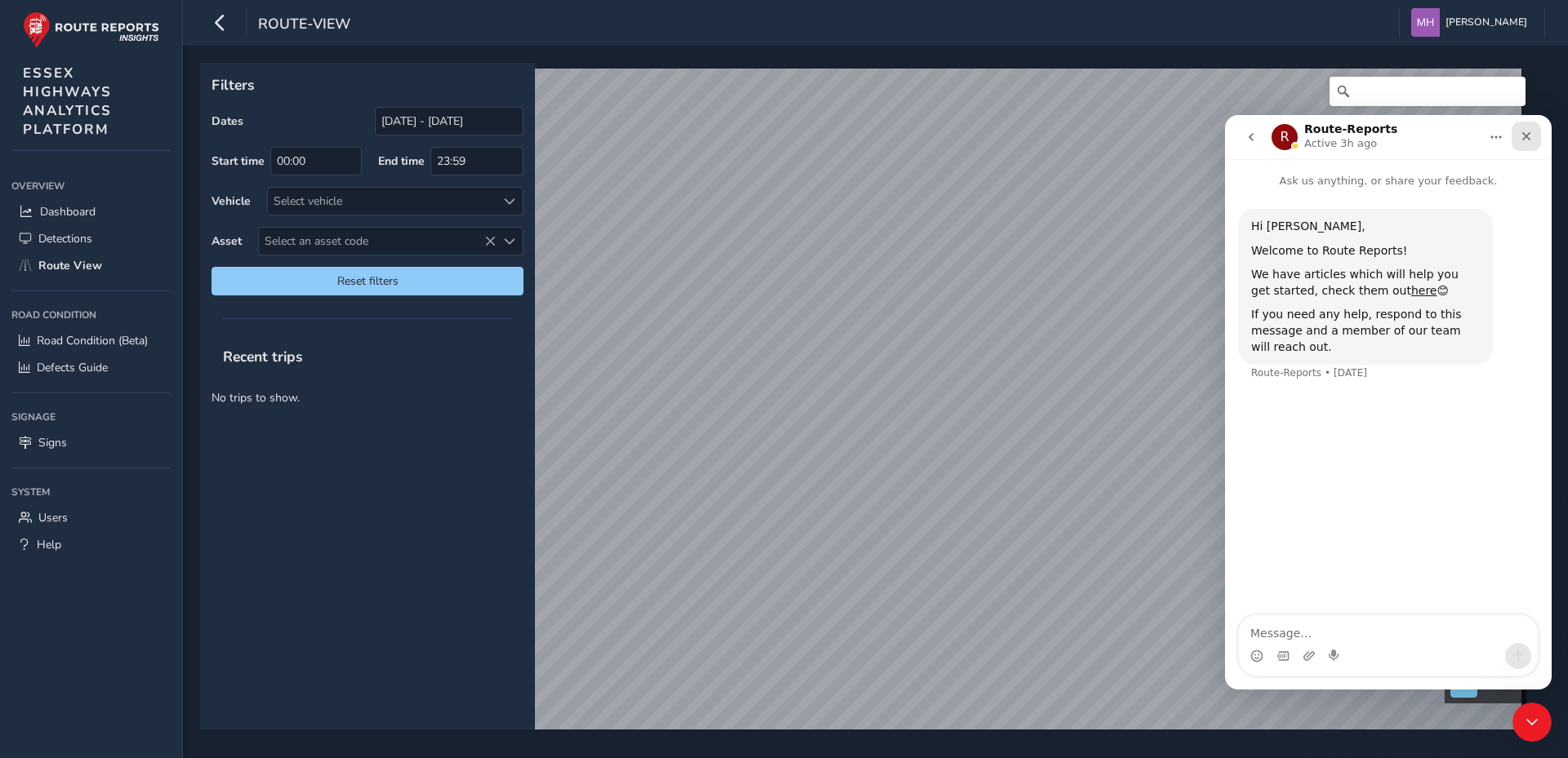
click at [1525, 139] on icon "Close" at bounding box center [1527, 137] width 13 height 13
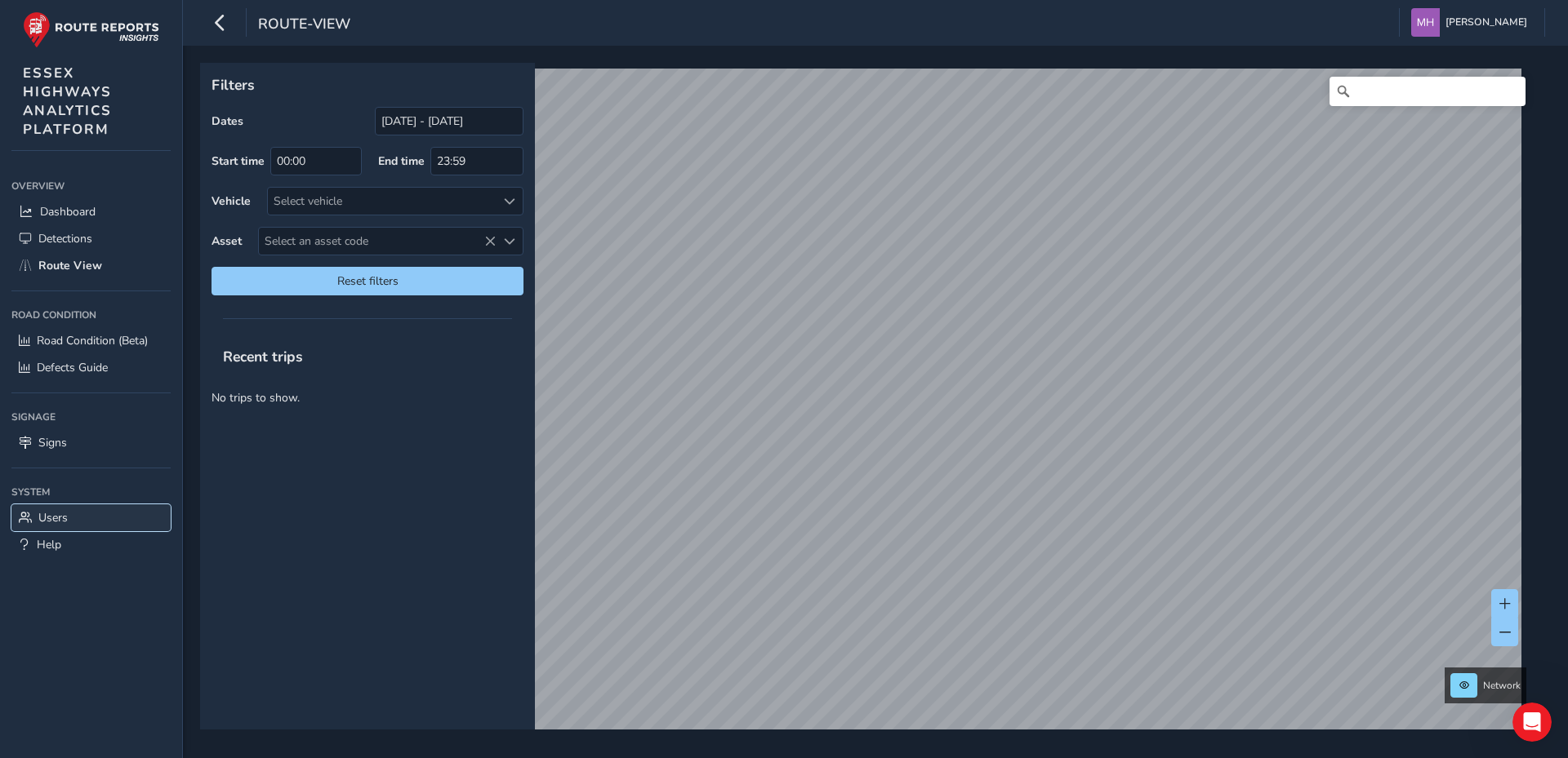
click at [50, 514] on span "Users" at bounding box center [53, 518] width 30 height 15
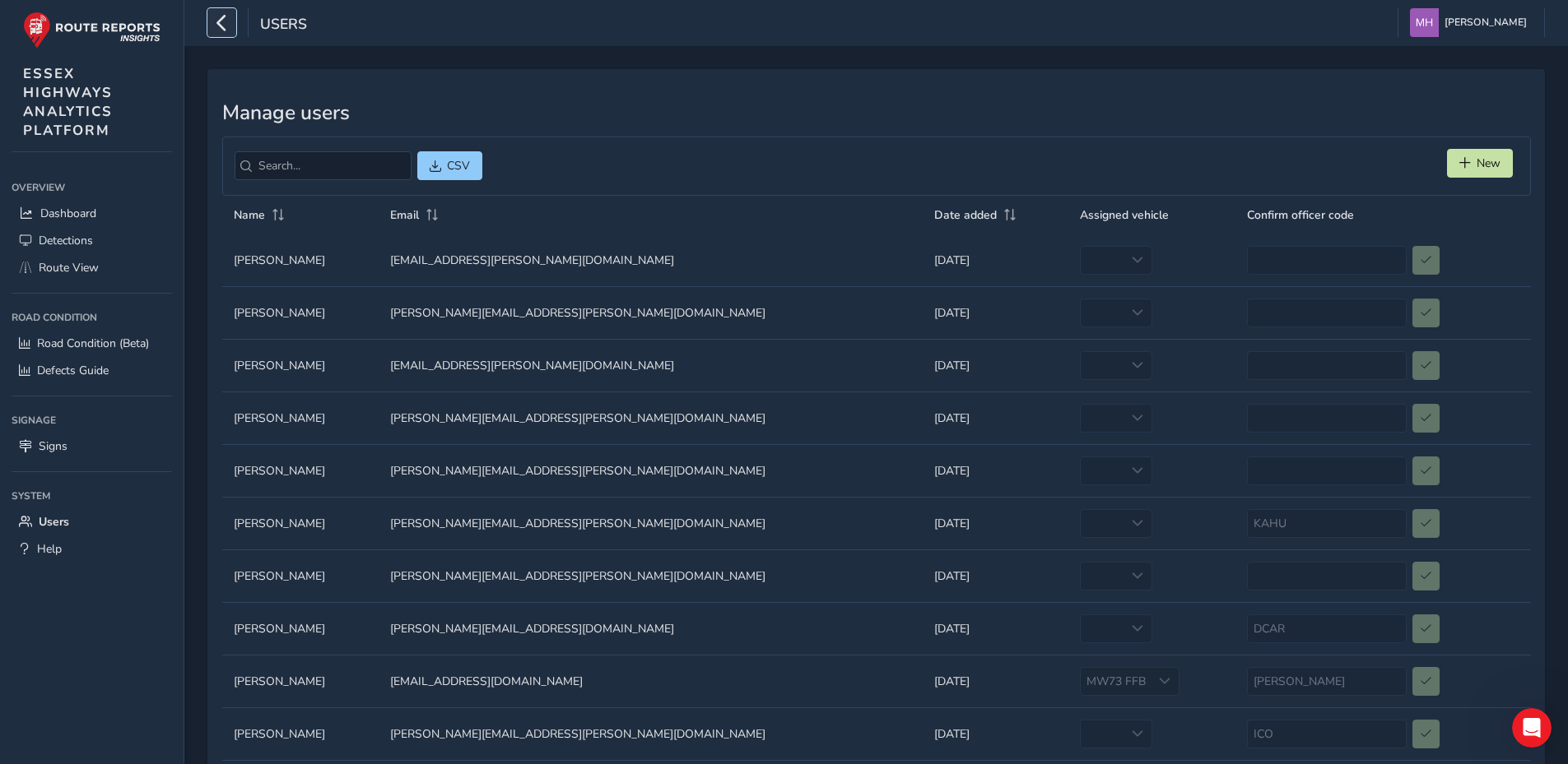
click at [221, 23] on icon "button" at bounding box center [222, 22] width 17 height 29
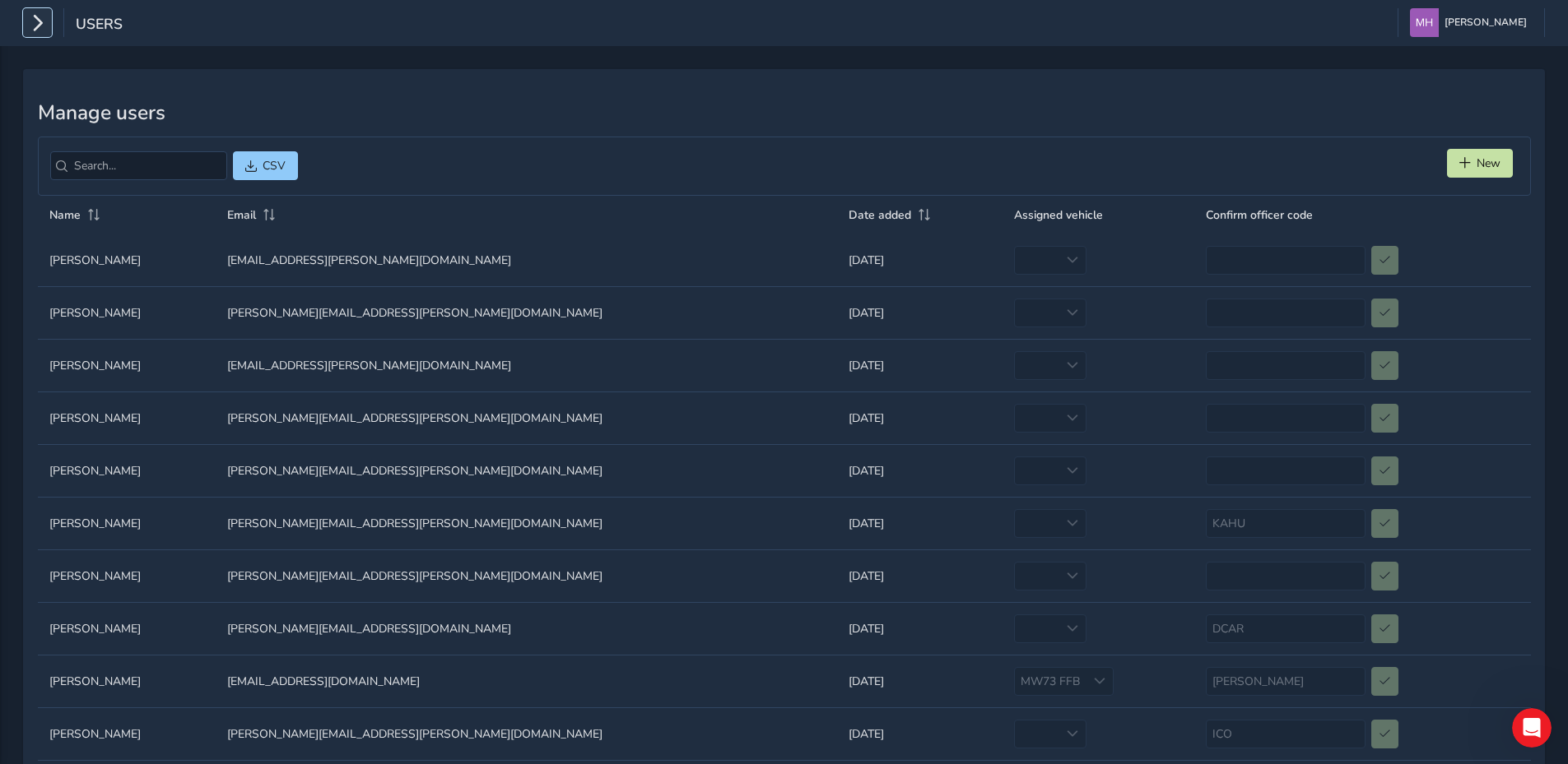
click at [41, 23] on icon "button" at bounding box center [38, 22] width 17 height 29
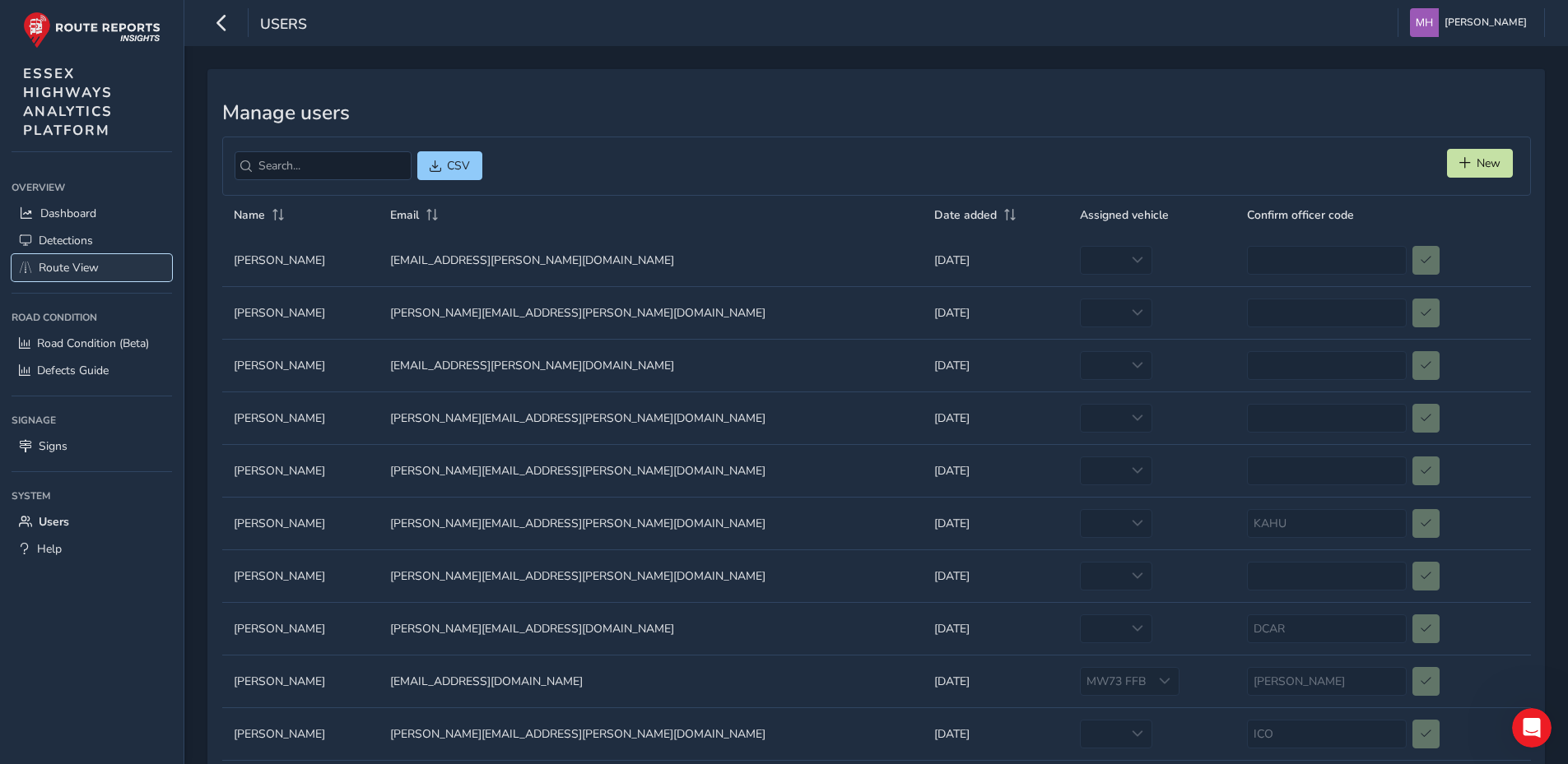
click at [77, 265] on span "Route View" at bounding box center [69, 268] width 60 height 16
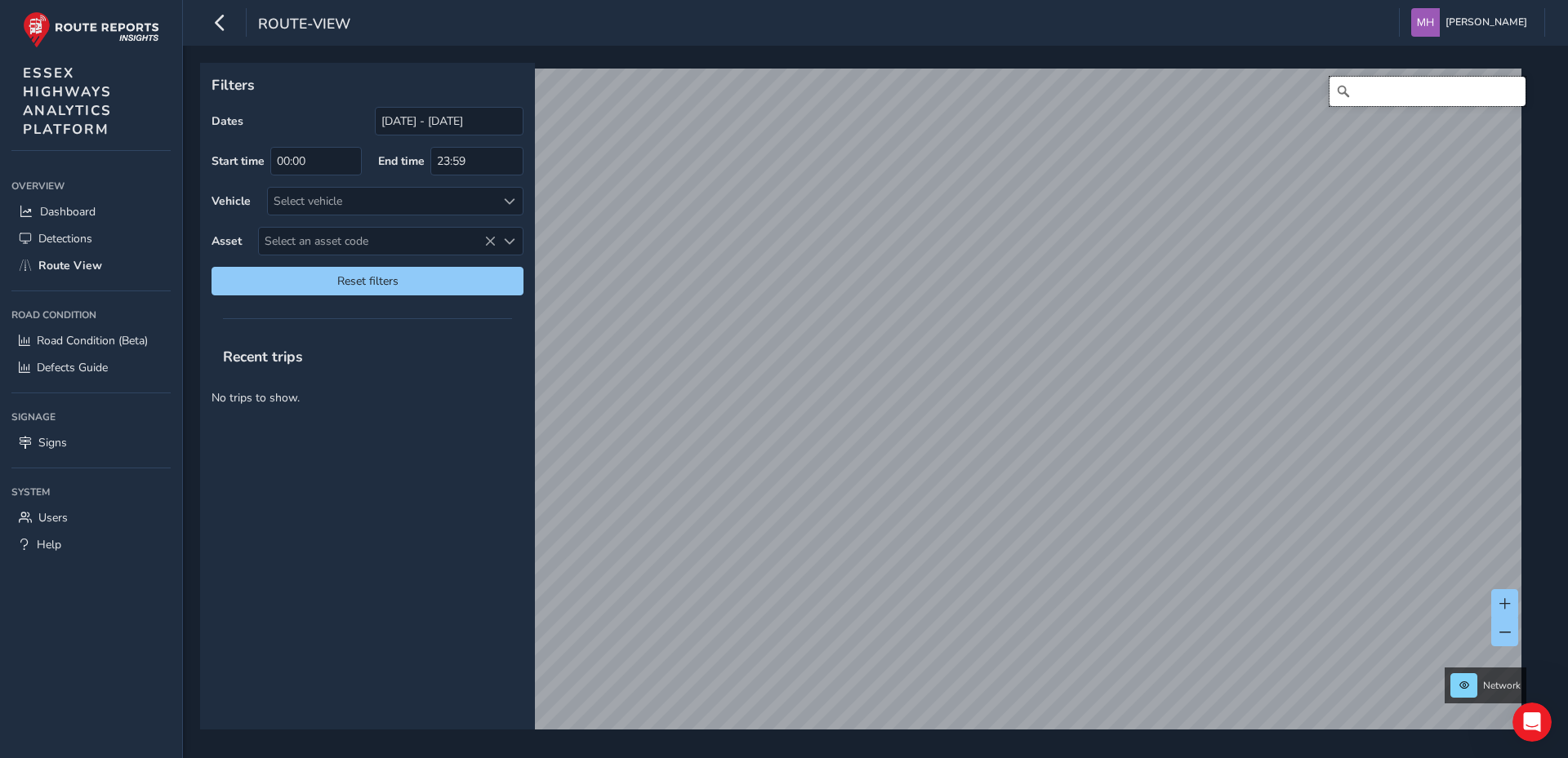
click at [1364, 88] on input "Search" at bounding box center [1428, 91] width 196 height 30
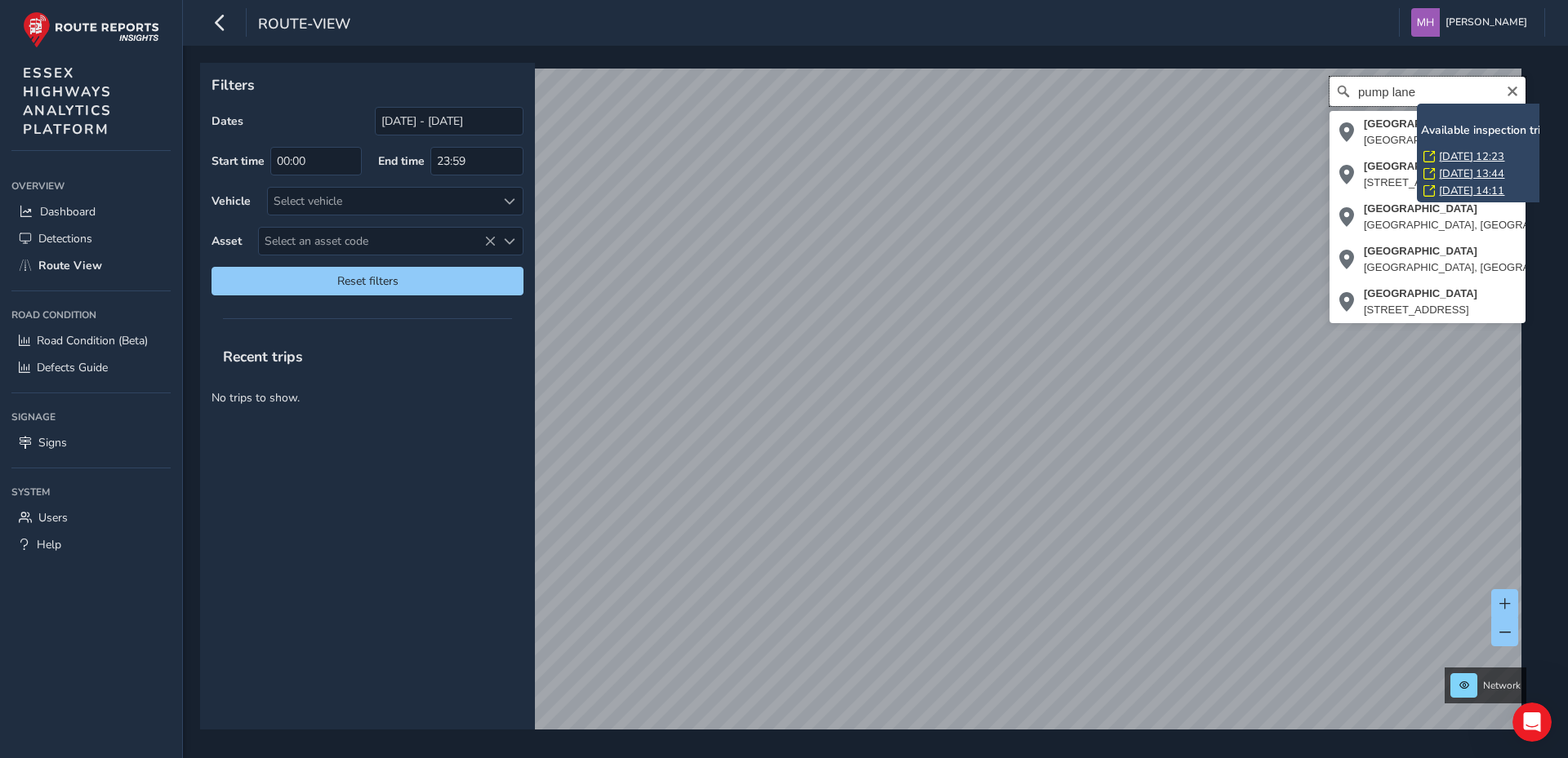
click at [1402, 88] on input "pump lane" at bounding box center [1428, 91] width 196 height 30
click at [1406, 91] on input "pump lane" at bounding box center [1428, 91] width 196 height 30
type input "pump lane"
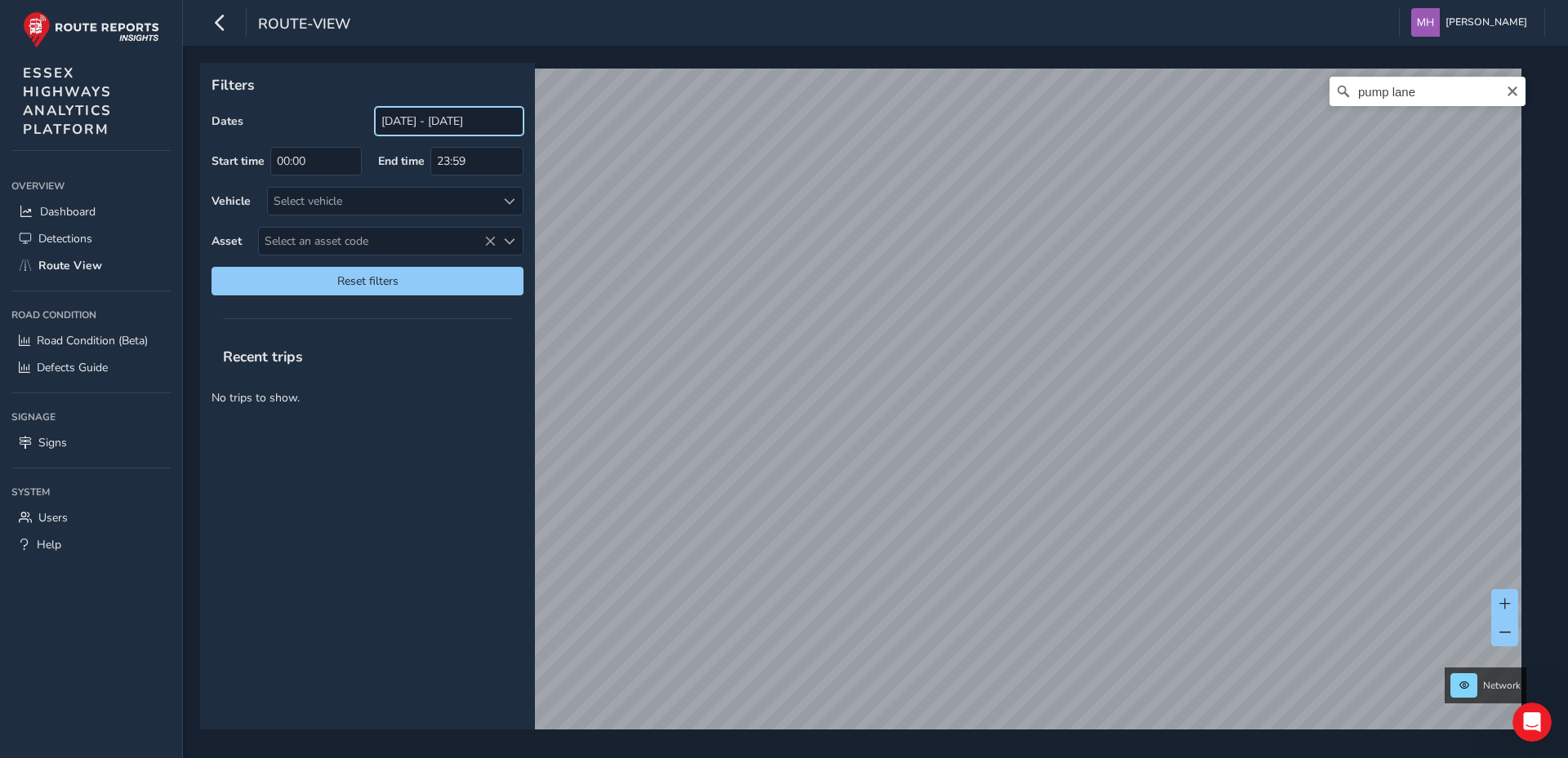
click at [422, 120] on input "[DATE] - [DATE]" at bounding box center [450, 121] width 148 height 29
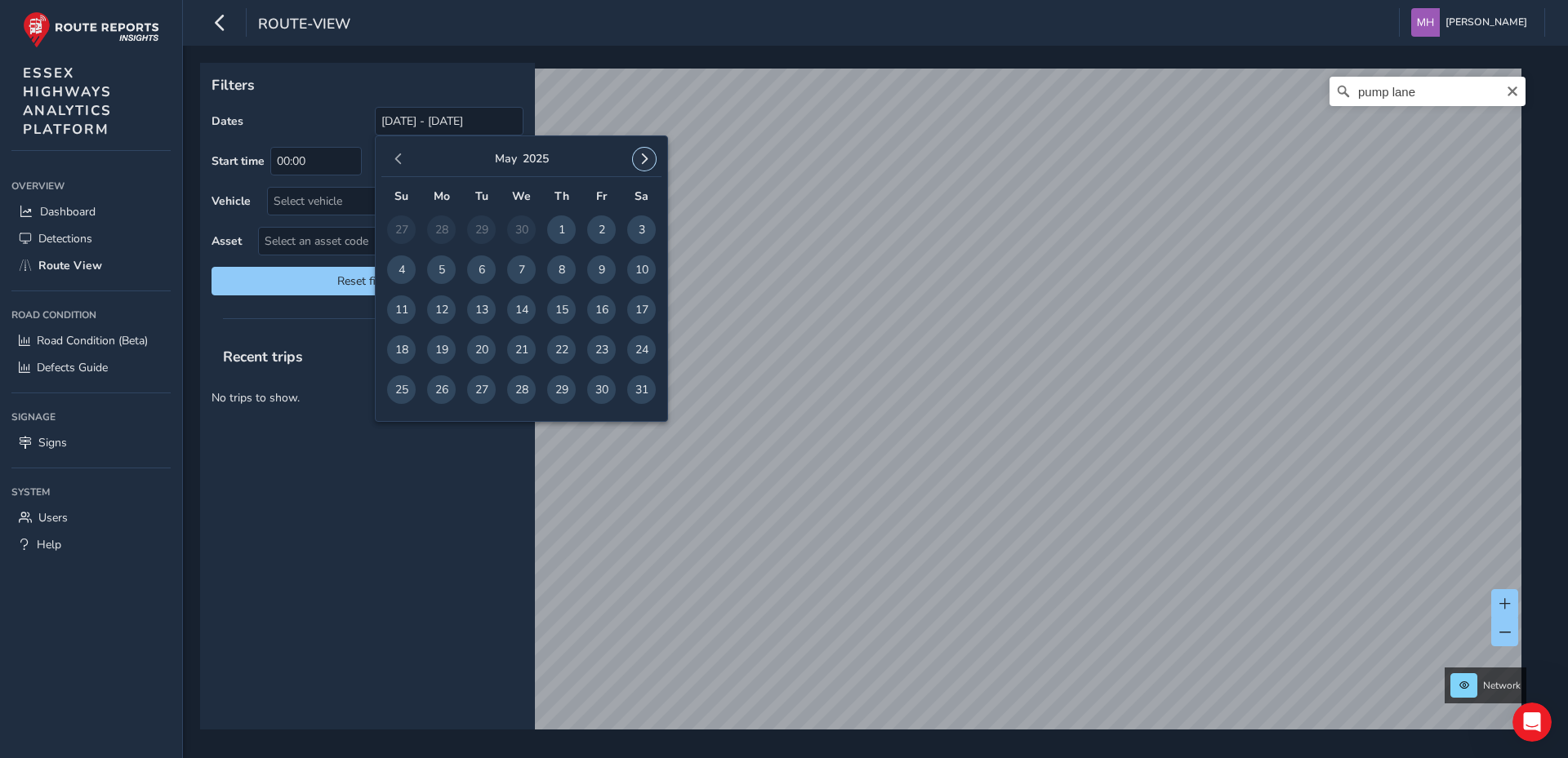
click at [645, 158] on span "button" at bounding box center [645, 160] width 12 height 12
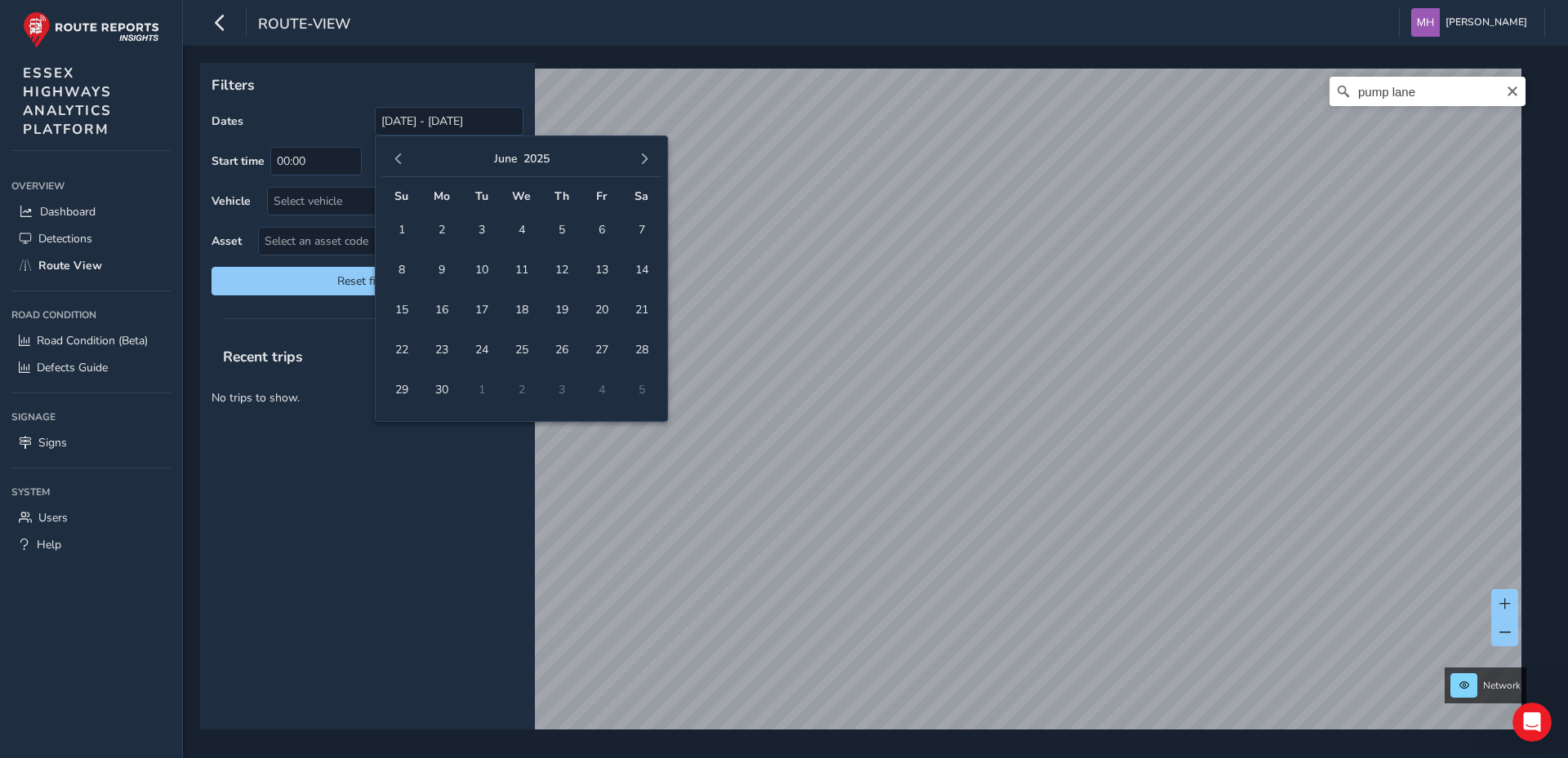
click at [645, 158] on span "button" at bounding box center [645, 160] width 12 height 12
click at [397, 159] on span "button" at bounding box center [398, 160] width 12 height 12
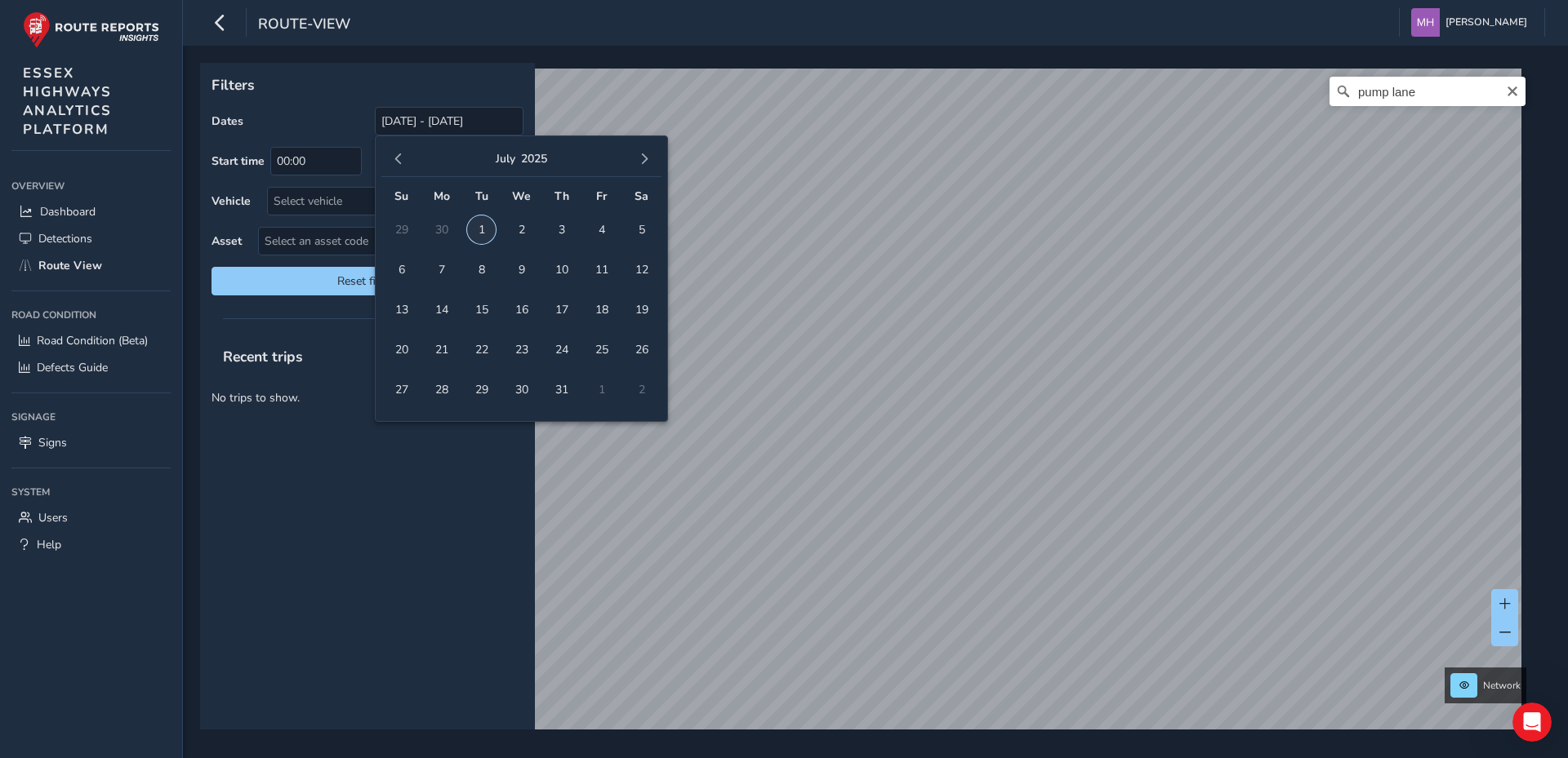
click at [483, 227] on span "1" at bounding box center [481, 230] width 29 height 29
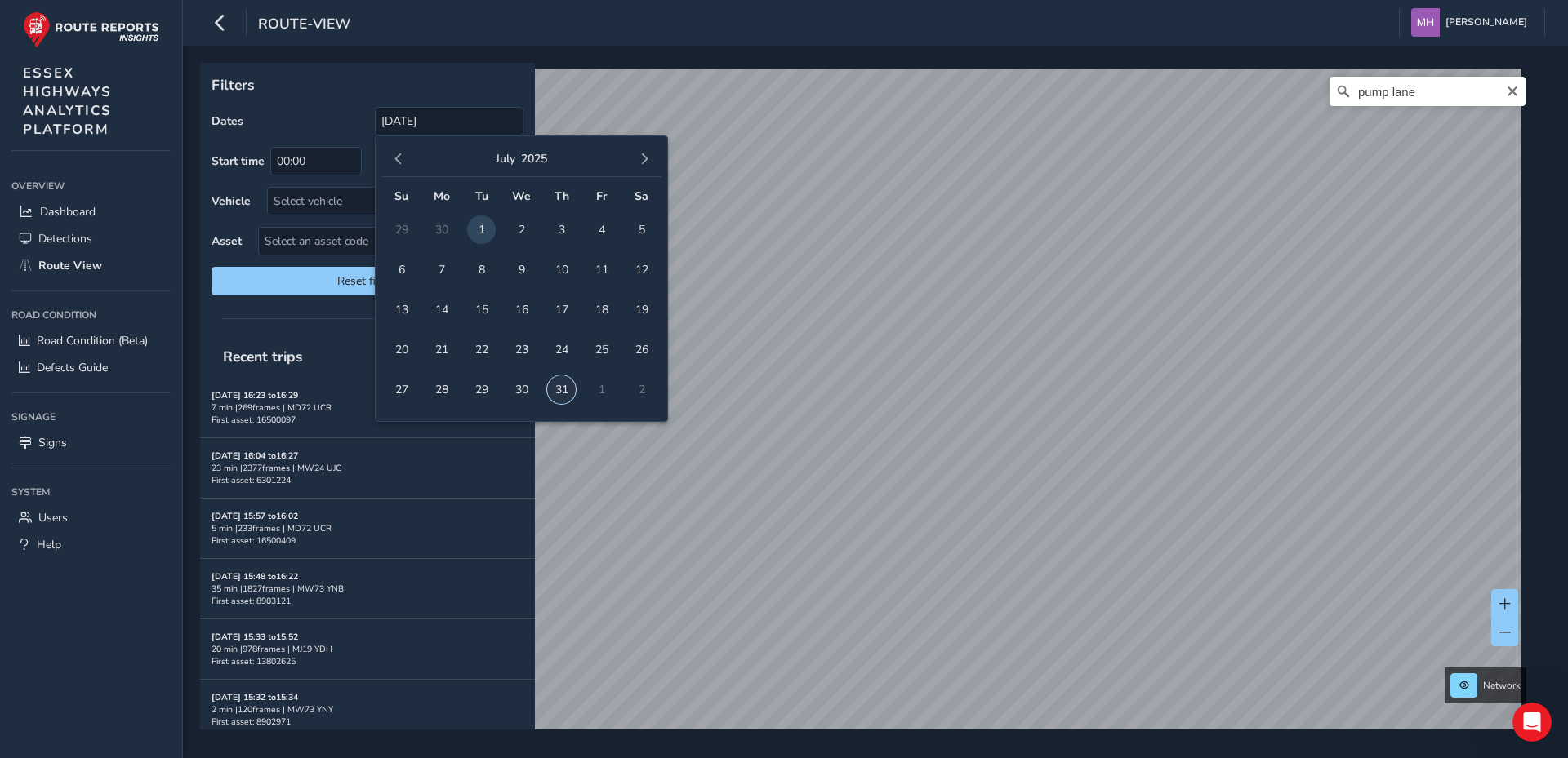
click at [562, 387] on span "31" at bounding box center [562, 390] width 29 height 29
type input "[DATE] - [DATE]"
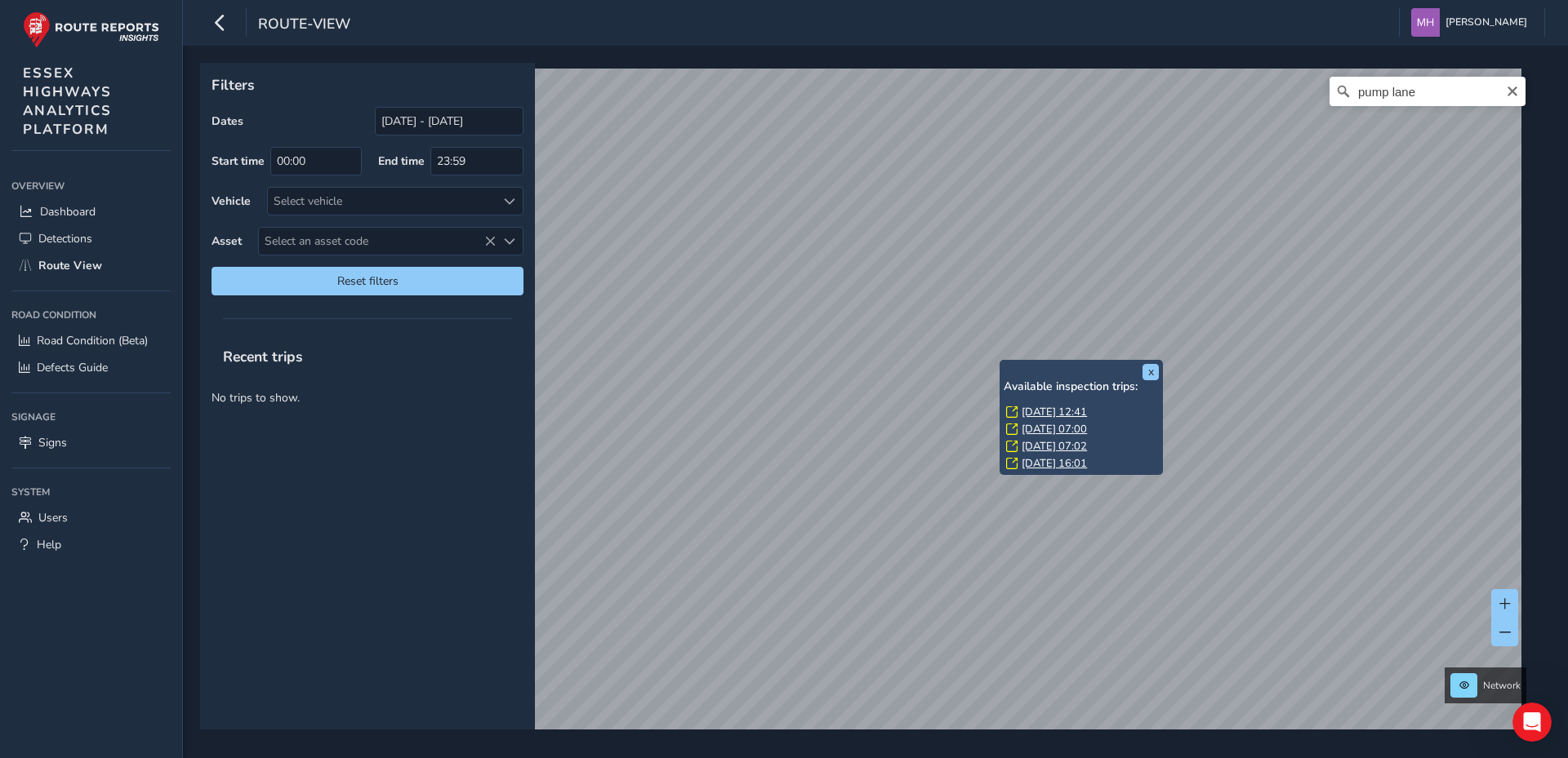
click at [1053, 445] on link "[DATE] 07:02" at bounding box center [1055, 446] width 65 height 14
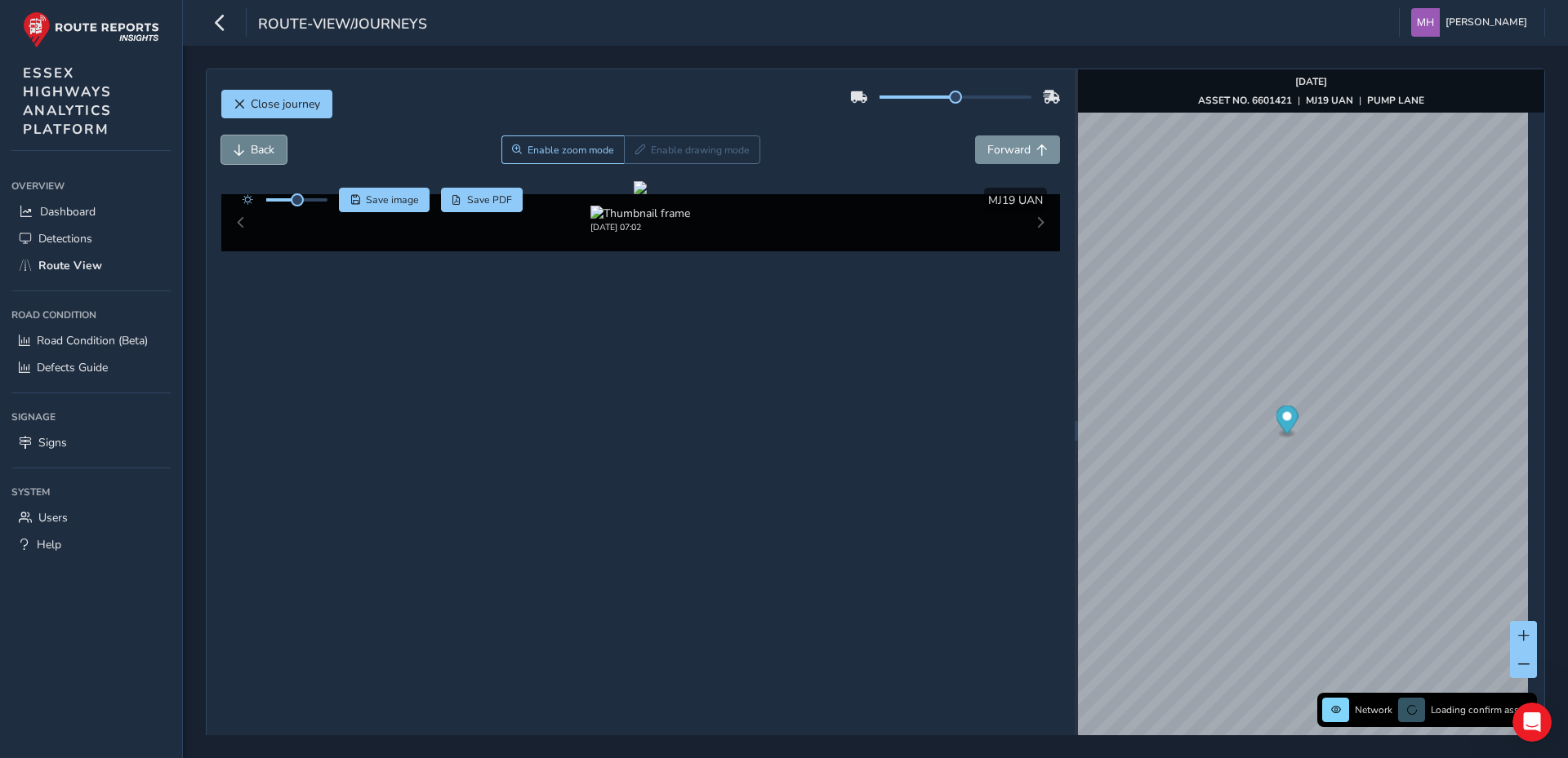
click at [264, 144] on span "Back" at bounding box center [263, 150] width 24 height 15
click at [260, 148] on span "Back" at bounding box center [263, 150] width 24 height 15
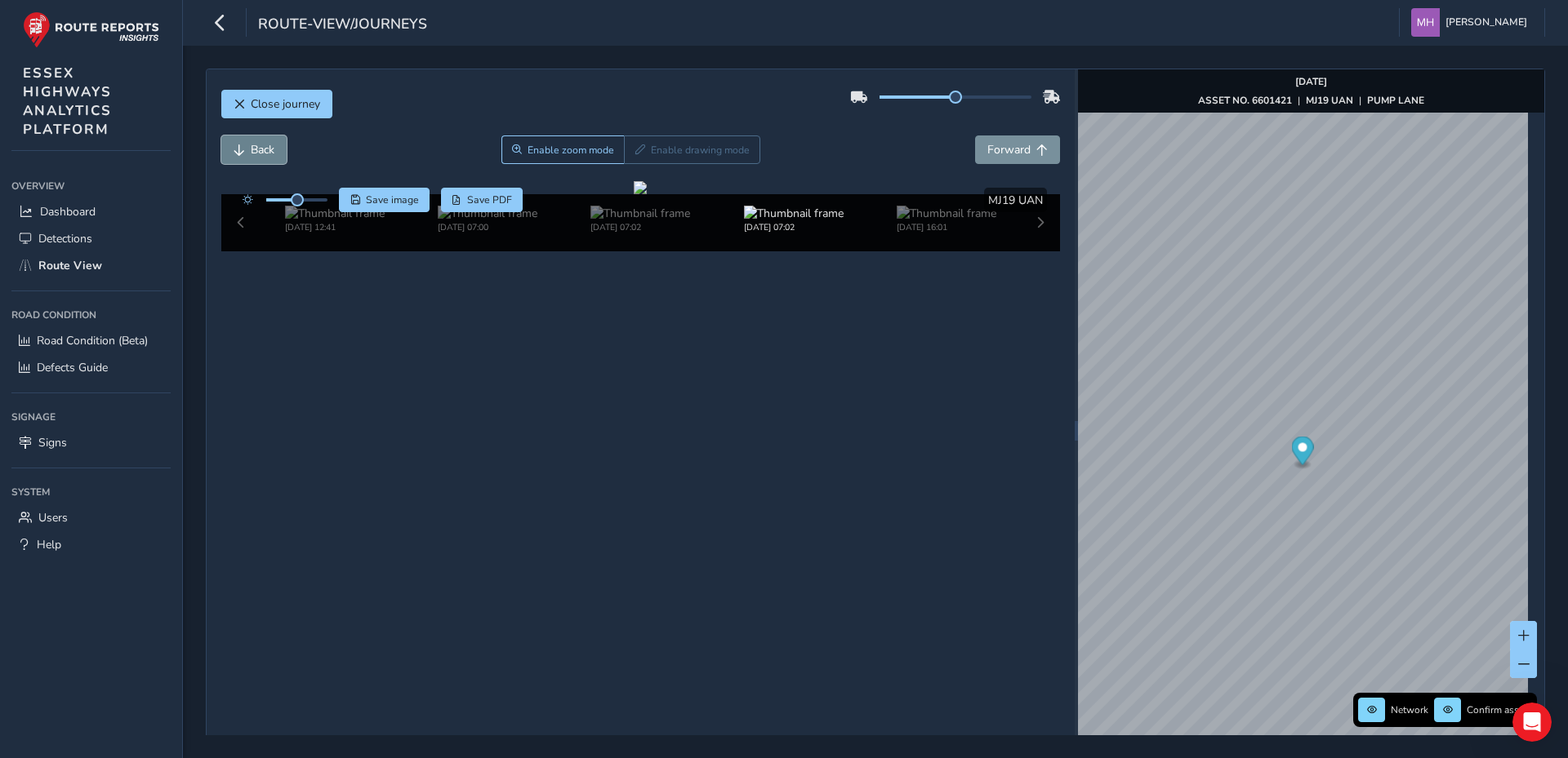
click at [260, 148] on span "Back" at bounding box center [263, 150] width 24 height 15
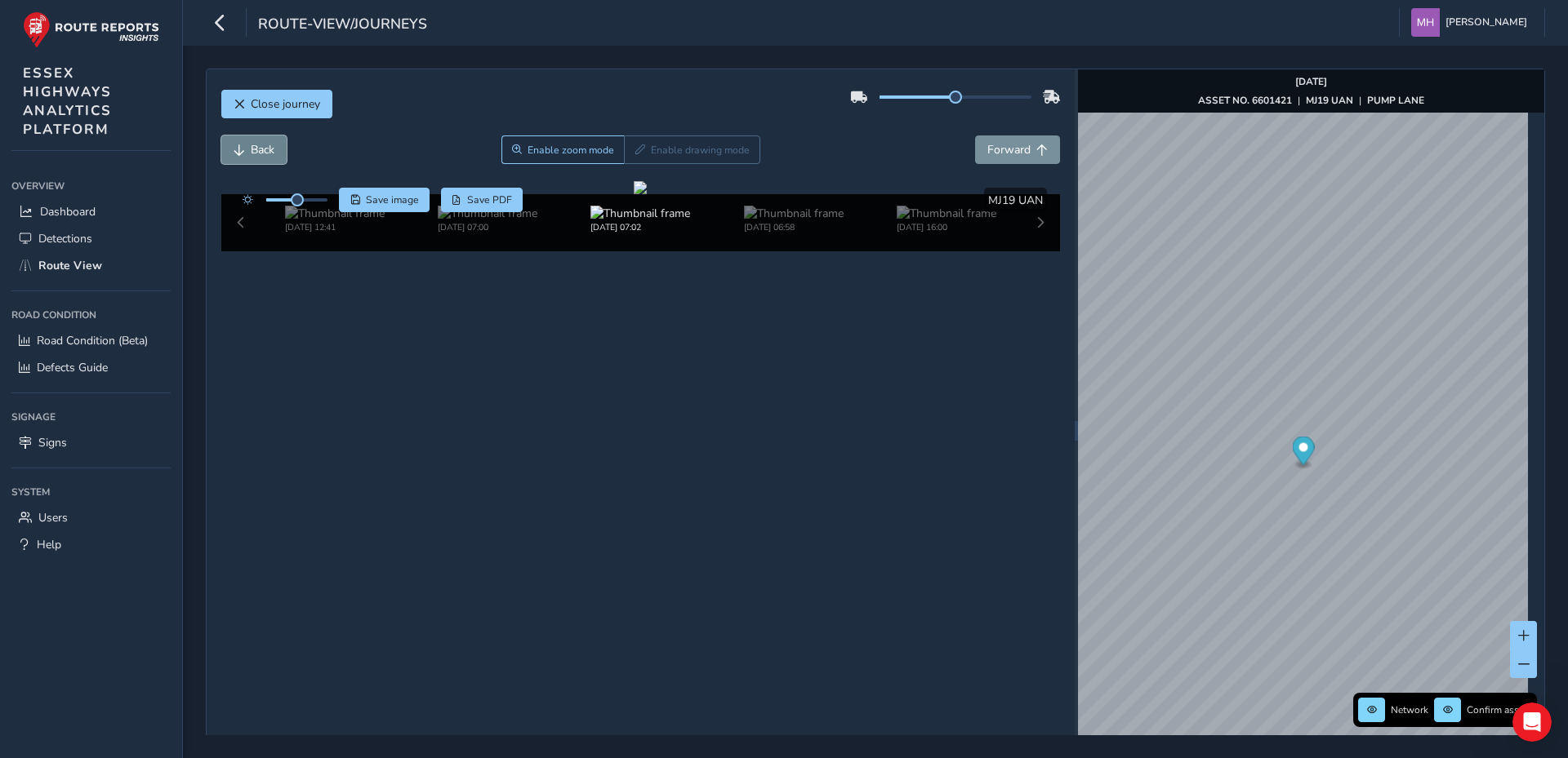
click at [260, 148] on span "Back" at bounding box center [263, 150] width 24 height 15
click at [248, 148] on button "Back" at bounding box center [254, 150] width 65 height 29
click at [384, 196] on span "Save image" at bounding box center [392, 200] width 53 height 13
click at [990, 148] on span "Forward" at bounding box center [1009, 150] width 43 height 15
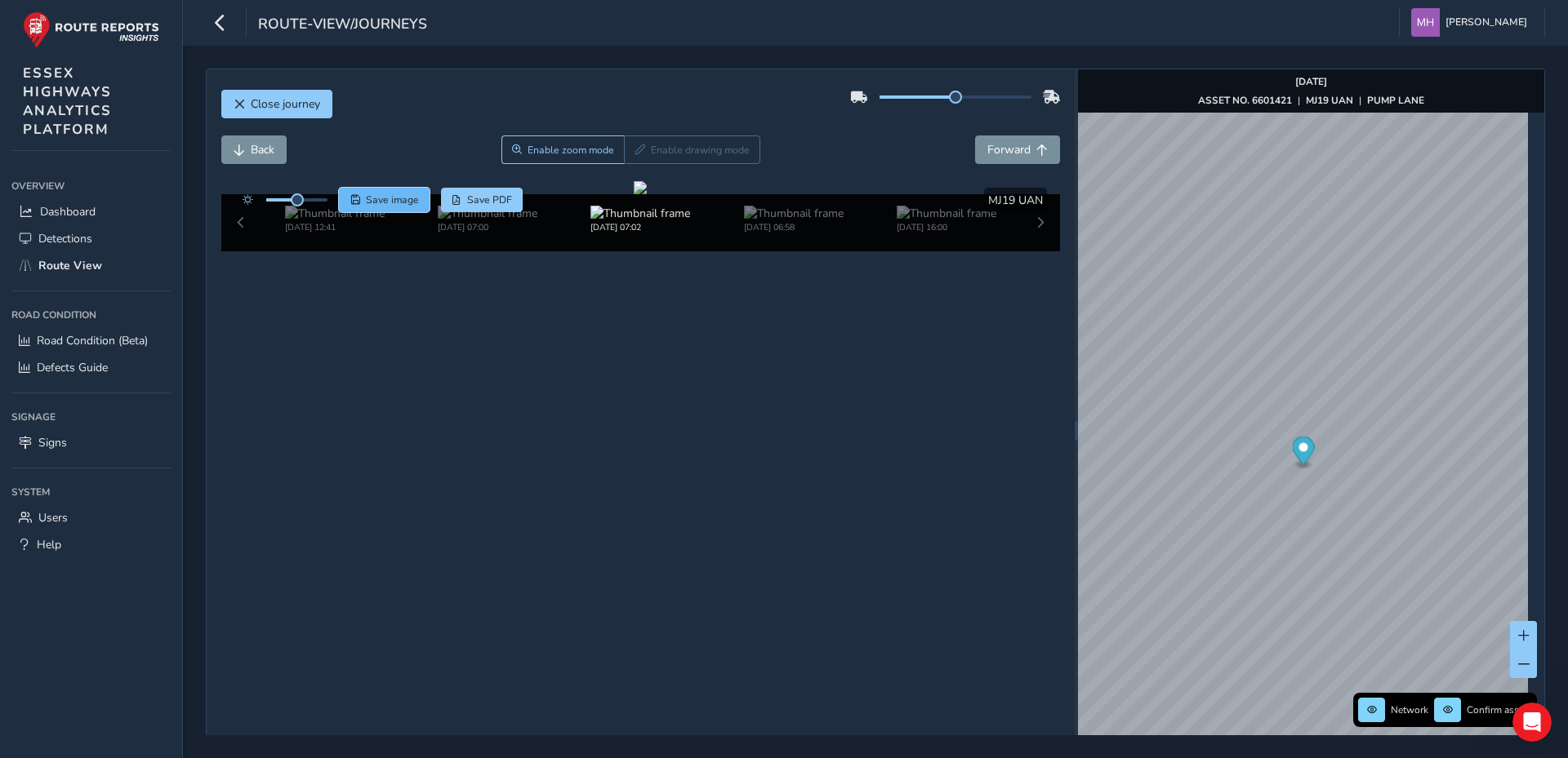
click at [385, 202] on span "Save image" at bounding box center [392, 200] width 53 height 13
click at [1007, 145] on span "Forward" at bounding box center [1009, 150] width 43 height 15
click at [398, 201] on span "Save image" at bounding box center [392, 200] width 53 height 13
click at [1013, 150] on span "Forward" at bounding box center [1009, 150] width 43 height 15
click at [388, 199] on span "Save image" at bounding box center [392, 200] width 53 height 13
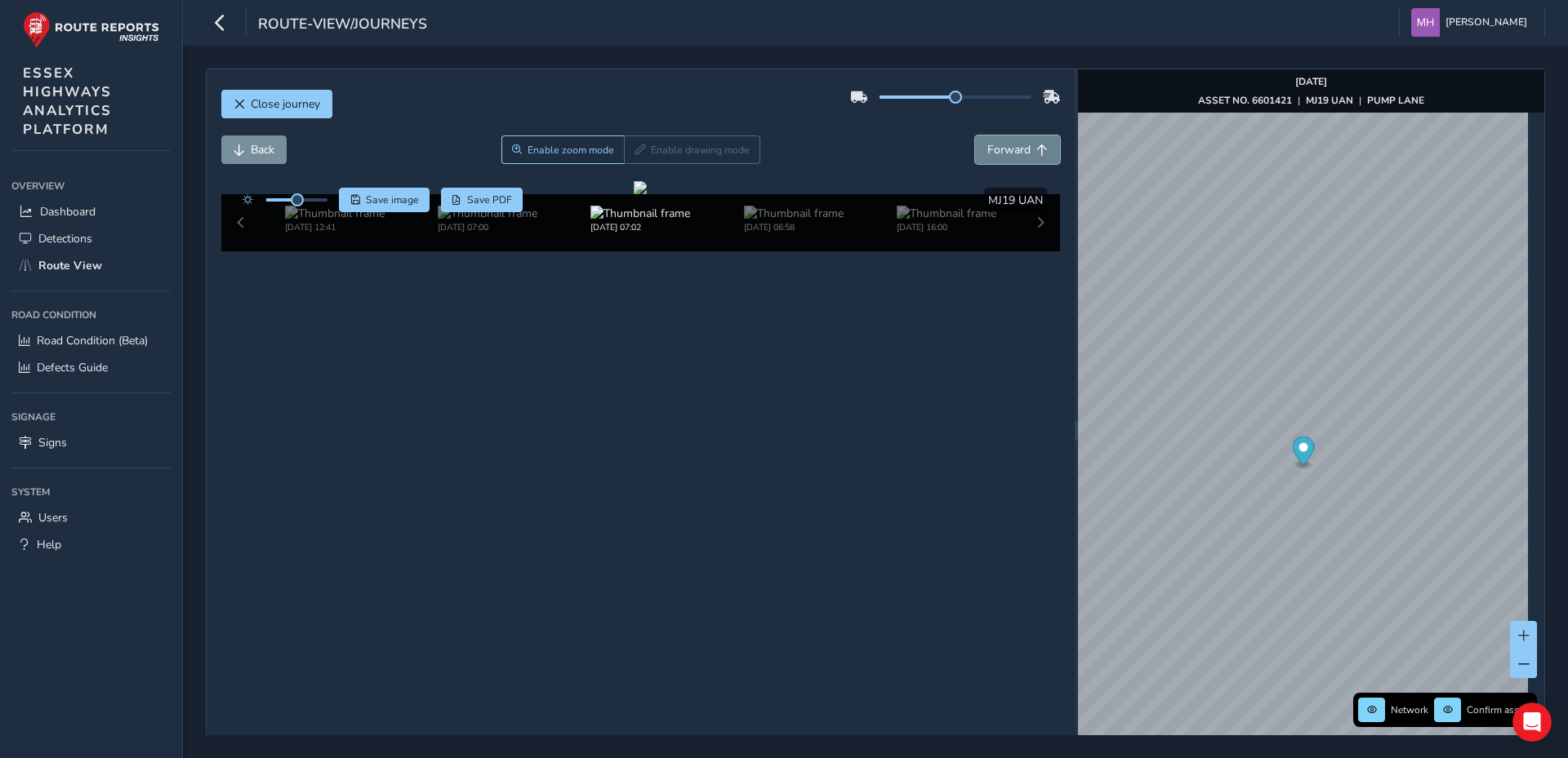
click at [1013, 153] on span "Forward" at bounding box center [1009, 150] width 43 height 15
click at [405, 199] on span "Save image" at bounding box center [392, 200] width 53 height 13
click at [1012, 149] on span "Forward" at bounding box center [1009, 150] width 43 height 15
click at [370, 196] on span "Save image" at bounding box center [392, 200] width 53 height 13
click at [1016, 148] on span "Forward" at bounding box center [1009, 150] width 43 height 15
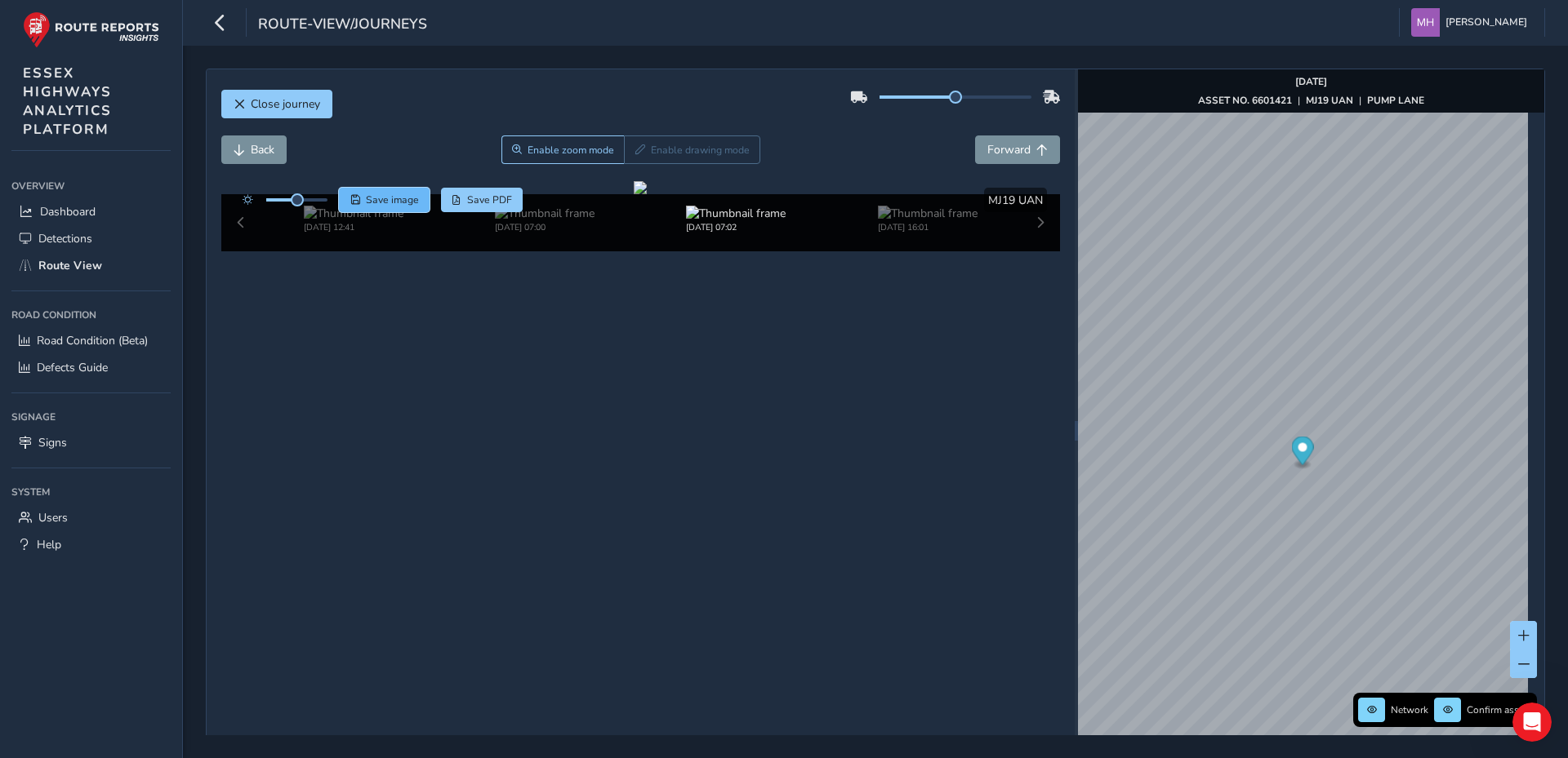
click at [400, 202] on span "Save image" at bounding box center [392, 200] width 53 height 13
click at [1007, 146] on span "Forward" at bounding box center [1009, 150] width 43 height 15
click at [369, 199] on span "Save image" at bounding box center [392, 200] width 53 height 13
click at [1011, 147] on span "Forward" at bounding box center [1009, 150] width 43 height 15
click at [380, 198] on span "Save image" at bounding box center [392, 200] width 53 height 13
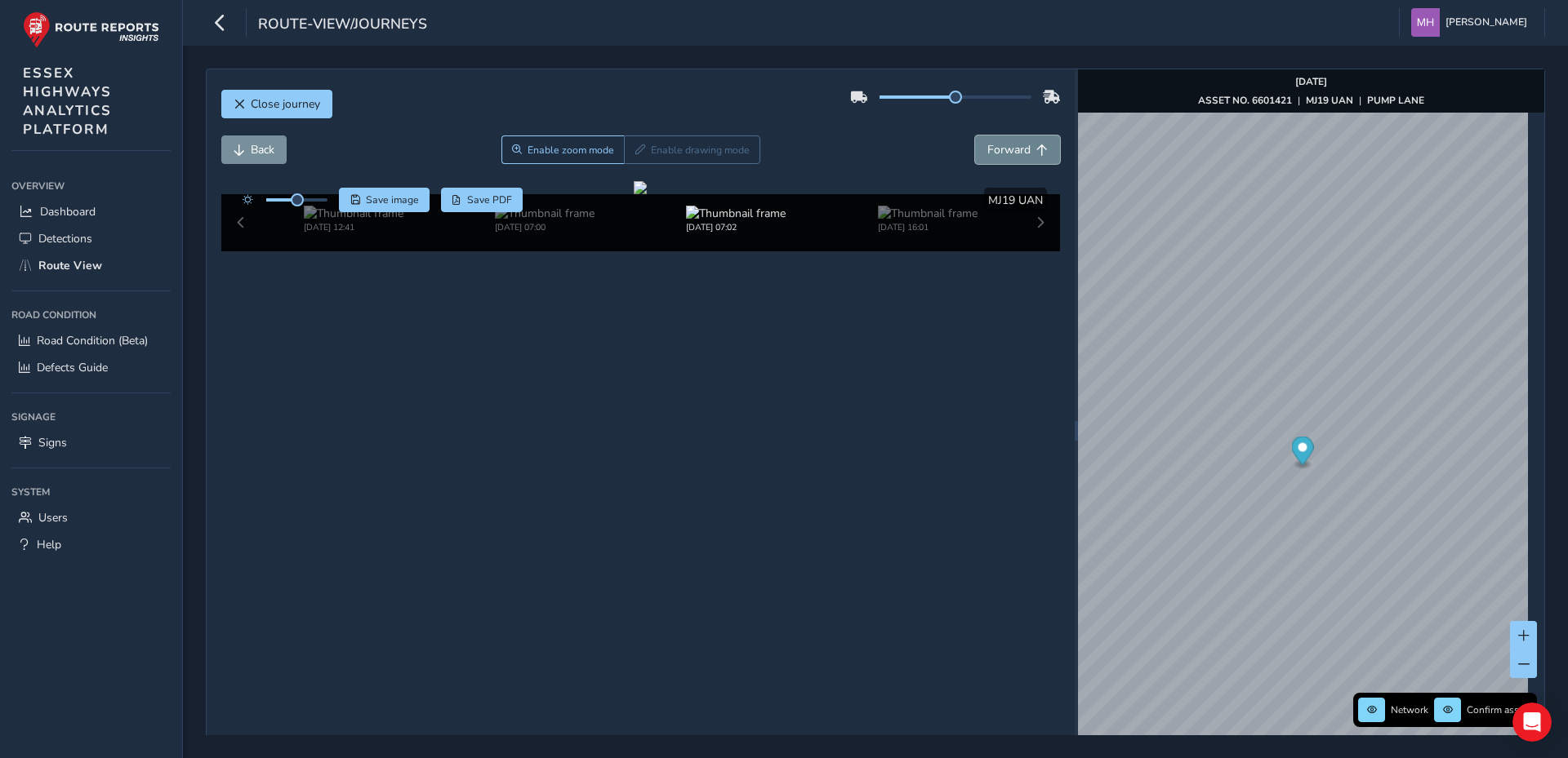
click at [1008, 149] on span "Forward" at bounding box center [1009, 150] width 43 height 15
click at [381, 195] on span "Save image" at bounding box center [392, 200] width 53 height 13
click at [1012, 153] on span "Forward" at bounding box center [1009, 150] width 43 height 15
click at [388, 197] on span "Save image" at bounding box center [392, 200] width 53 height 13
click at [1012, 147] on span "Forward" at bounding box center [1009, 150] width 43 height 15
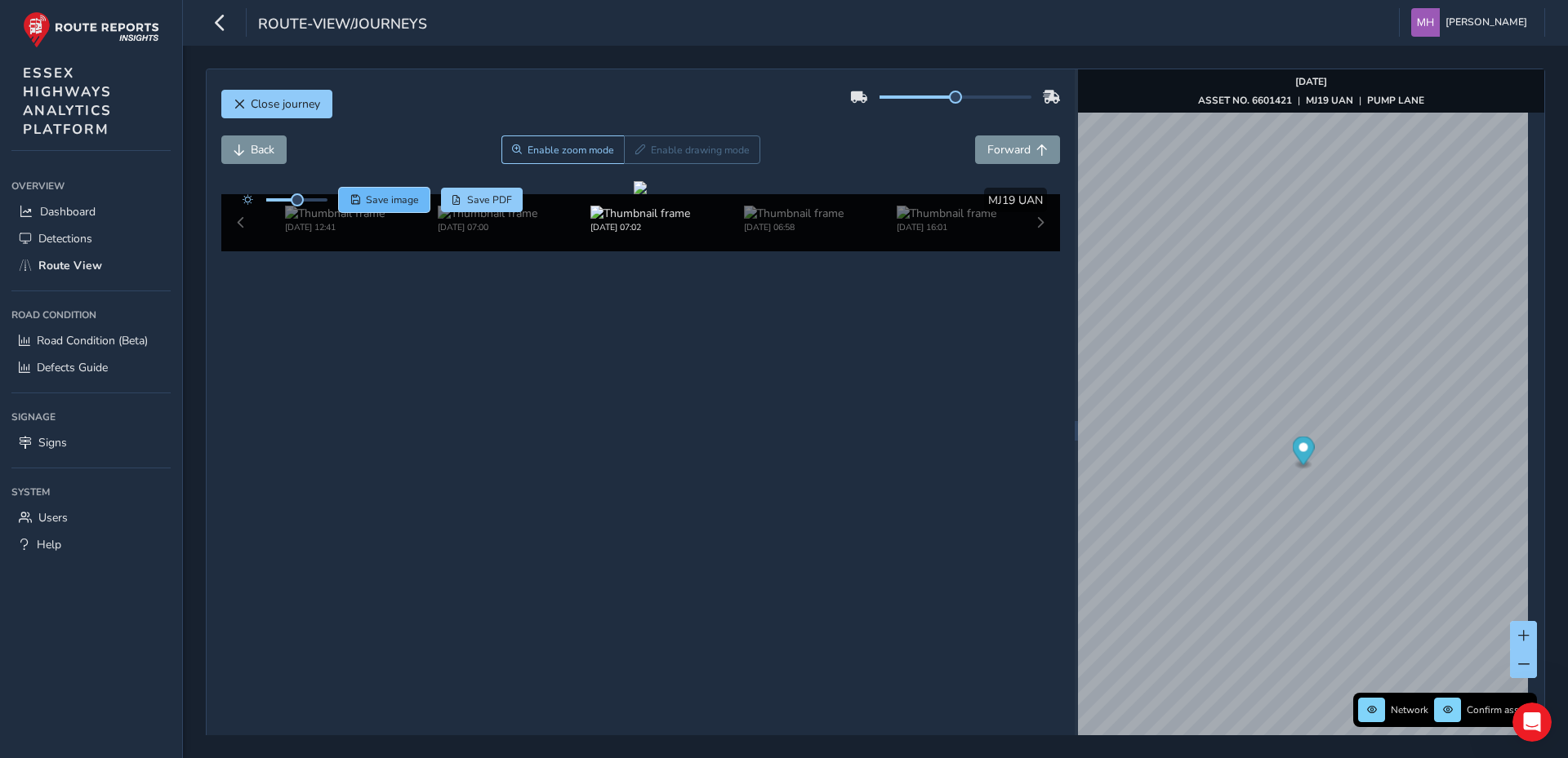
click at [373, 197] on span "Save image" at bounding box center [392, 200] width 53 height 13
click at [1019, 150] on span "Forward" at bounding box center [1009, 150] width 43 height 15
click at [405, 201] on span "Save image" at bounding box center [392, 200] width 53 height 13
click at [282, 108] on span "Close journey" at bounding box center [286, 104] width 69 height 15
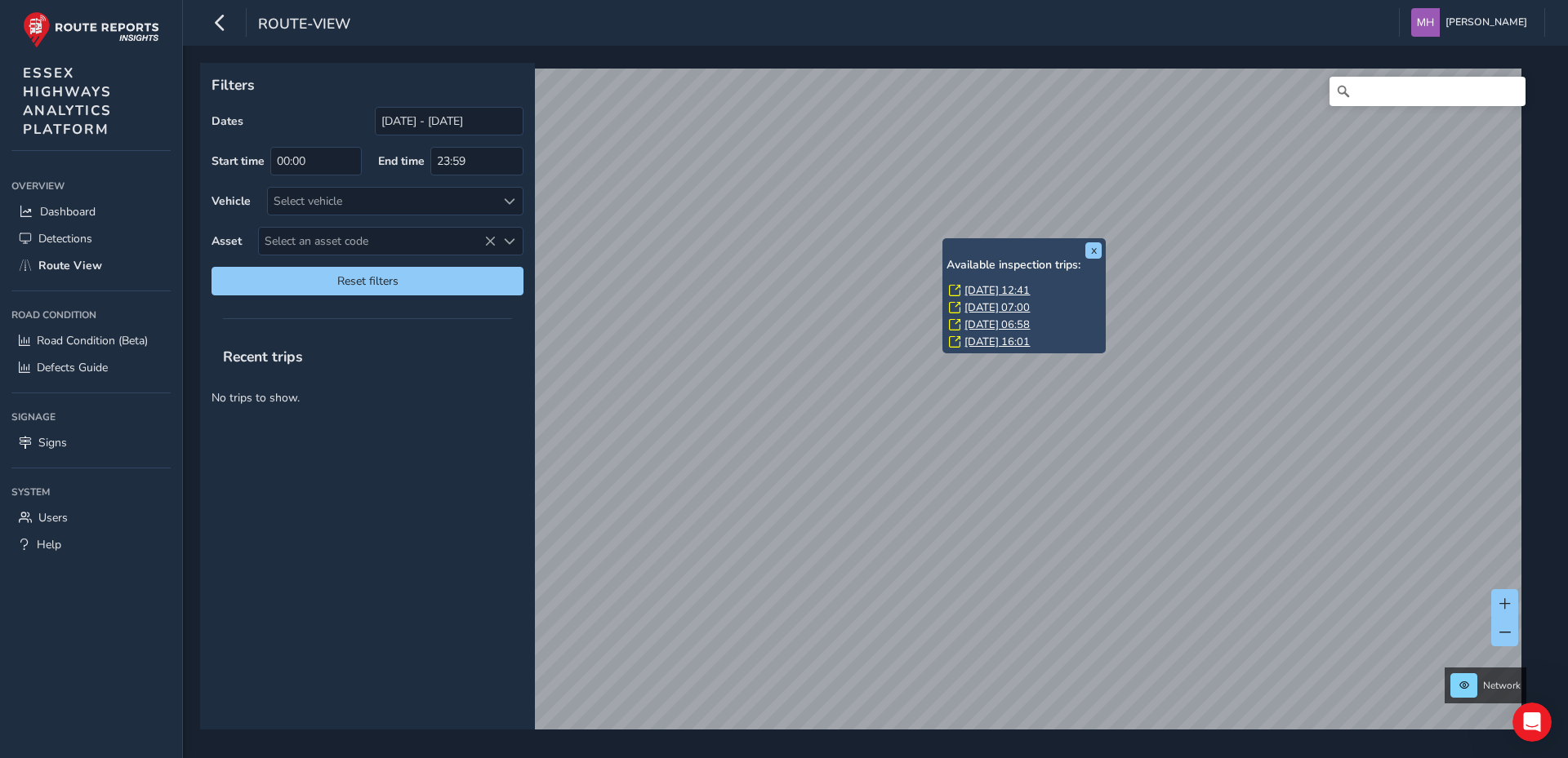
click at [989, 321] on link "[DATE] 06:58" at bounding box center [997, 324] width 65 height 14
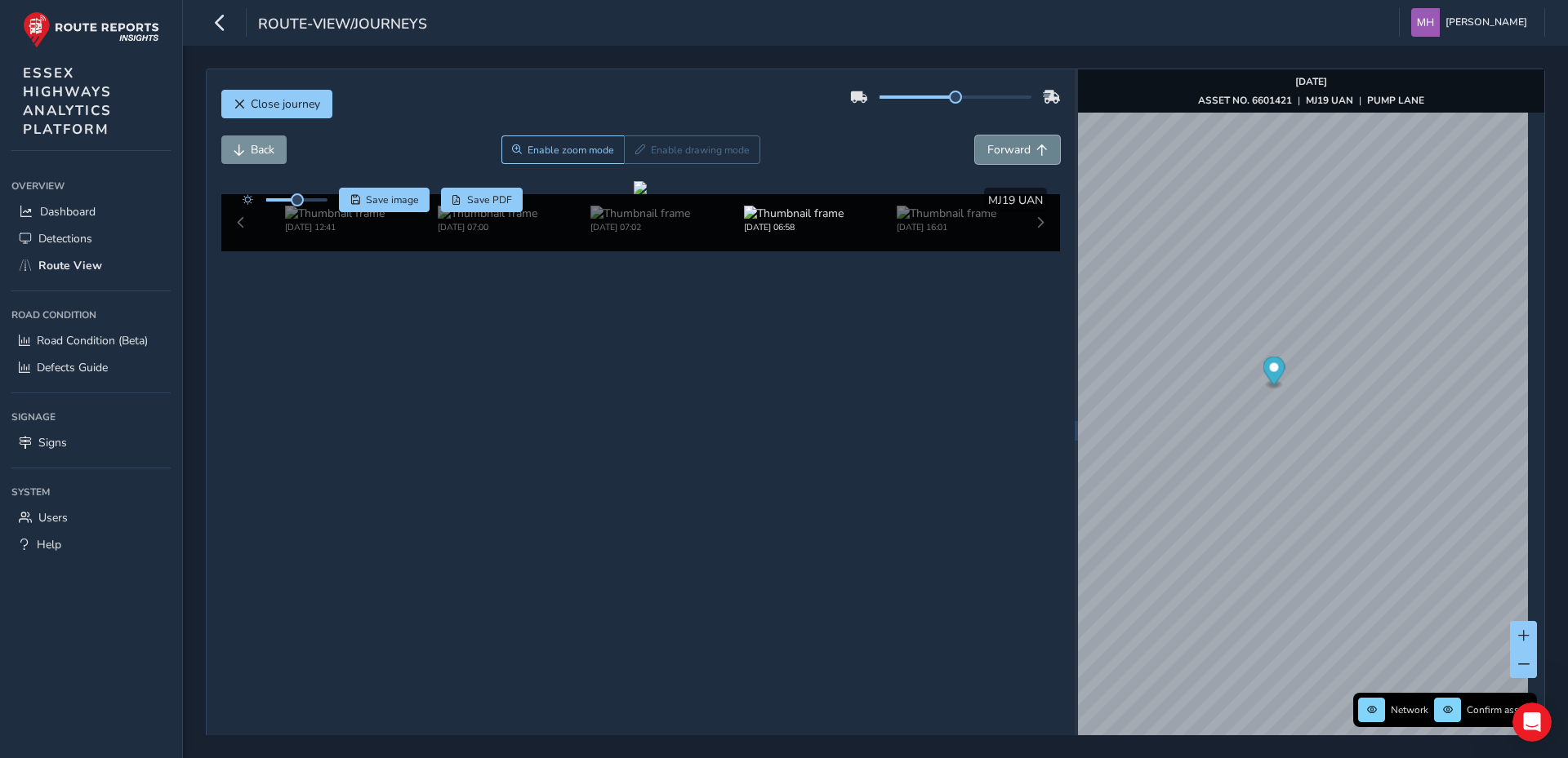
click at [1004, 148] on span "Forward" at bounding box center [1009, 150] width 43 height 15
click at [1006, 148] on span "Forward" at bounding box center [1009, 150] width 43 height 15
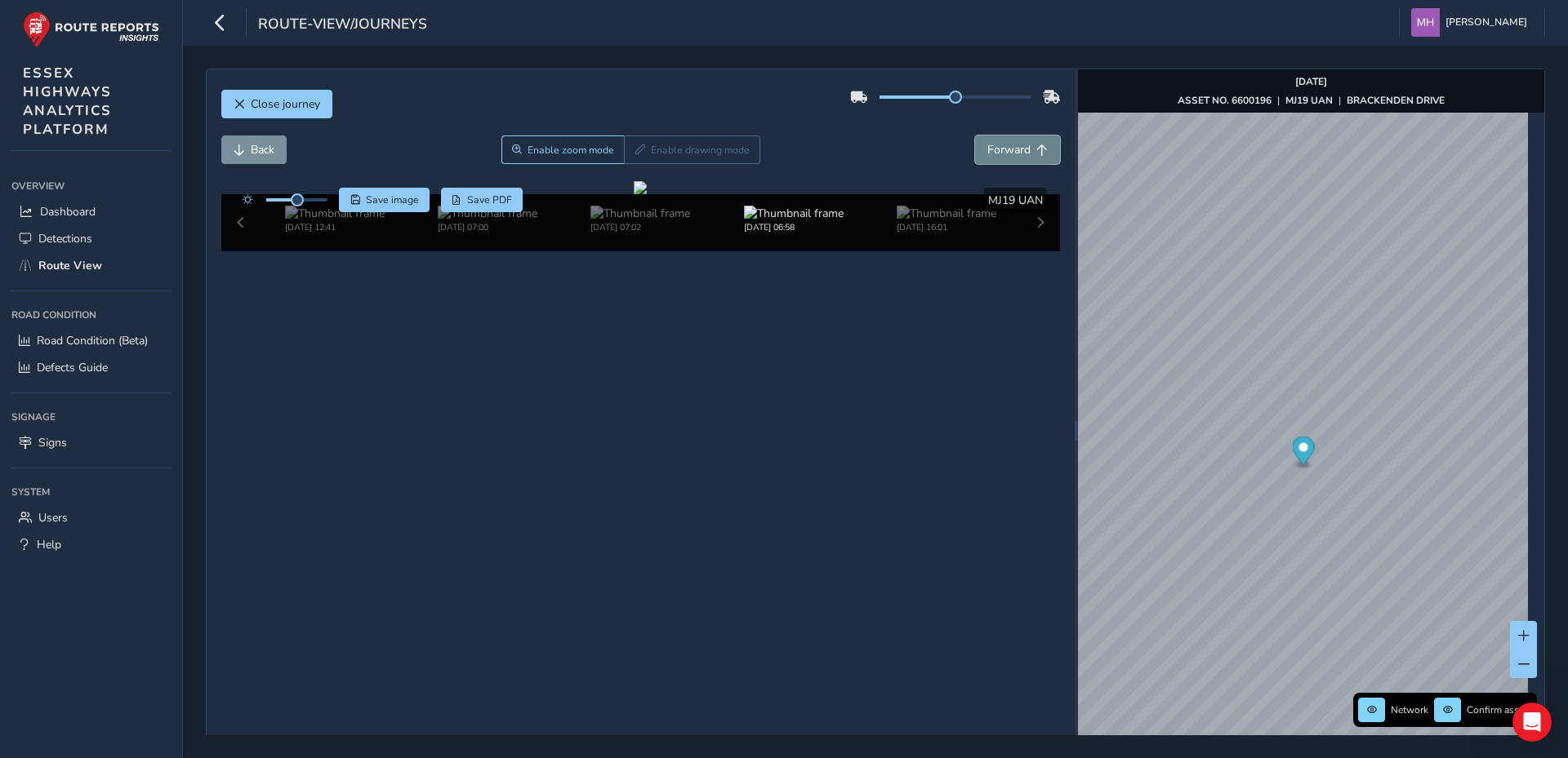
click at [1006, 148] on span "Forward" at bounding box center [1009, 150] width 43 height 15
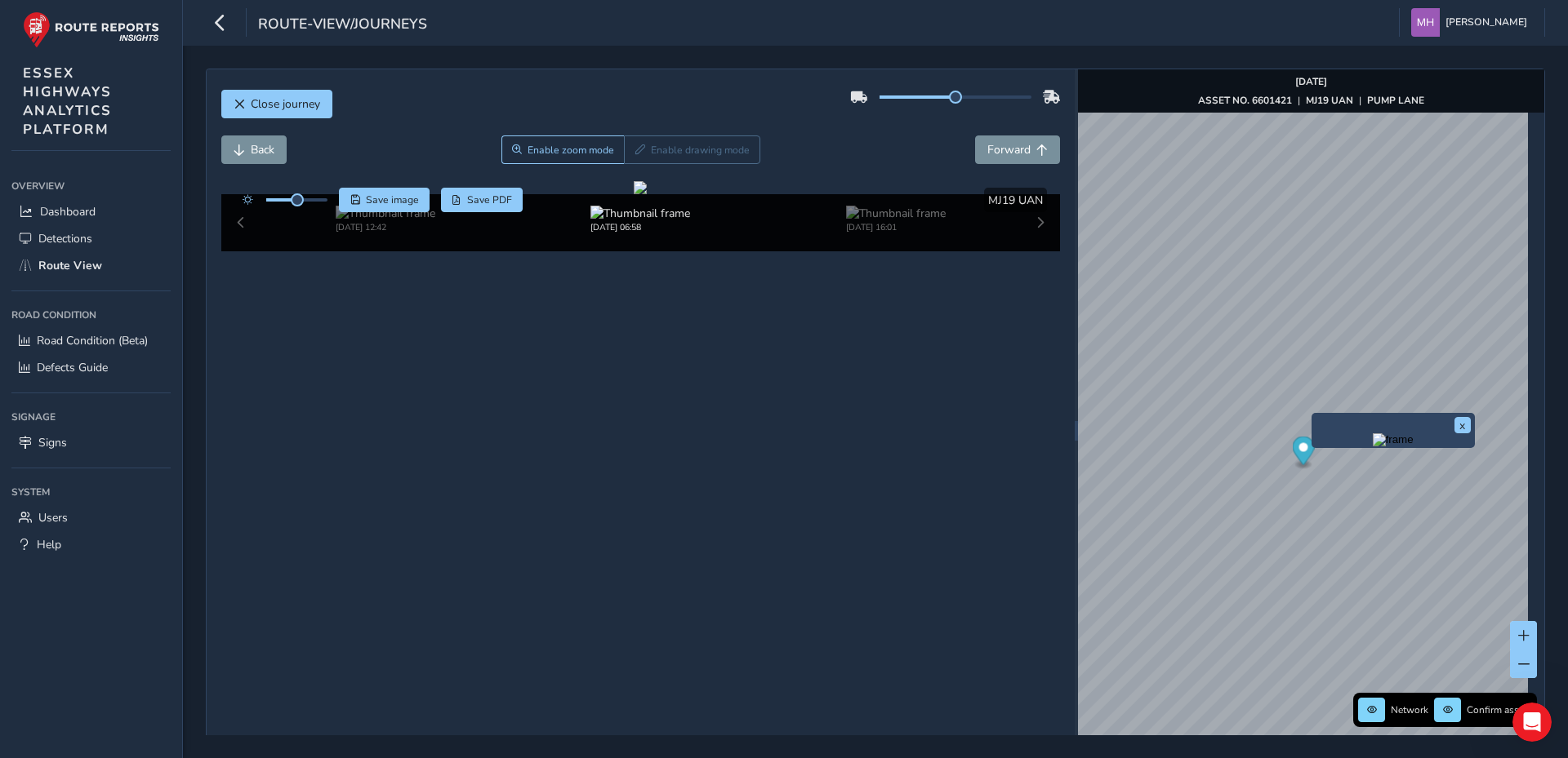
click at [1374, 446] on img "Preview frame" at bounding box center [1394, 441] width 40 height 13
click at [1014, 149] on span "Forward" at bounding box center [1009, 150] width 43 height 15
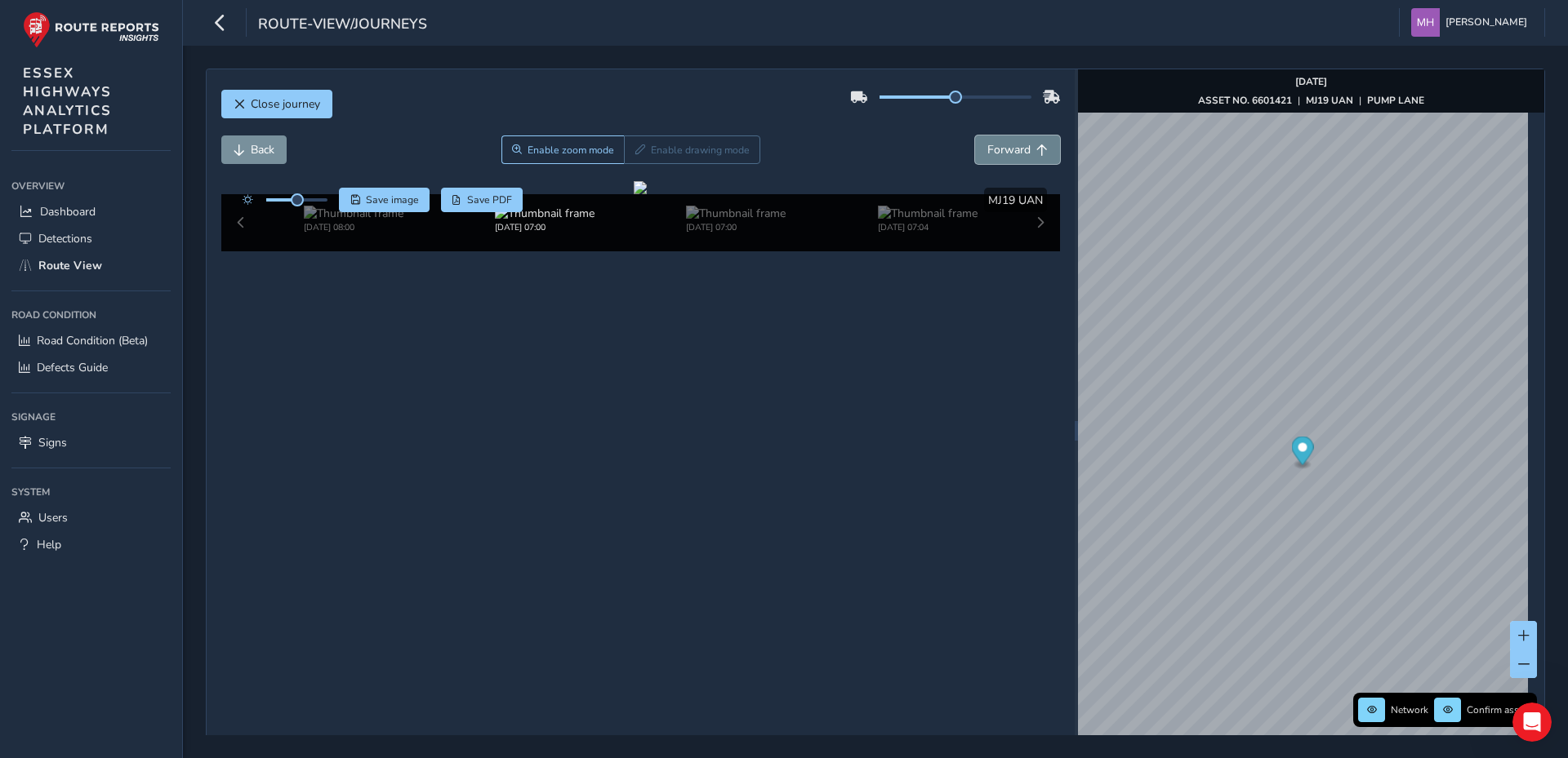
click at [1014, 149] on span "Forward" at bounding box center [1009, 150] width 43 height 15
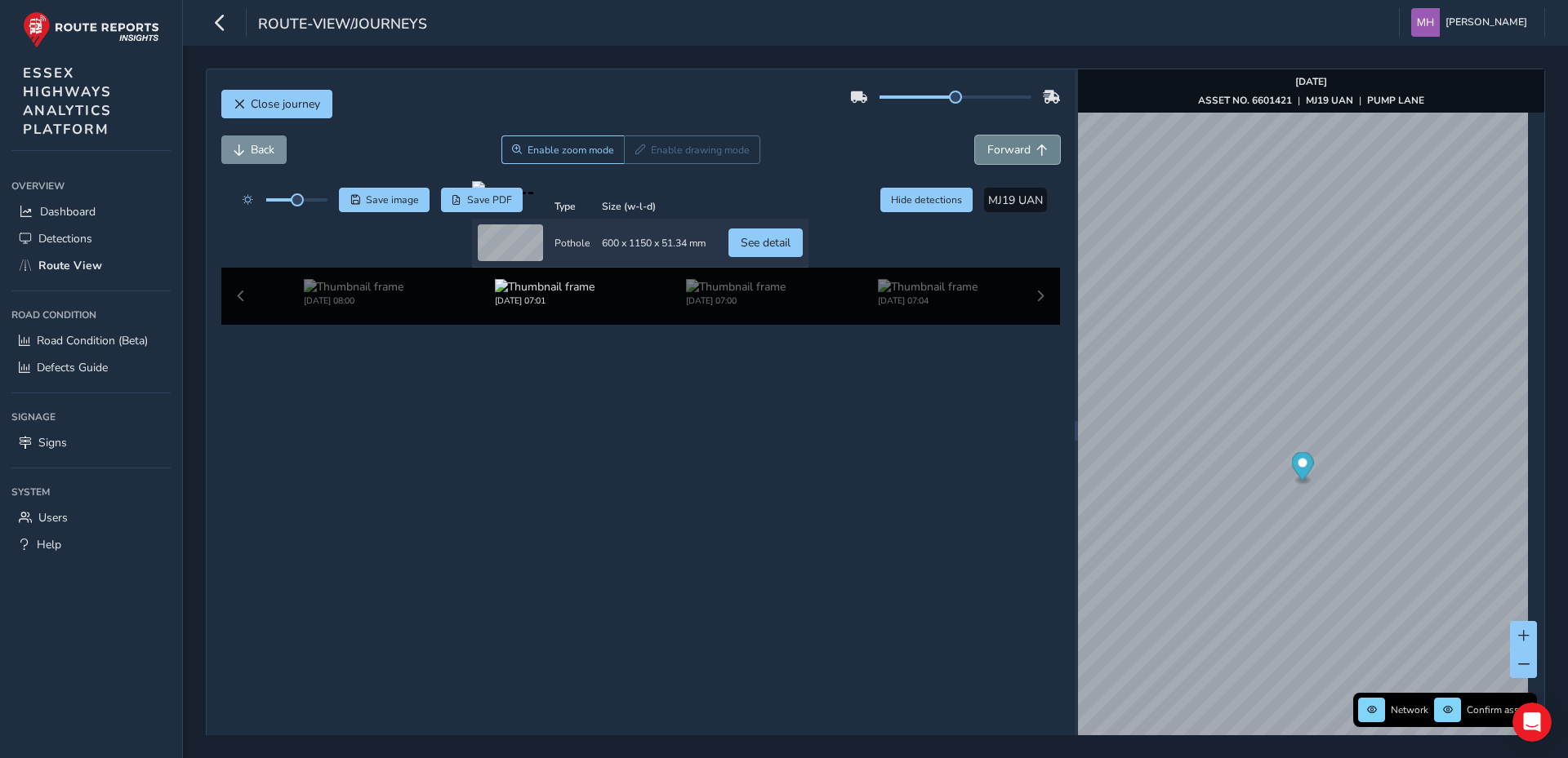
click at [1014, 149] on span "Forward" at bounding box center [1009, 150] width 43 height 15
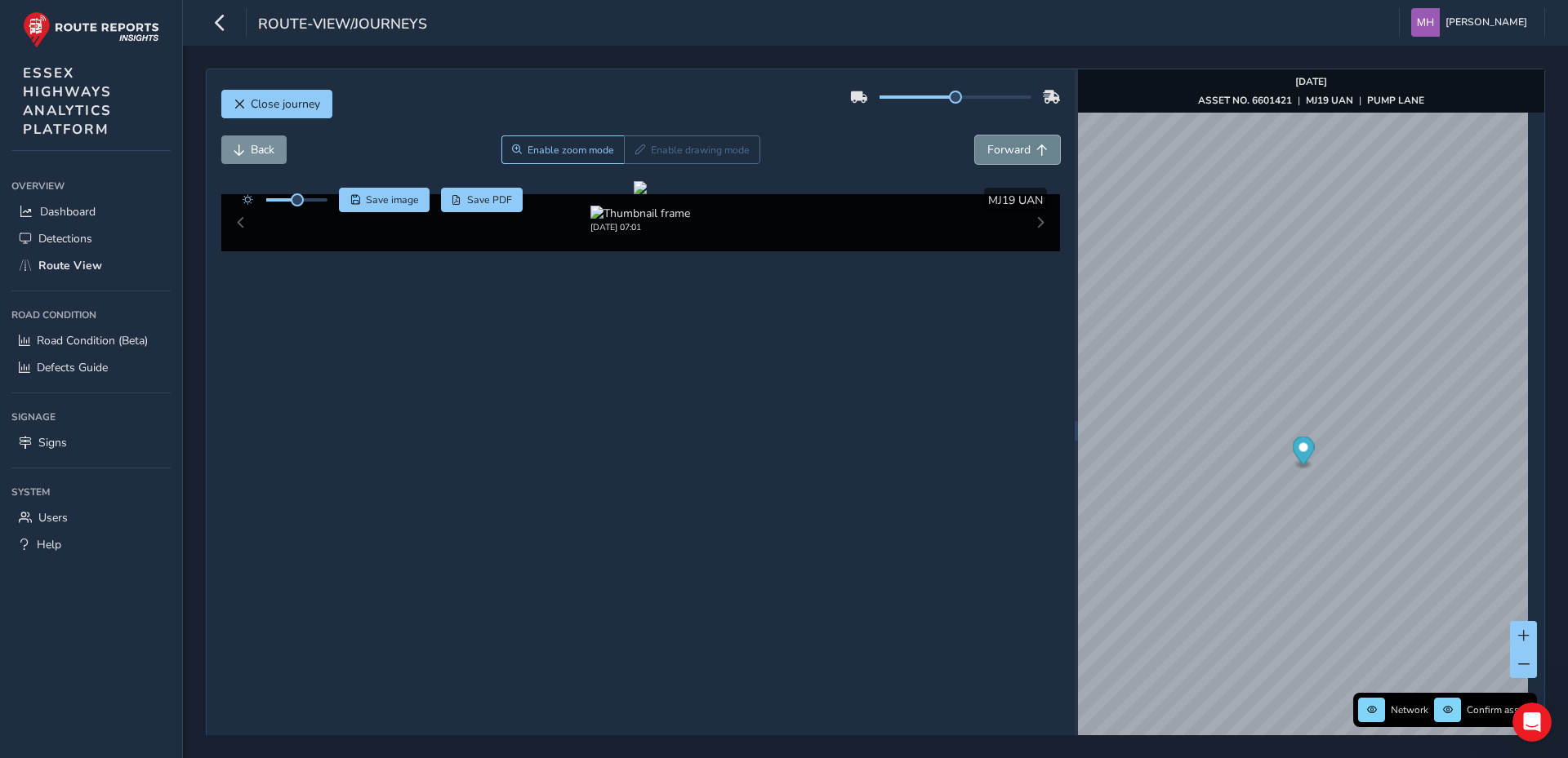
click at [1014, 149] on span "Forward" at bounding box center [1009, 150] width 43 height 15
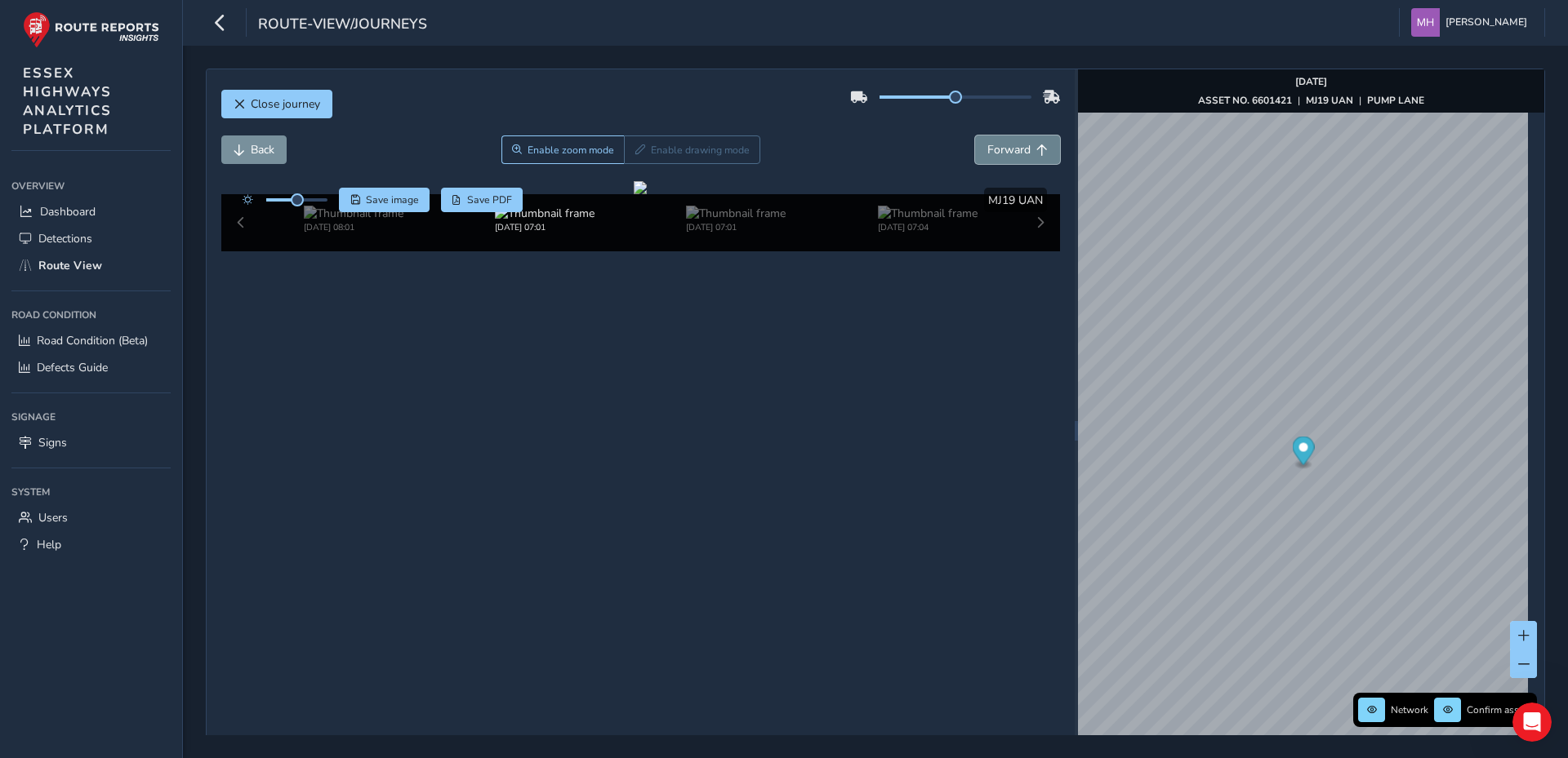
click at [1014, 149] on span "Forward" at bounding box center [1009, 150] width 43 height 15
click at [399, 201] on span "Save image" at bounding box center [392, 200] width 53 height 13
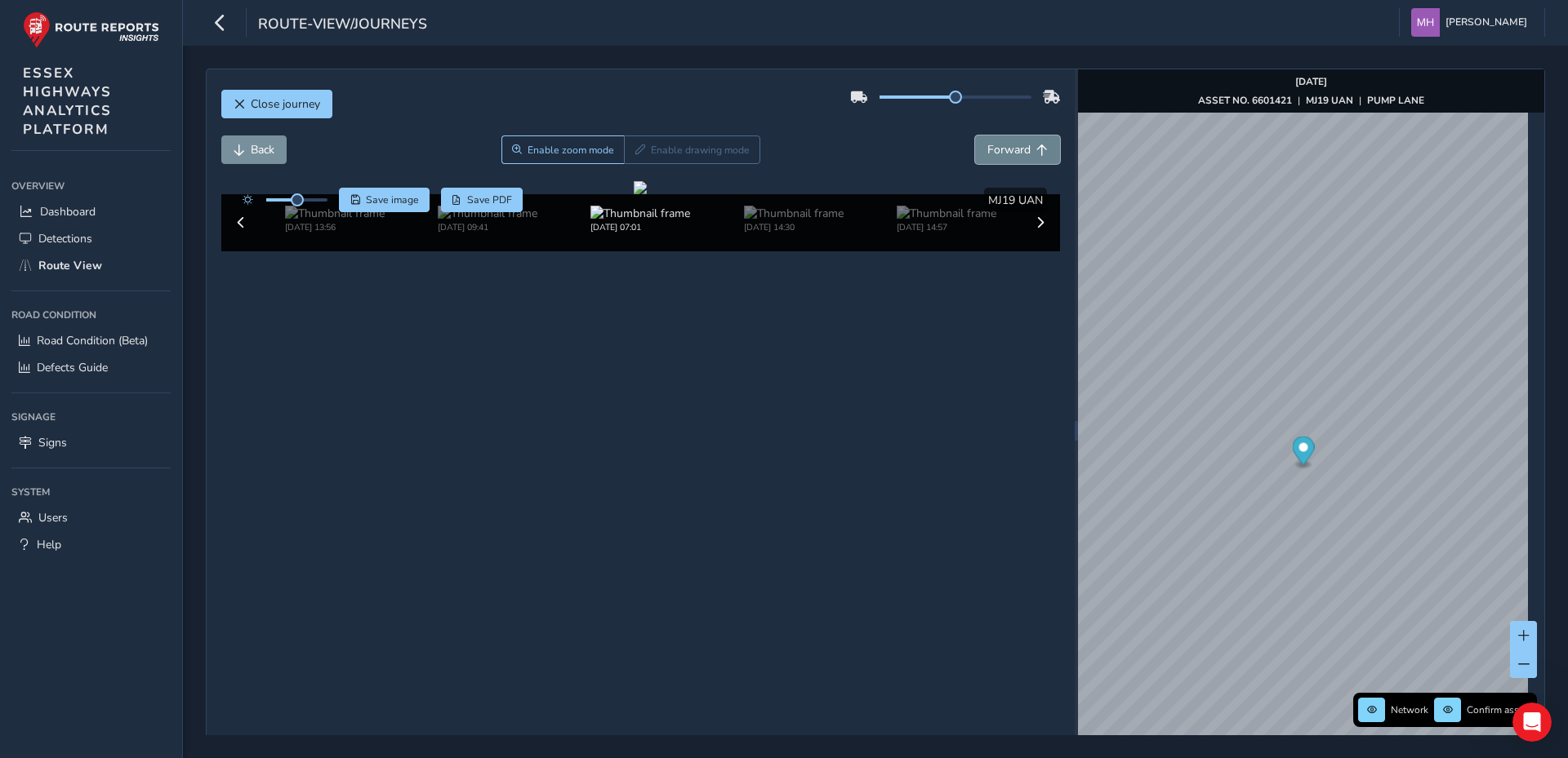
click at [998, 148] on span "Forward" at bounding box center [1009, 150] width 43 height 15
click at [390, 202] on span "Save image" at bounding box center [392, 200] width 53 height 13
click at [994, 149] on span "Forward" at bounding box center [1009, 150] width 43 height 15
click at [392, 202] on span "Save image" at bounding box center [392, 200] width 53 height 13
click at [1008, 148] on span "Forward" at bounding box center [1009, 150] width 43 height 15
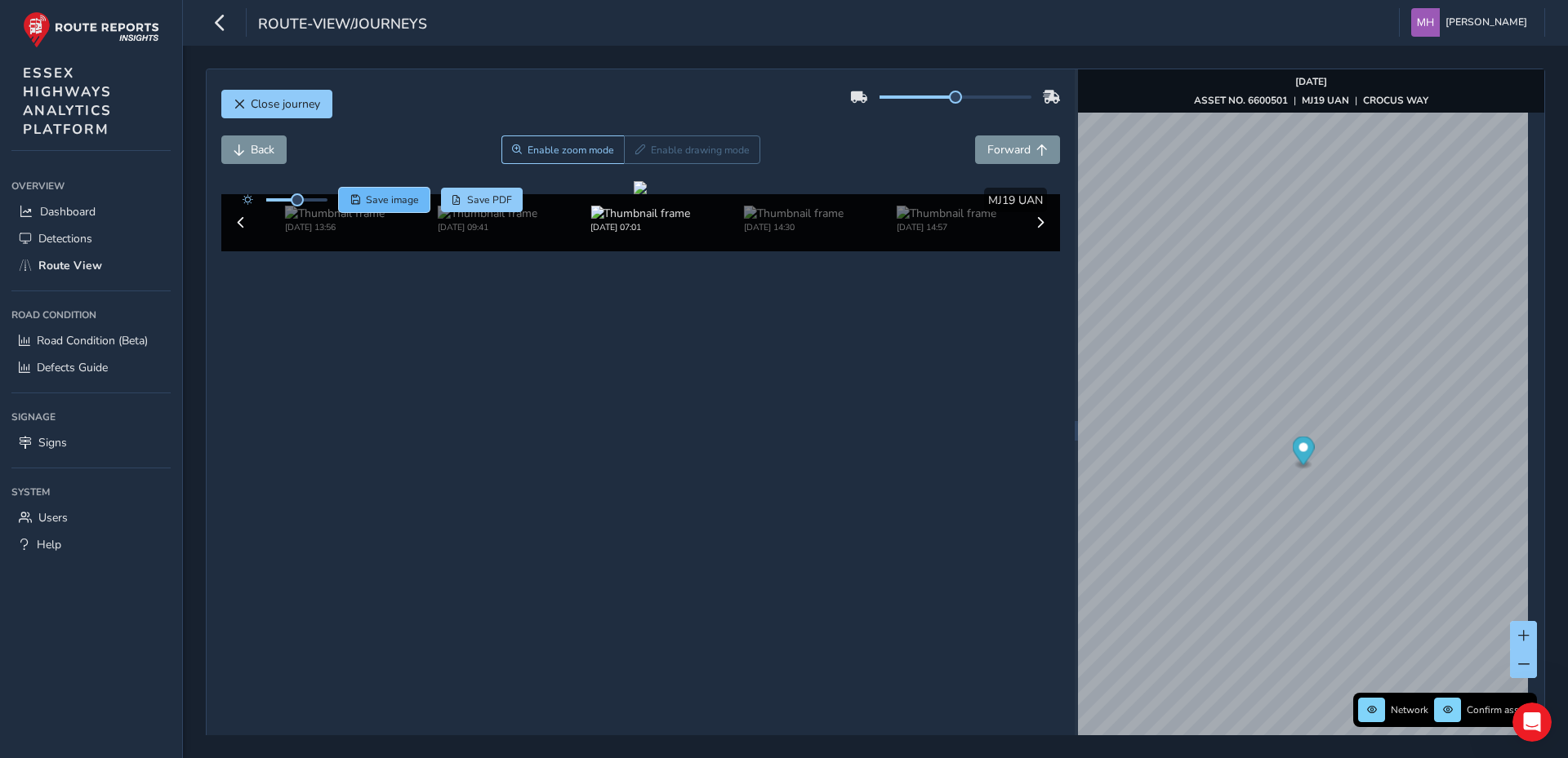
click at [400, 201] on span "Save image" at bounding box center [392, 200] width 53 height 13
click at [1012, 147] on span "Forward" at bounding box center [1009, 150] width 43 height 15
click at [394, 192] on button "Save image" at bounding box center [384, 199] width 90 height 24
click at [1016, 148] on span "Forward" at bounding box center [1009, 150] width 43 height 15
click at [401, 201] on span "Save image" at bounding box center [392, 200] width 53 height 13
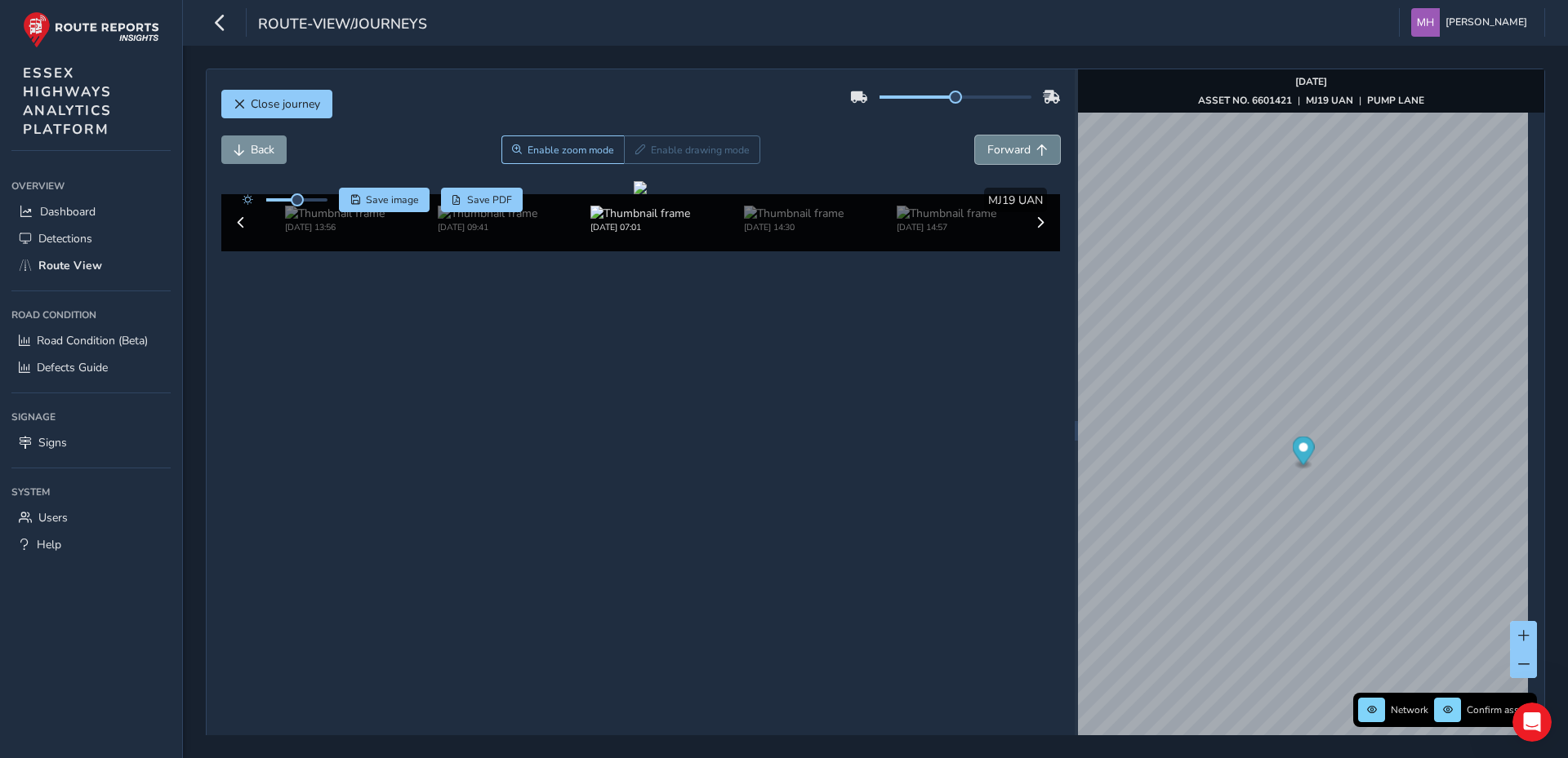
click at [1015, 148] on span "Forward" at bounding box center [1009, 150] width 43 height 15
click at [397, 200] on span "Save image" at bounding box center [392, 200] width 53 height 13
click at [1012, 152] on span "Forward" at bounding box center [1009, 150] width 43 height 15
click at [385, 200] on span "Save image" at bounding box center [392, 200] width 53 height 13
click at [1000, 152] on span "Forward" at bounding box center [1009, 150] width 43 height 15
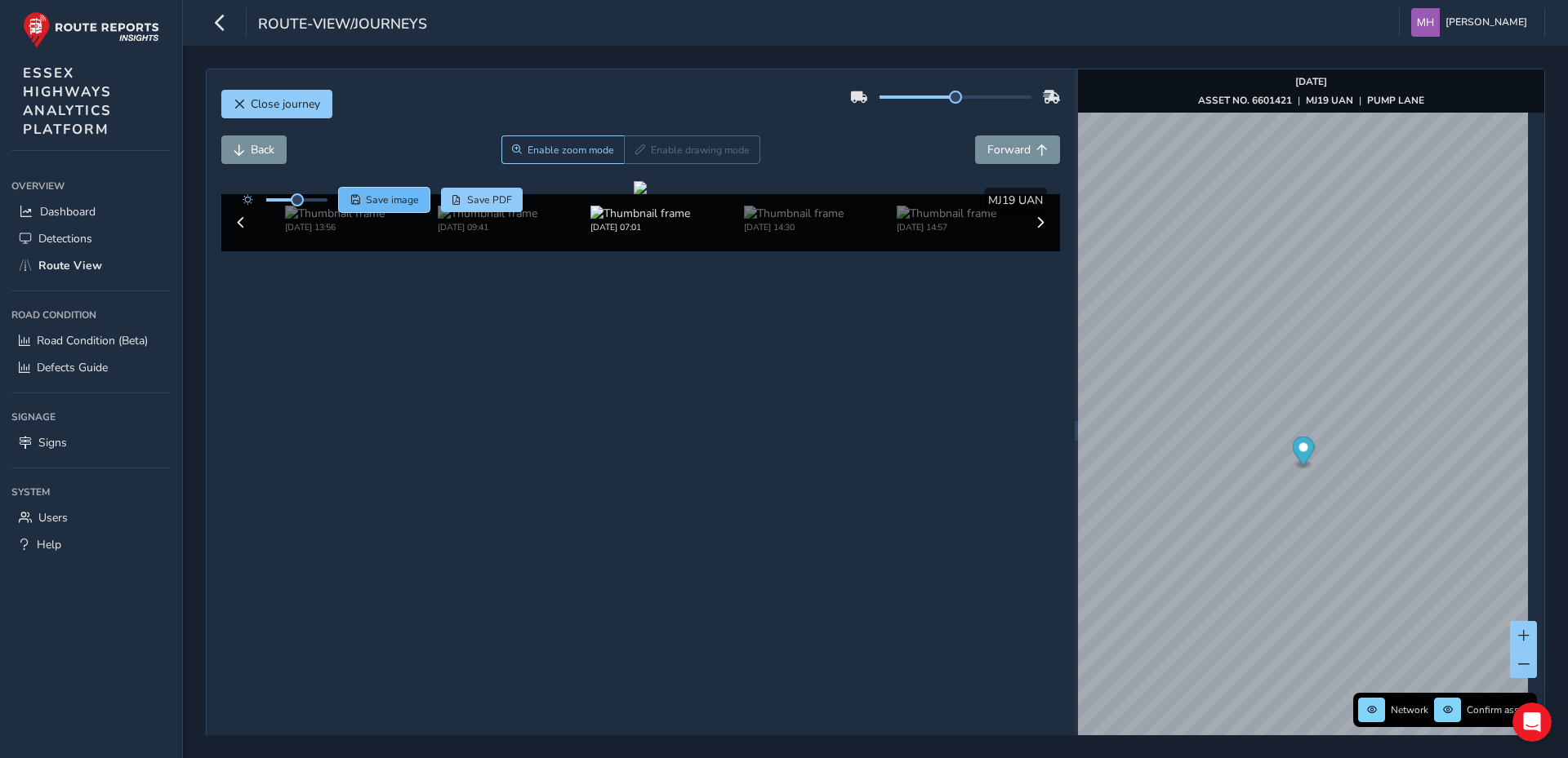
click at [374, 199] on span "Save image" at bounding box center [392, 200] width 53 height 13
click at [1007, 147] on span "Forward" at bounding box center [1009, 150] width 43 height 15
click at [407, 197] on span "Save image" at bounding box center [392, 200] width 53 height 13
click at [1015, 148] on span "Forward" at bounding box center [1009, 150] width 43 height 15
click at [402, 199] on span "Save image" at bounding box center [392, 200] width 53 height 13
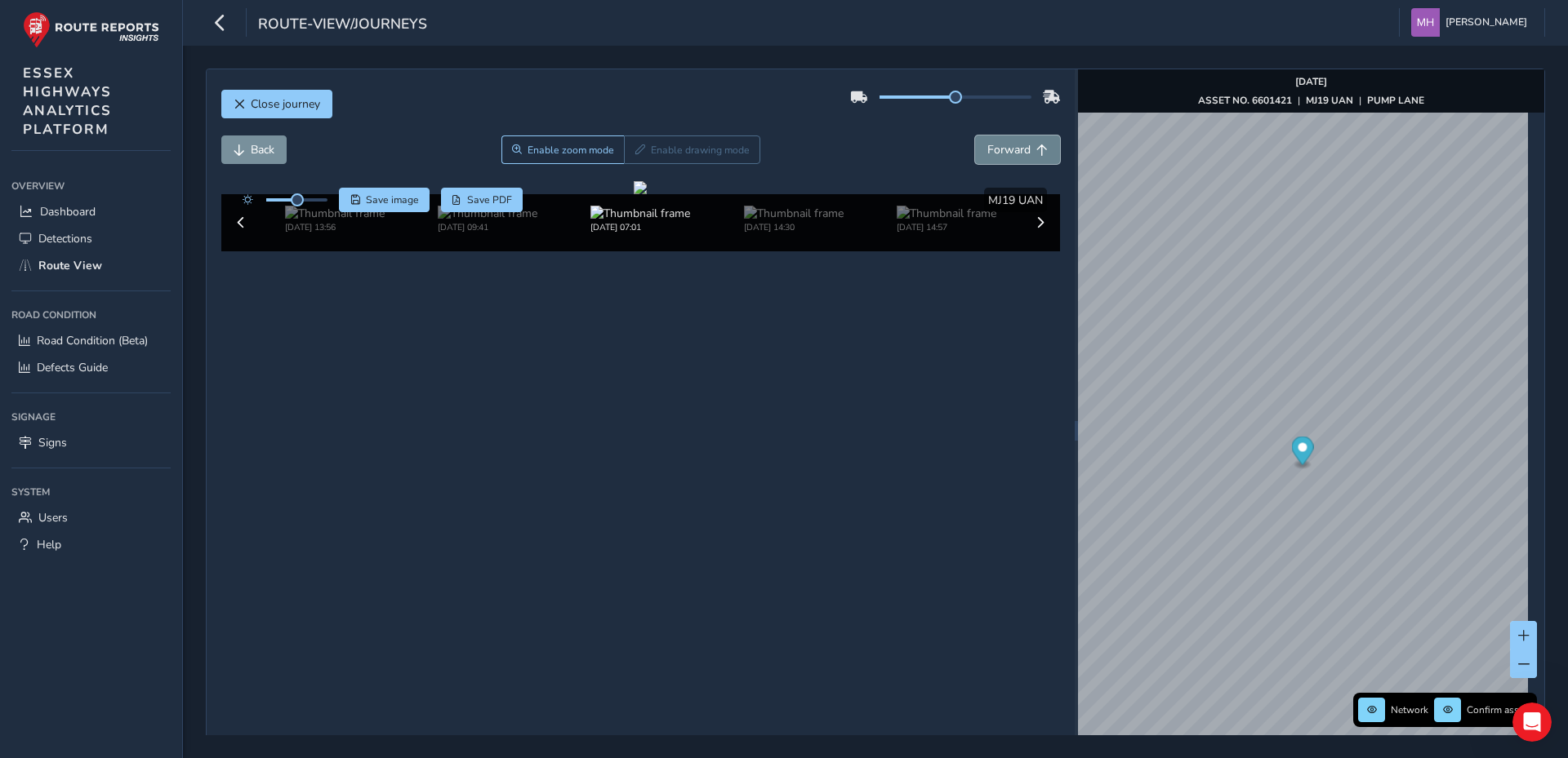
click at [996, 148] on span "Forward" at bounding box center [1009, 150] width 43 height 15
click at [387, 199] on span "Save image" at bounding box center [392, 200] width 53 height 13
click at [270, 100] on span "Close journey" at bounding box center [286, 104] width 69 height 15
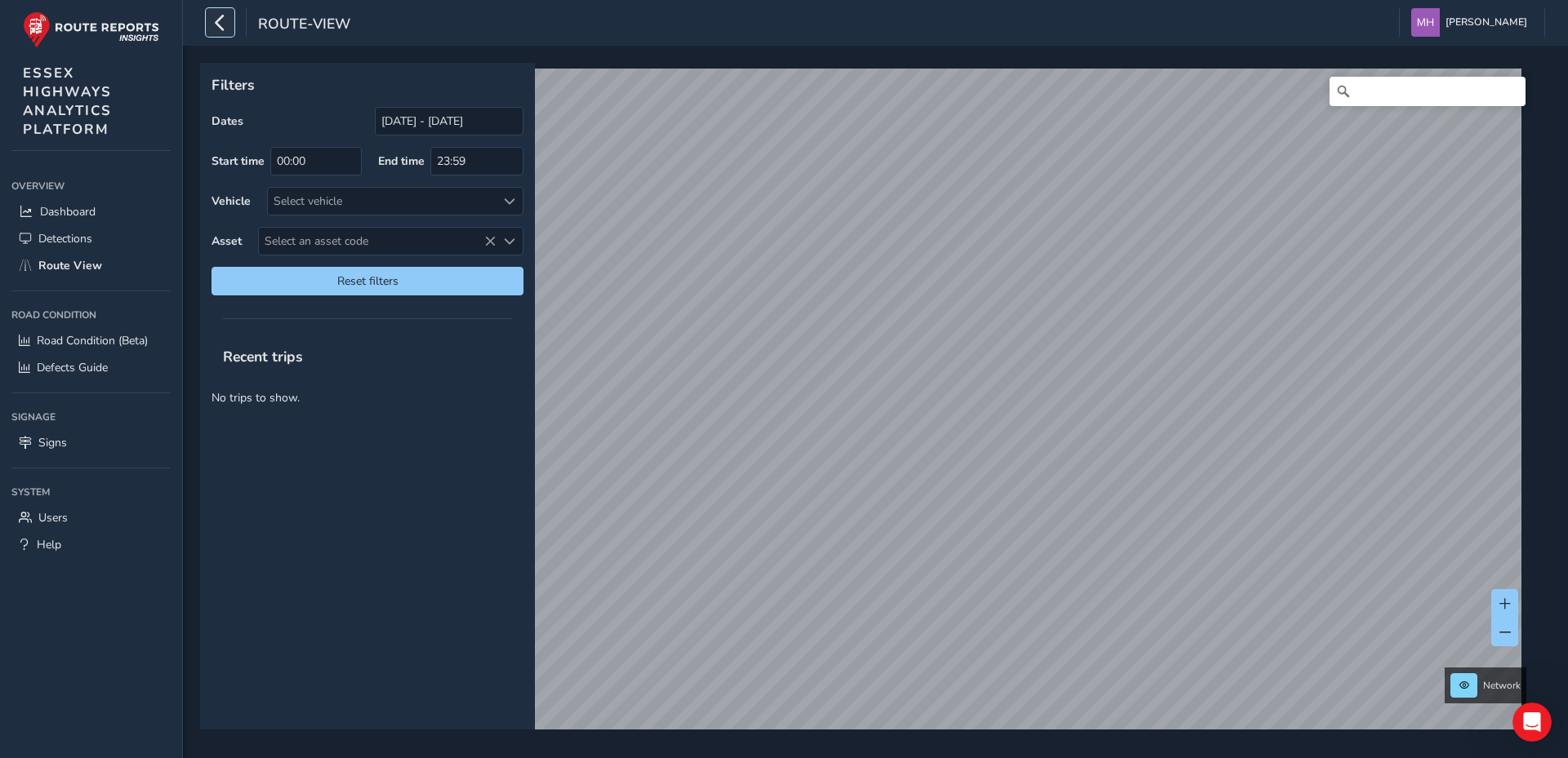
click at [222, 23] on icon "button" at bounding box center [220, 22] width 17 height 29
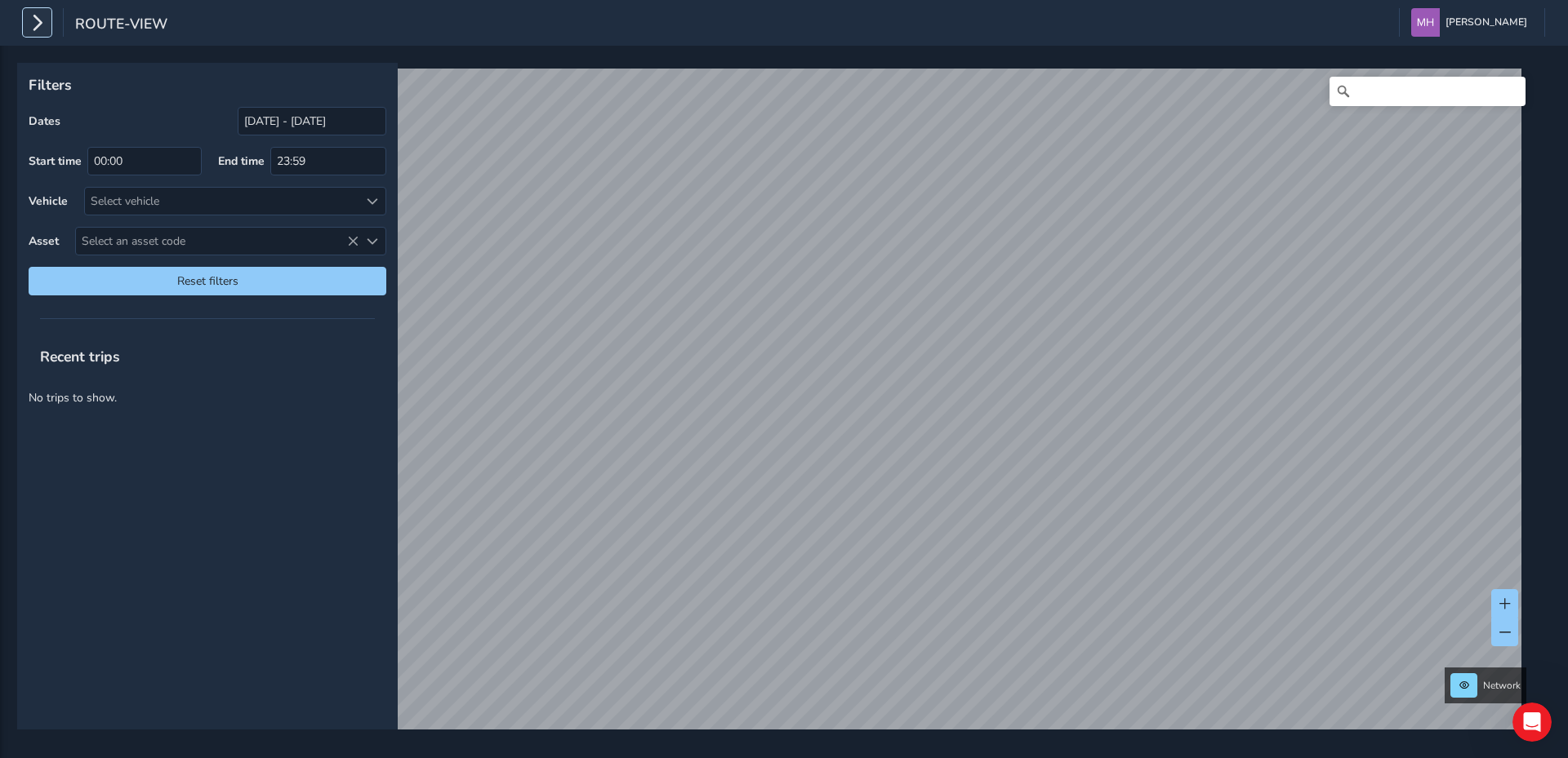
click at [39, 22] on icon "button" at bounding box center [38, 22] width 17 height 29
